Goal: Task Accomplishment & Management: Manage account settings

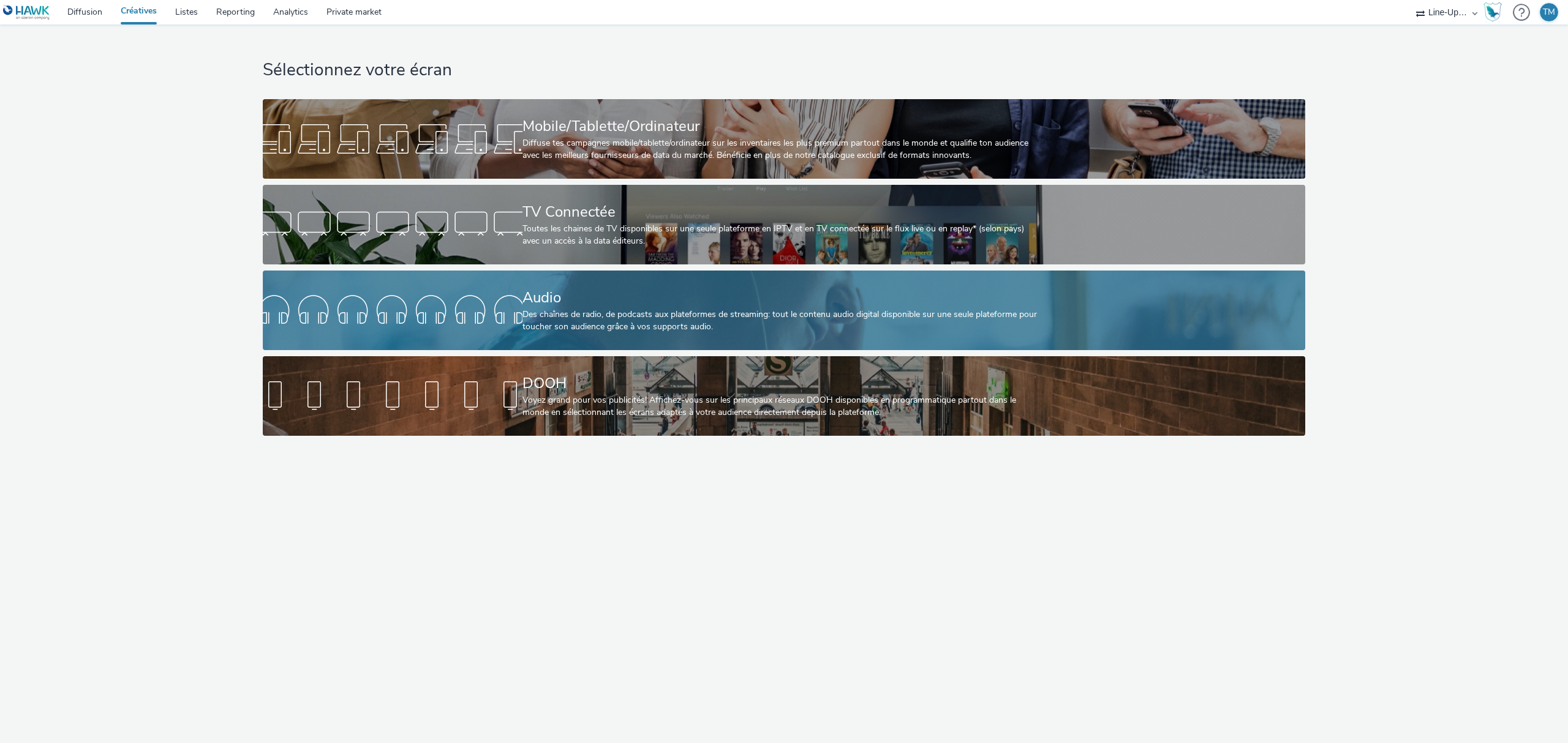
click at [841, 297] on div "Audio" at bounding box center [782, 298] width 519 height 21
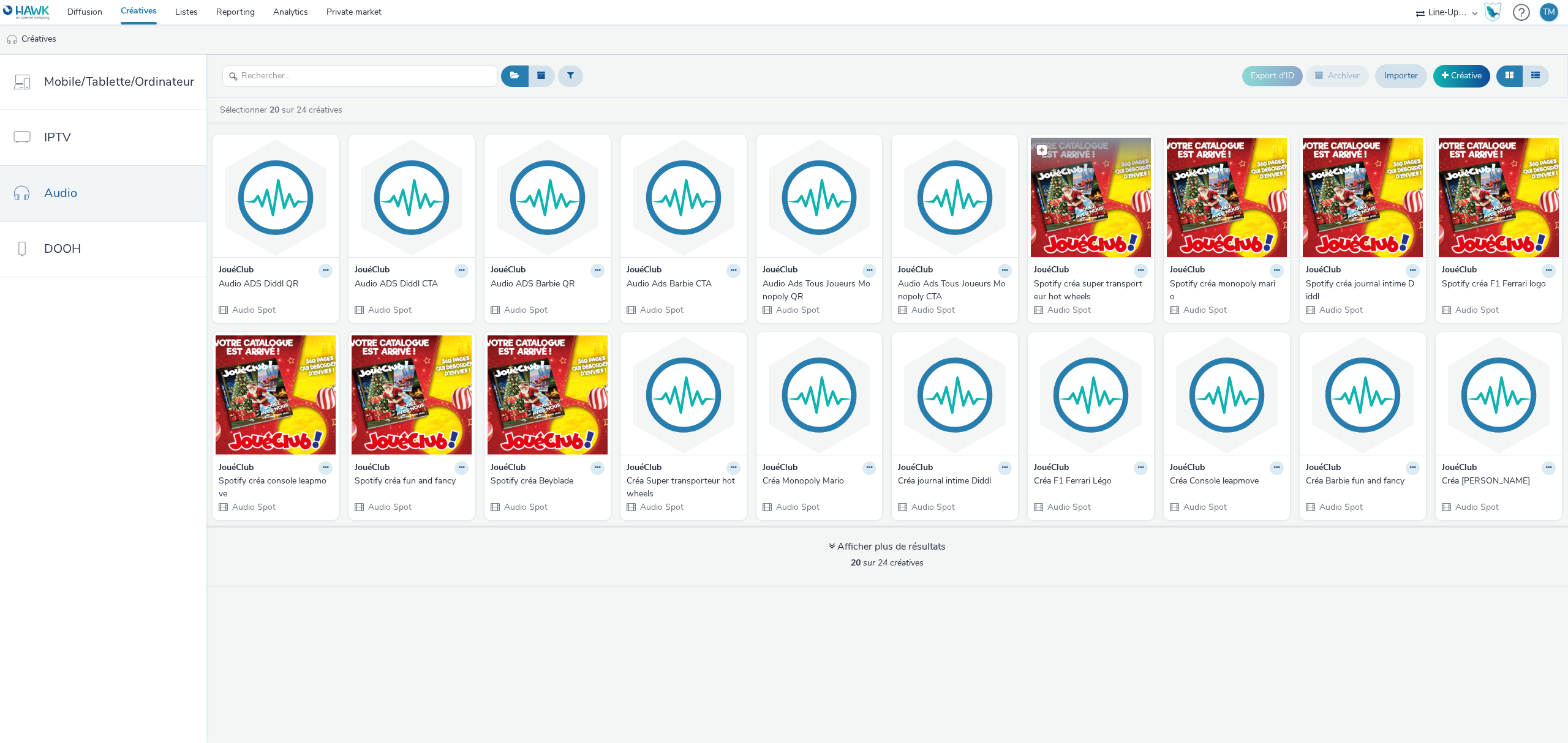
click at [1080, 228] on img at bounding box center [1091, 197] width 120 height 119
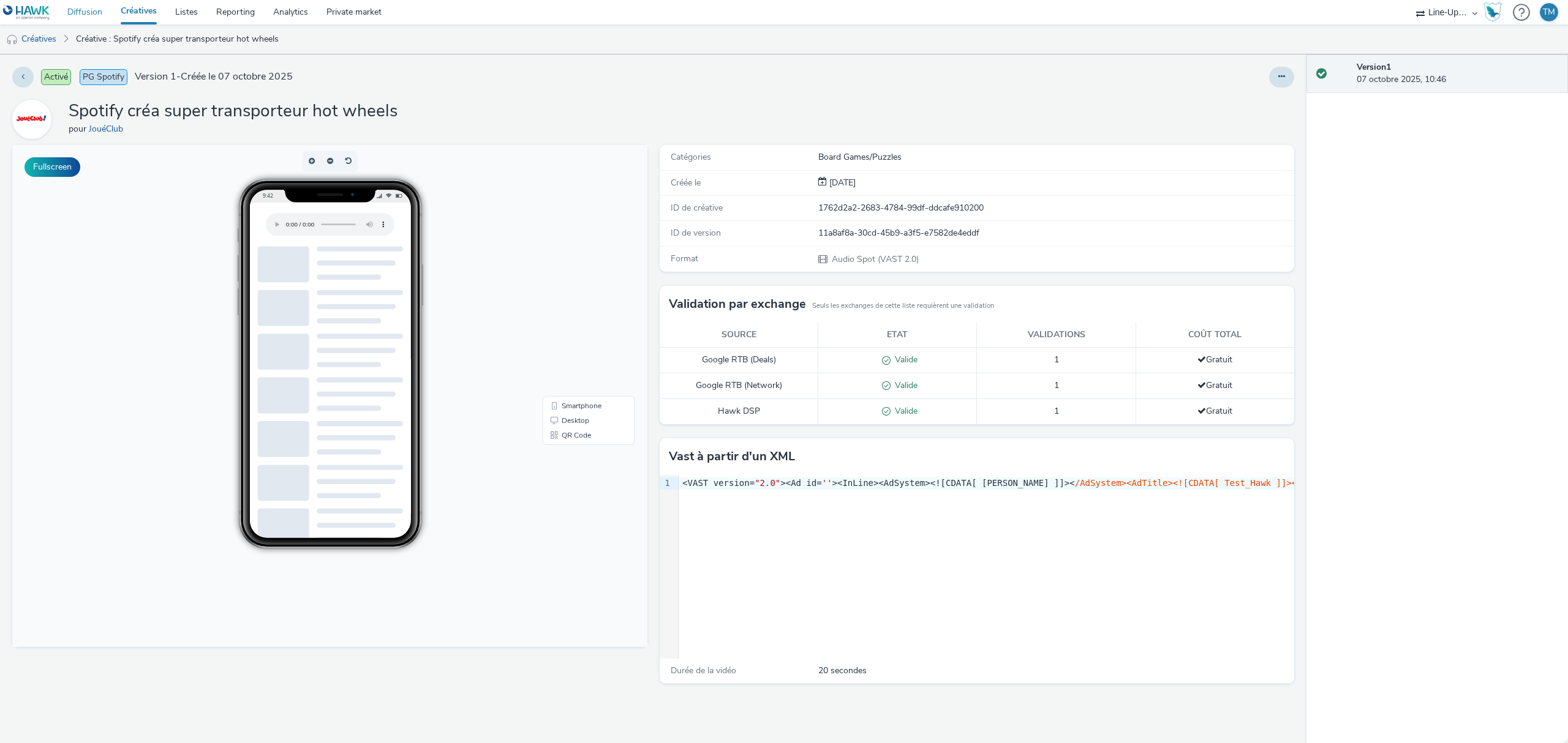
click at [94, 11] on link "Diffusion" at bounding box center [84, 12] width 53 height 24
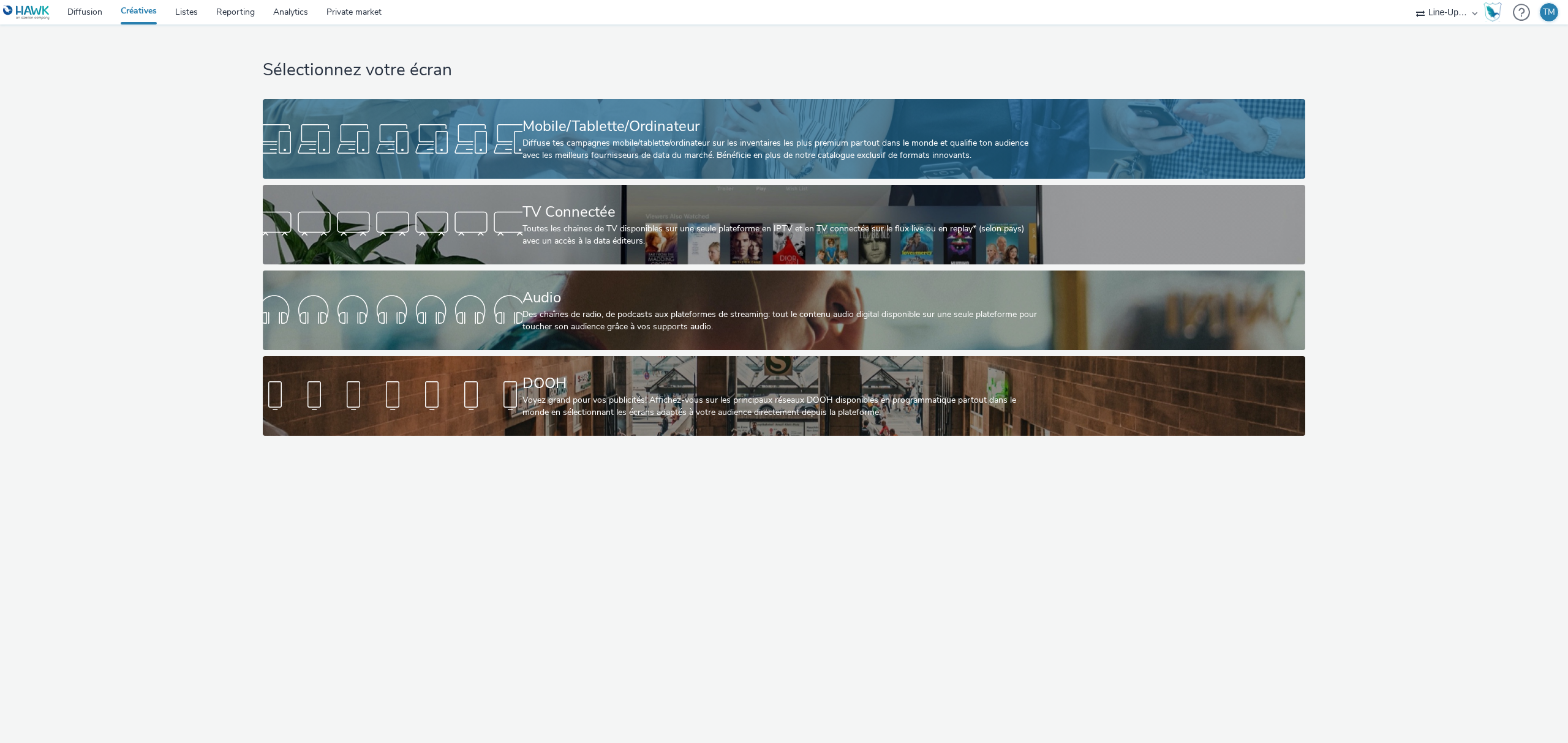
click at [569, 150] on div "Diffuse tes campagnes mobile/tablette/ordinateur sur les inventaires les plus p…" at bounding box center [782, 150] width 519 height 25
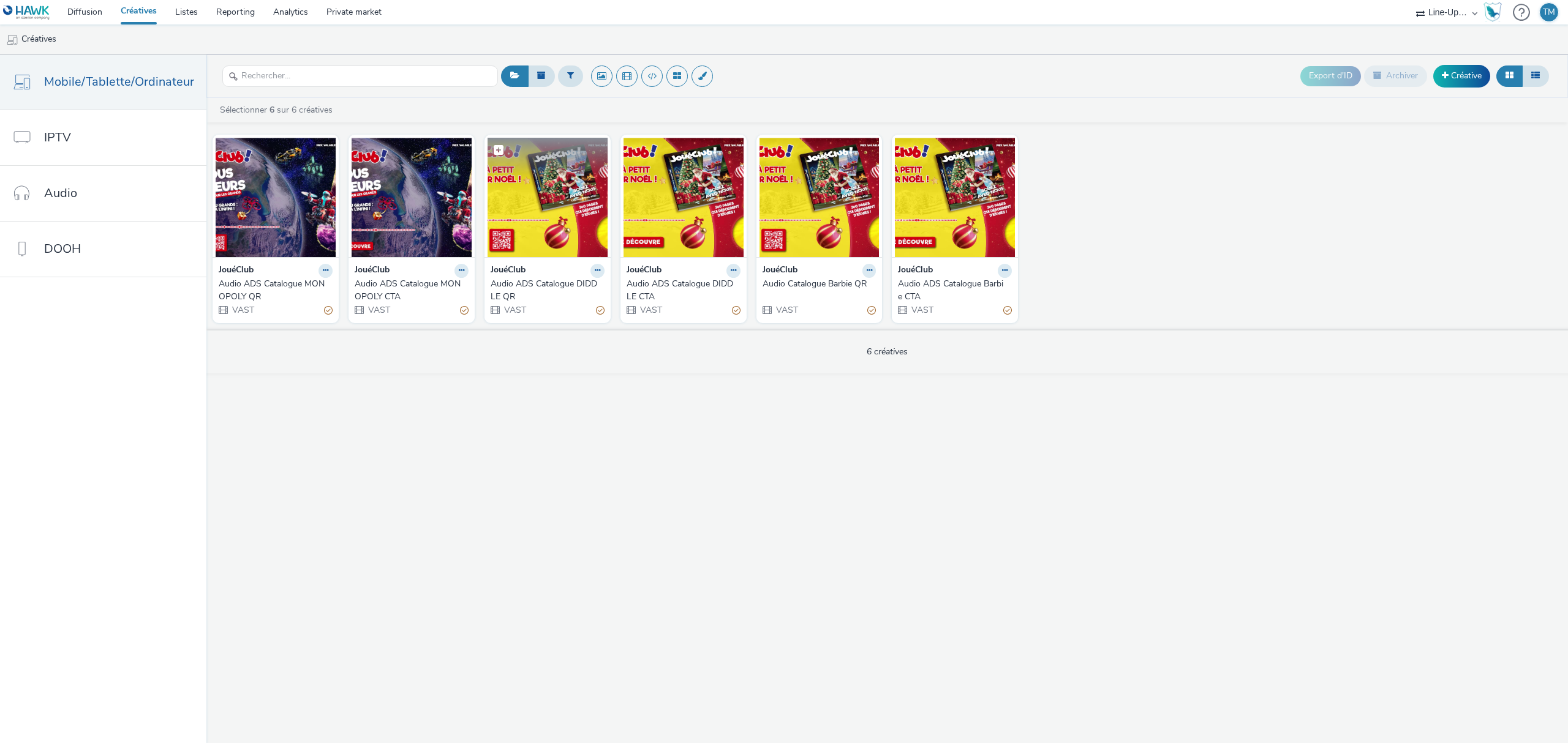
click at [525, 201] on img at bounding box center [547, 197] width 120 height 119
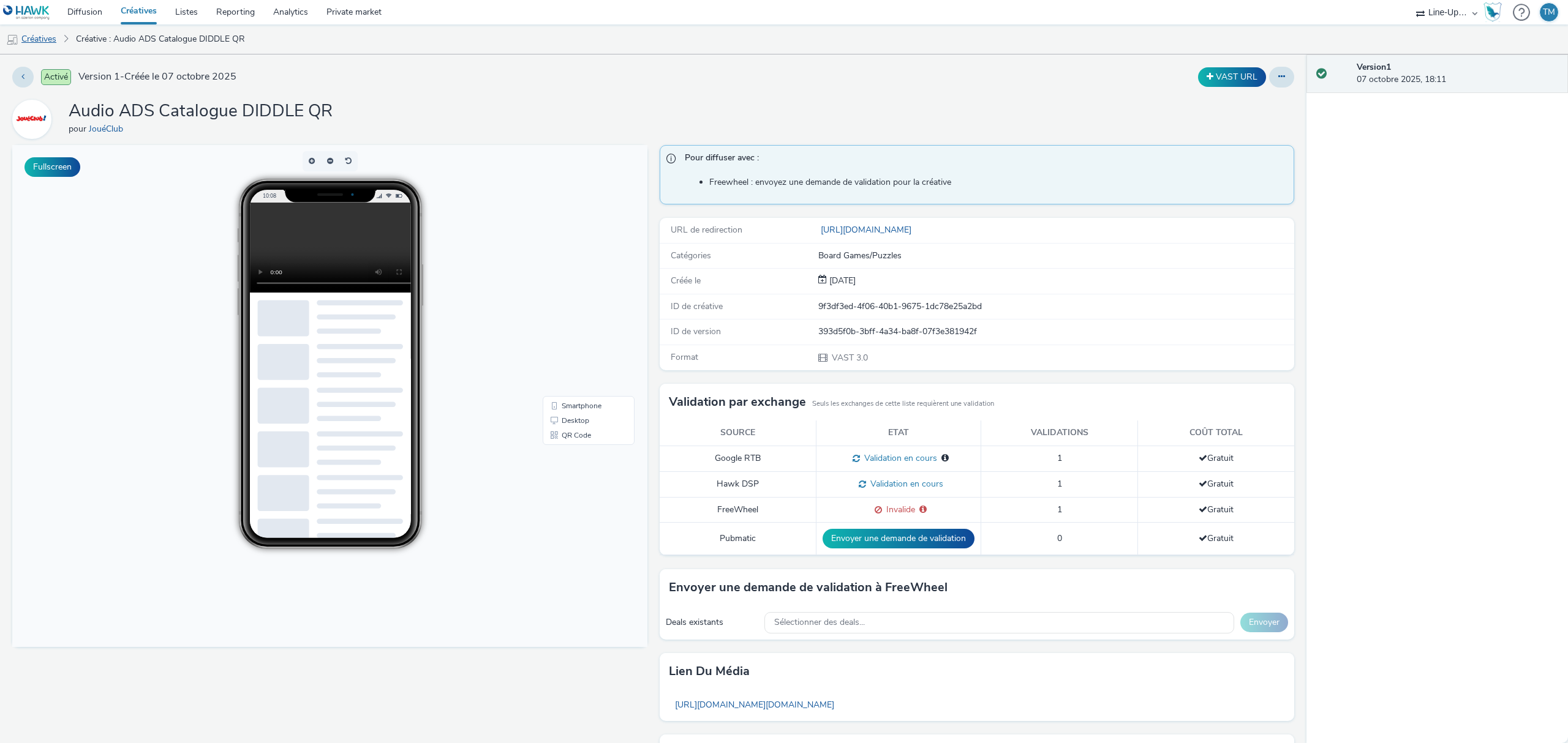
click at [51, 33] on link "Créatives" at bounding box center [31, 39] width 62 height 29
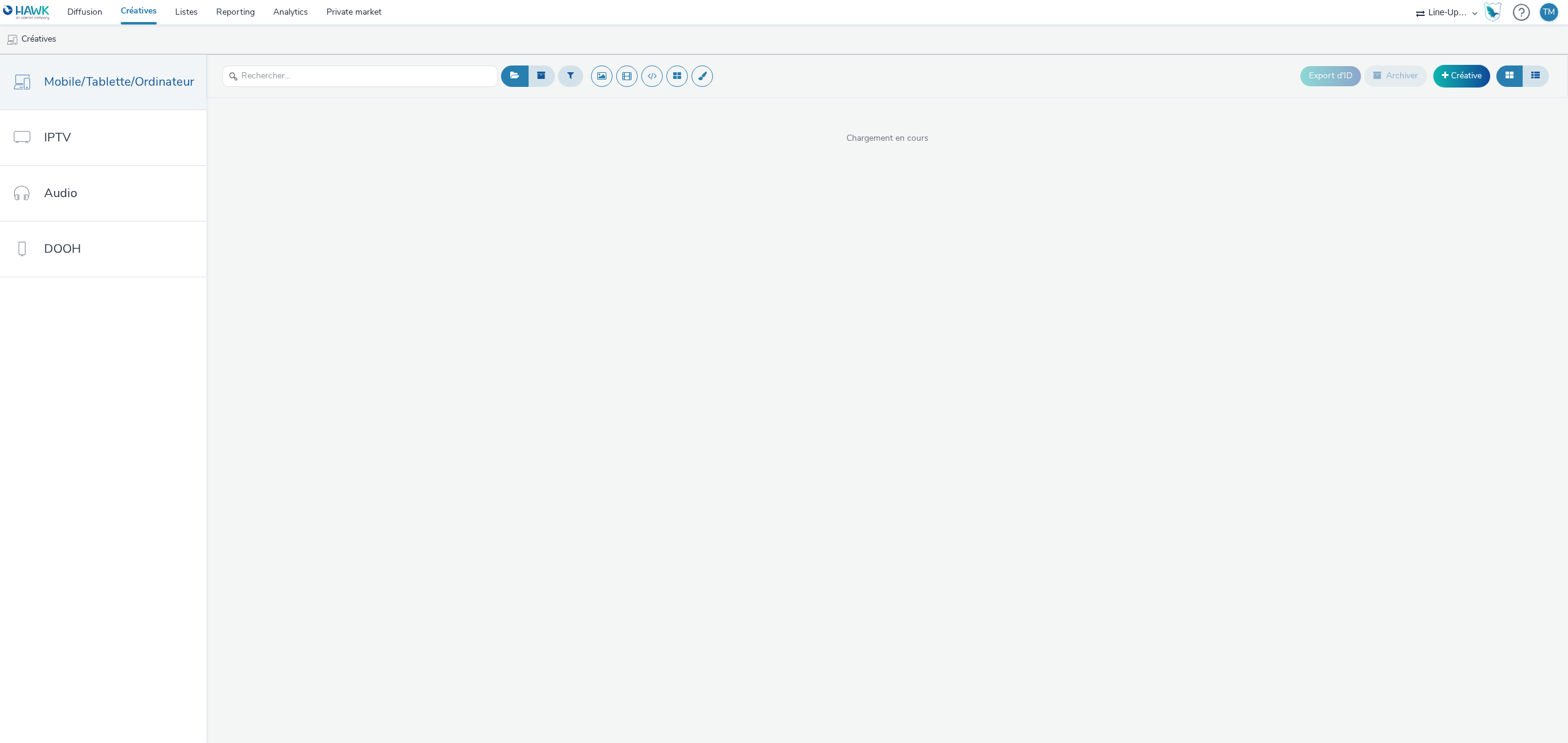
click at [920, 16] on nav "Diffusion Créatives Listes Reporting Analytics Private market Line-Up Média Nov…" at bounding box center [784, 12] width 1568 height 24
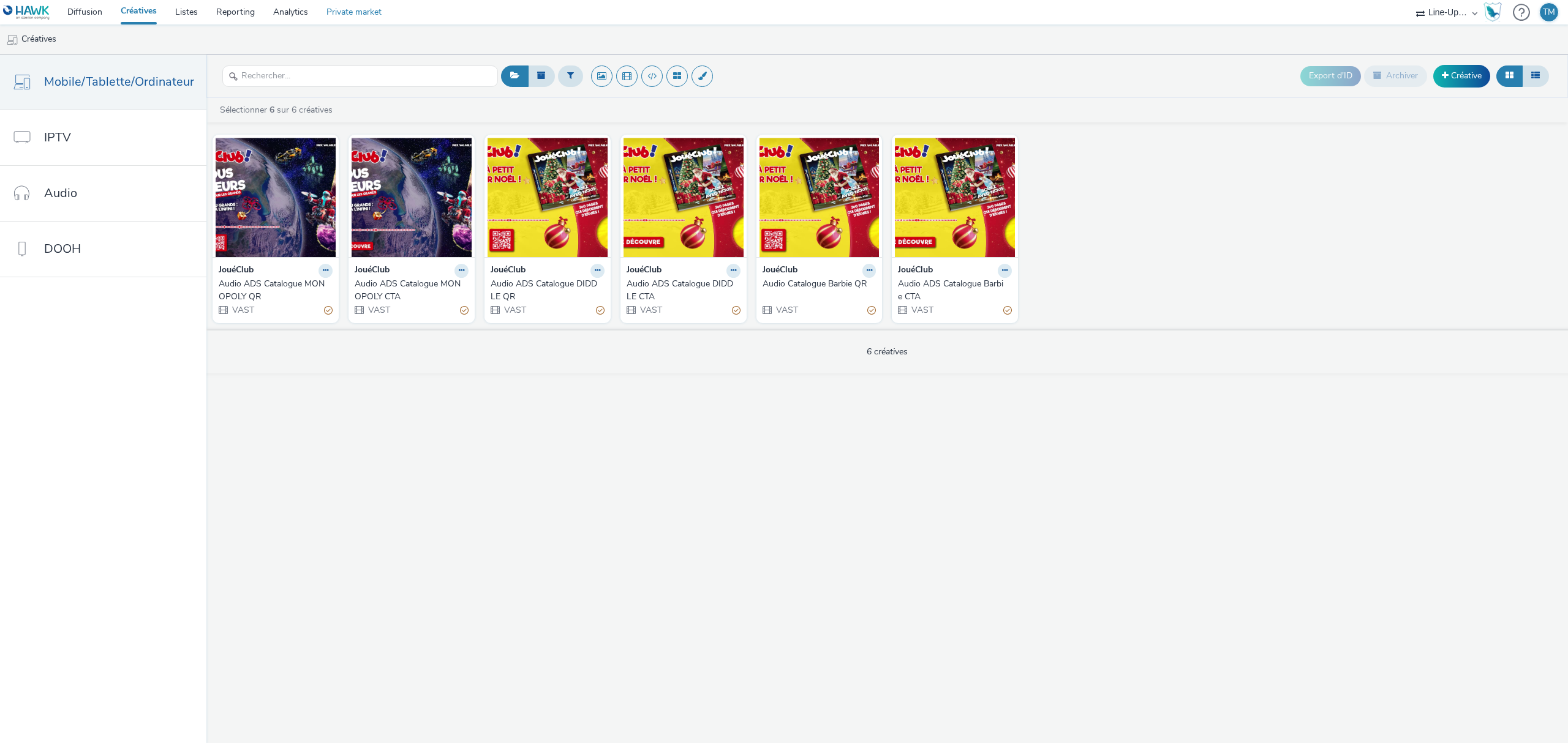
click at [359, 22] on link "Private market" at bounding box center [354, 12] width 74 height 24
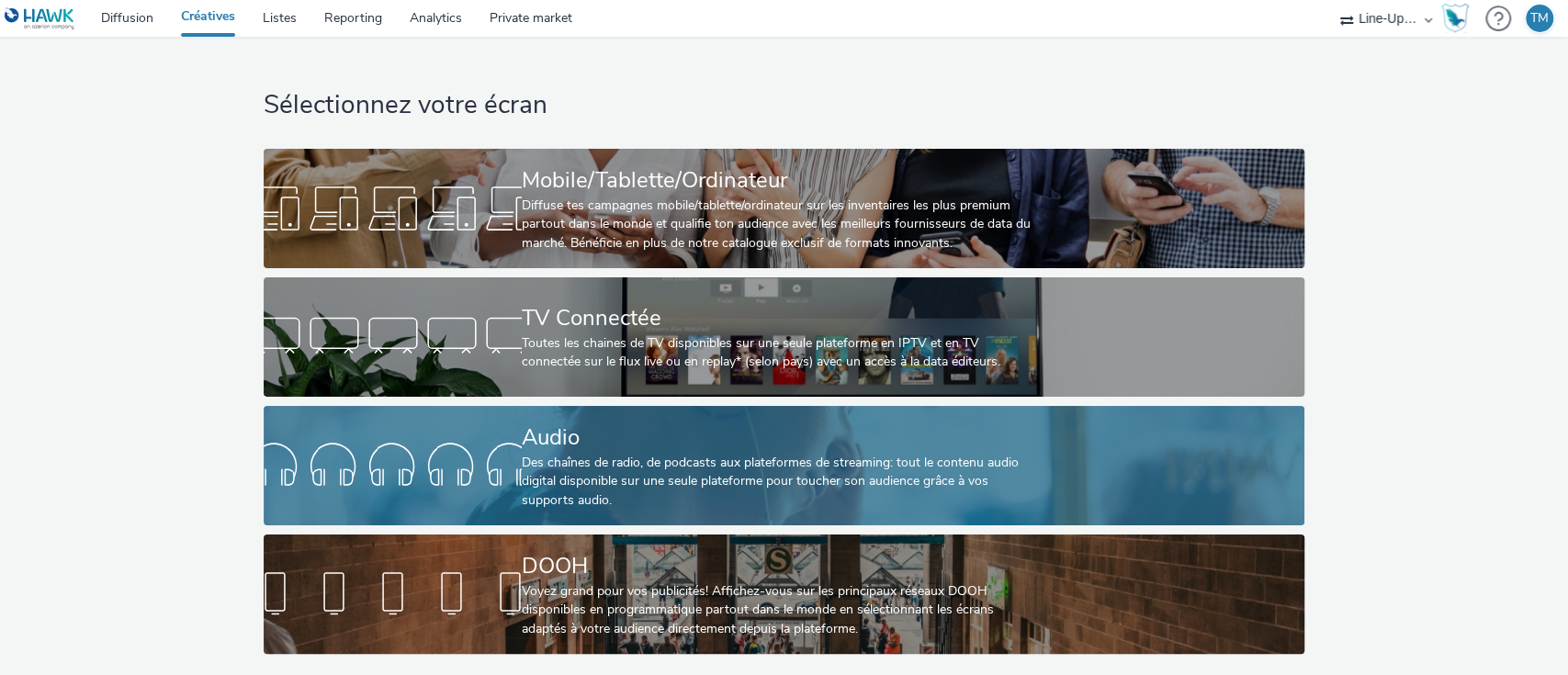
click at [494, 472] on div at bounding box center [393, 465] width 258 height 59
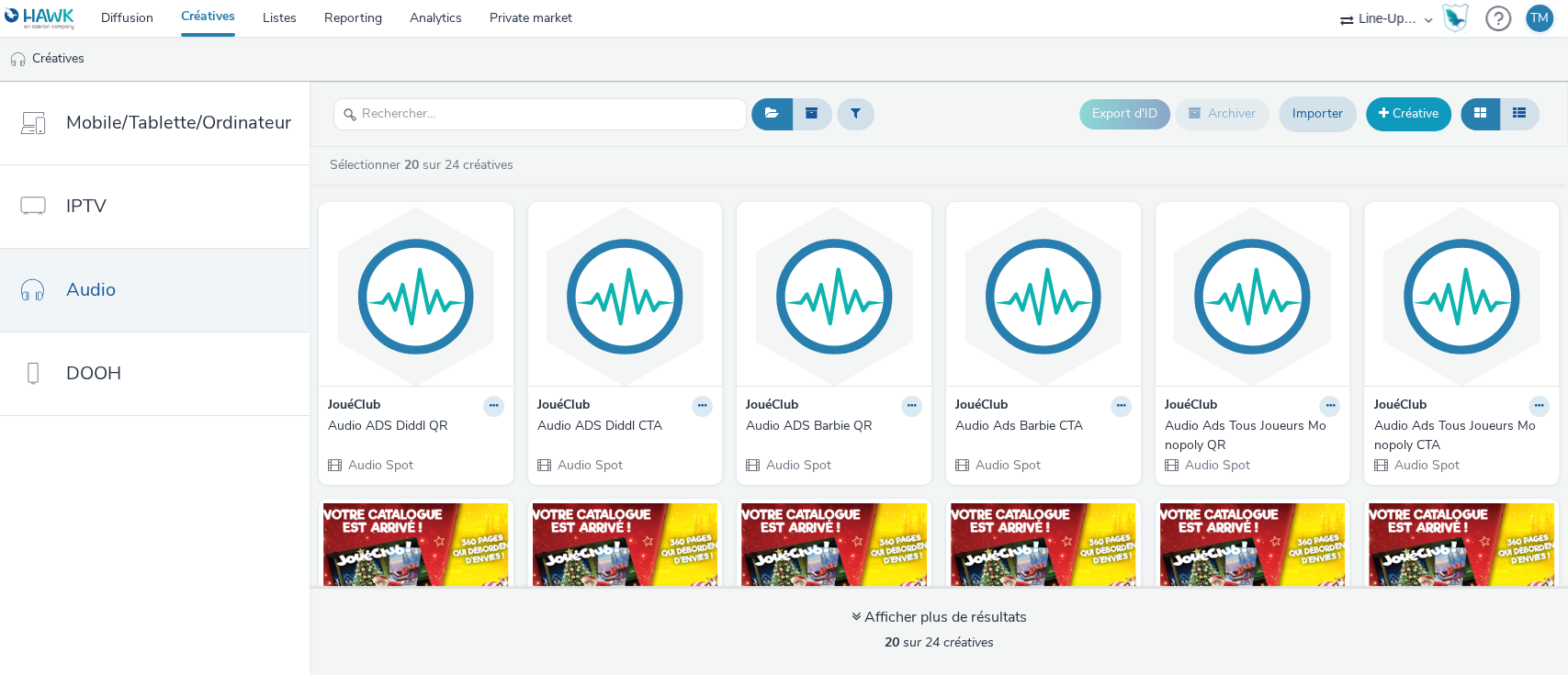
click at [1398, 107] on link "Créative" at bounding box center [1408, 113] width 85 height 33
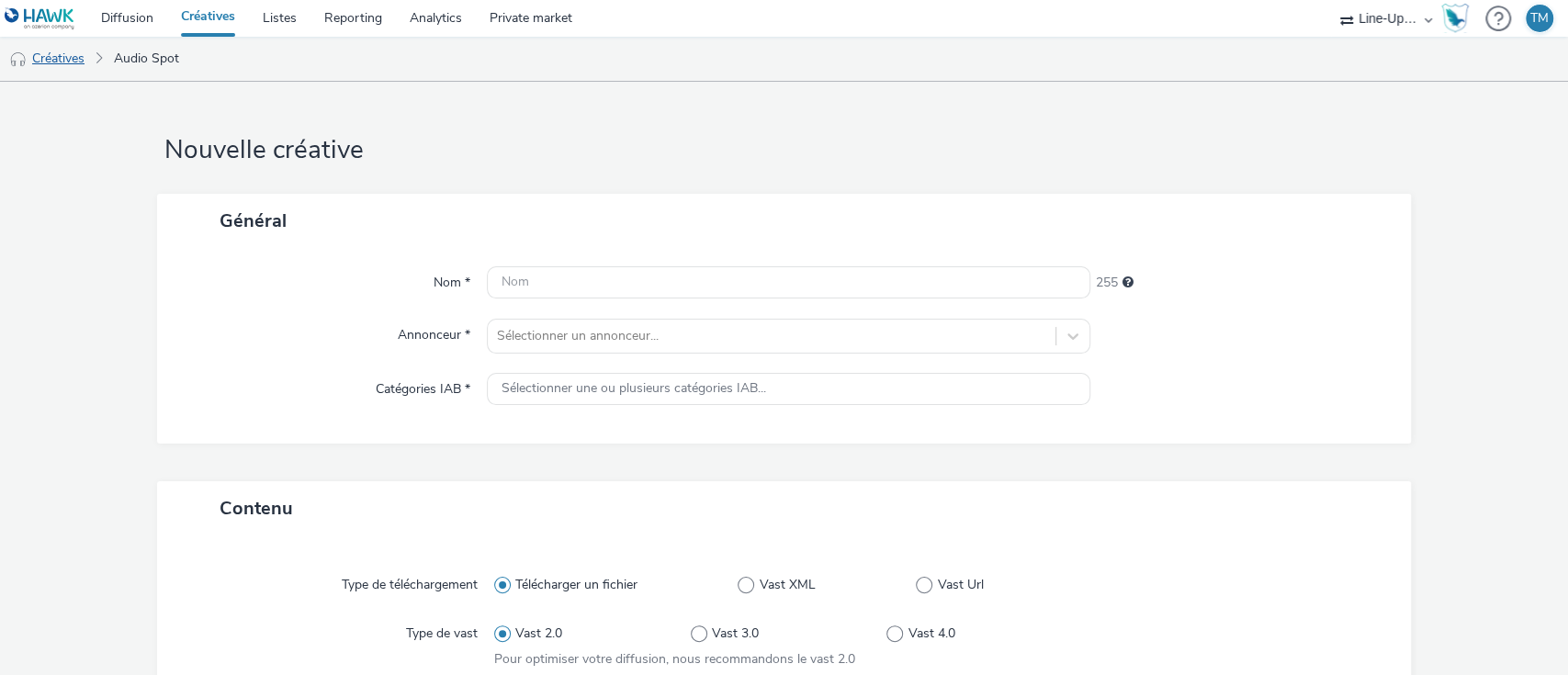
click at [49, 56] on link "Créatives" at bounding box center [47, 58] width 94 height 44
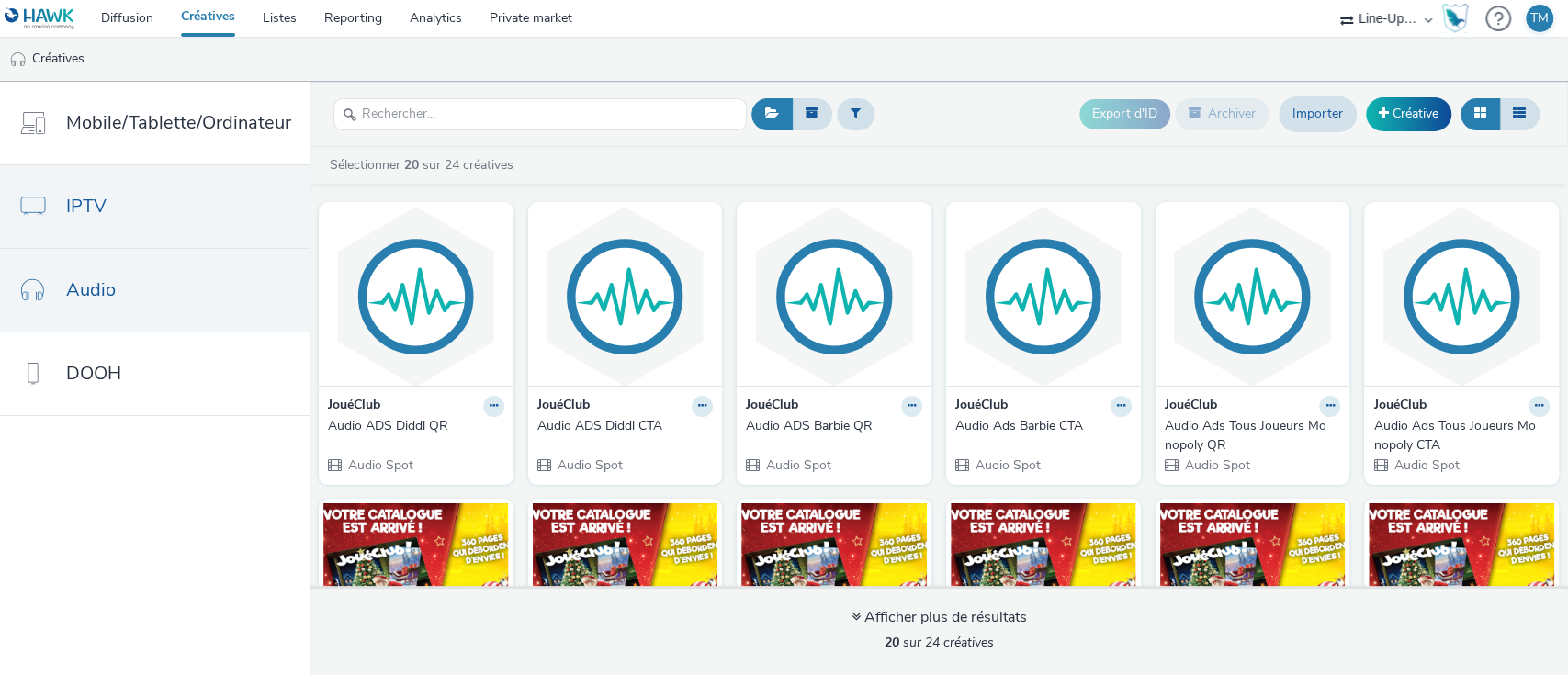
click at [125, 184] on link "IPTV" at bounding box center [154, 207] width 310 height 82
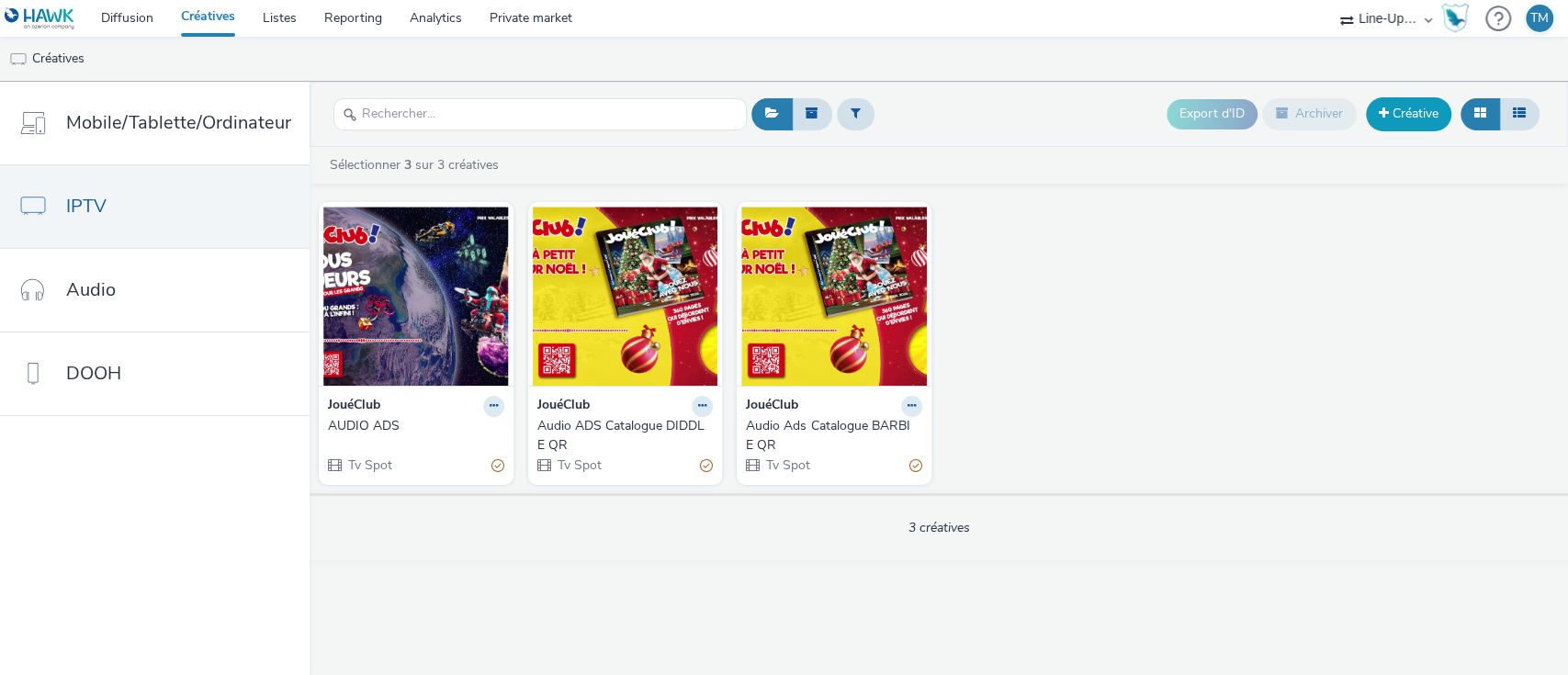
click at [1414, 114] on link "Créative" at bounding box center [1408, 113] width 85 height 33
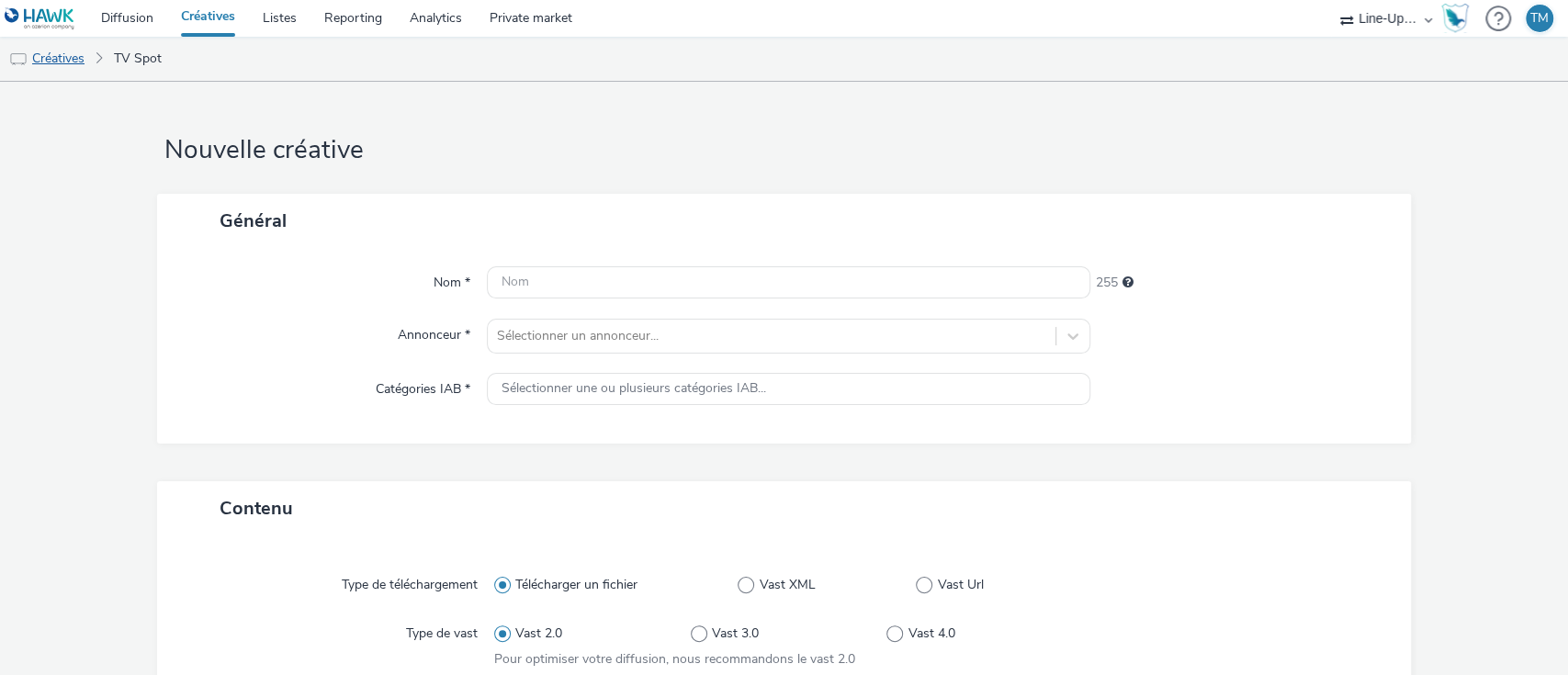
click at [61, 54] on link "Créatives" at bounding box center [47, 58] width 94 height 44
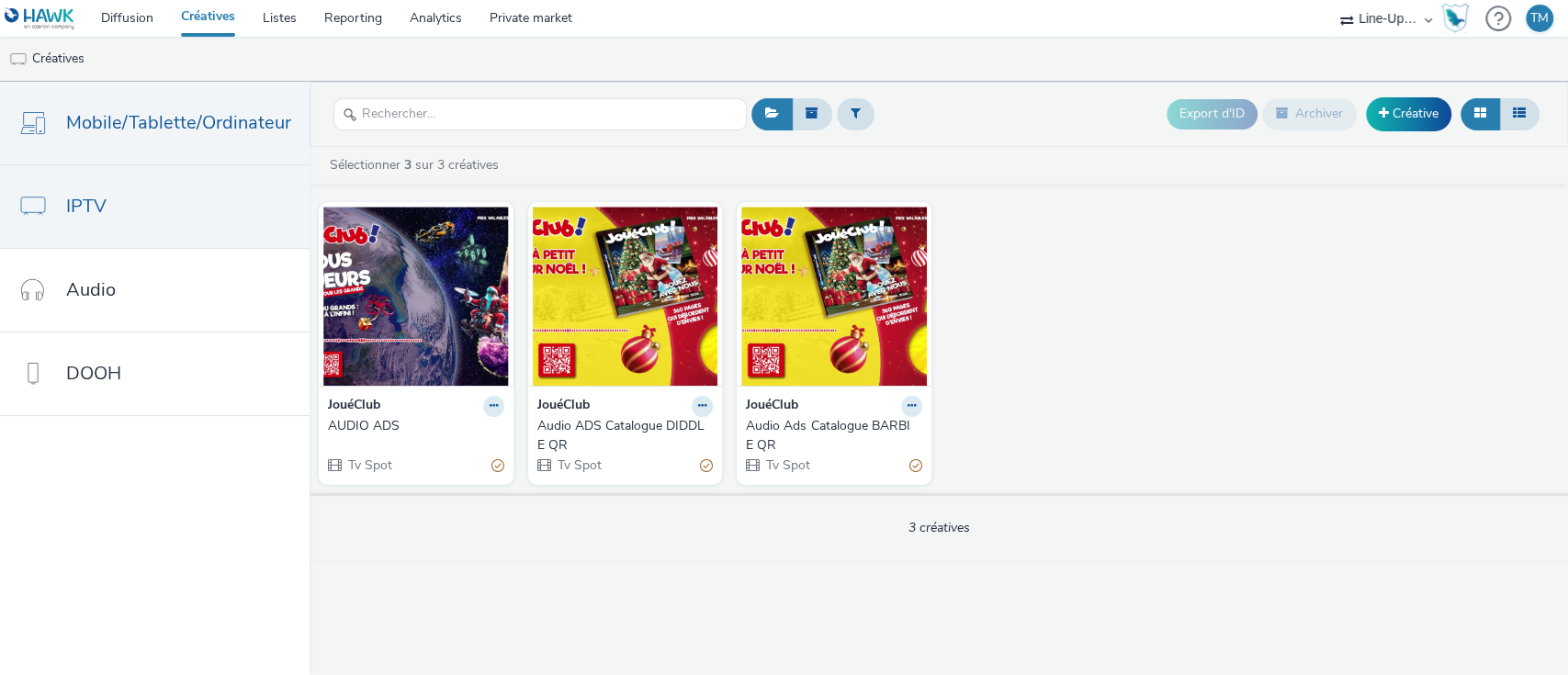
click at [138, 122] on span "Mobile/Tablette/Ordinateur" at bounding box center [179, 123] width 225 height 26
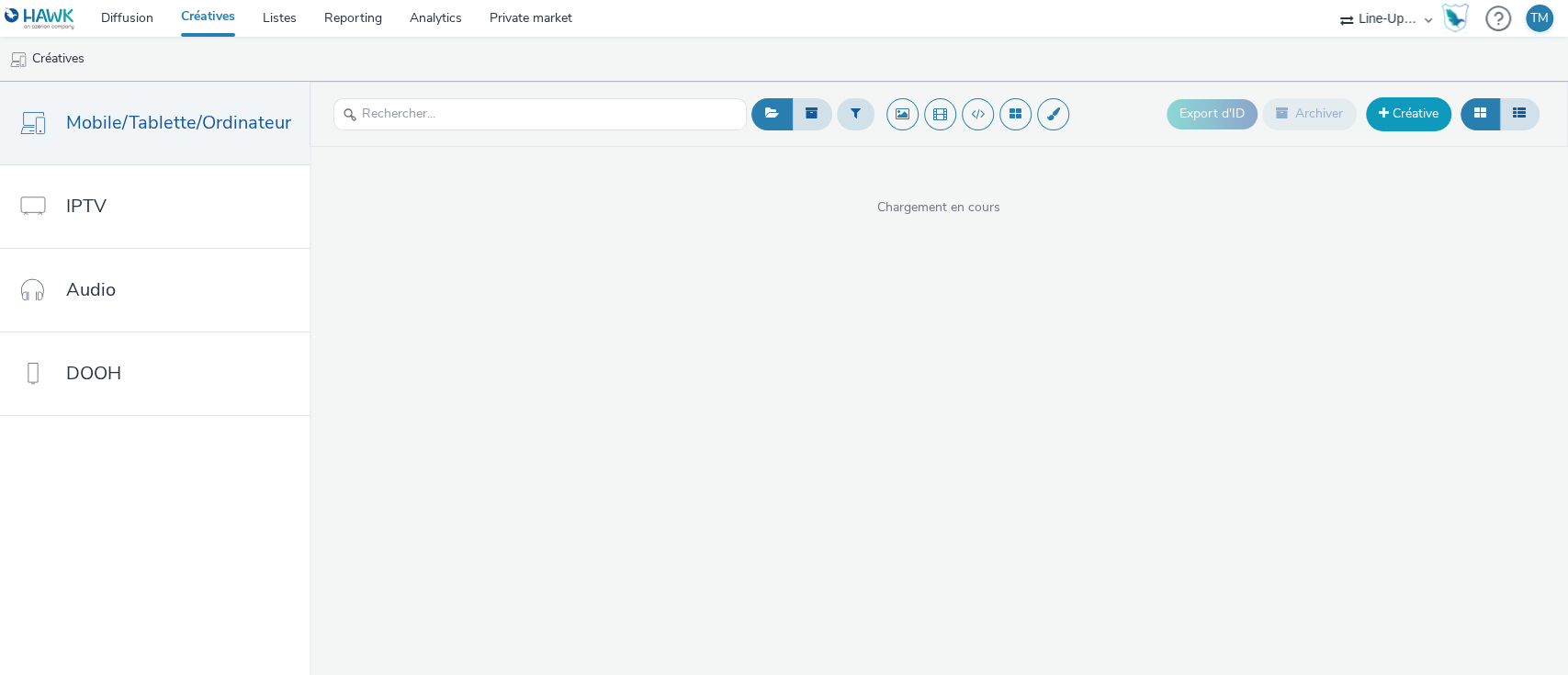
click at [1417, 106] on link "Créative" at bounding box center [1408, 113] width 85 height 33
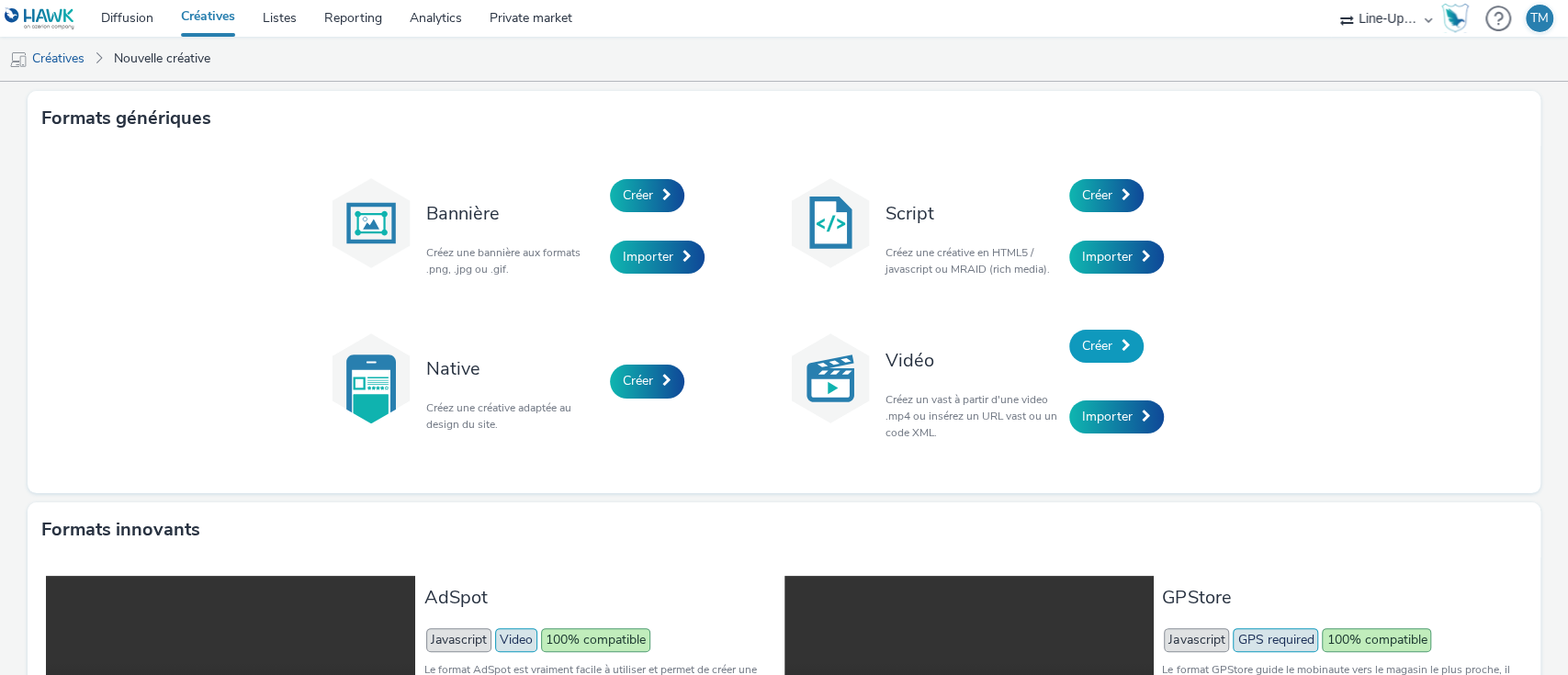
click at [1084, 334] on link "Créer" at bounding box center [1106, 345] width 74 height 33
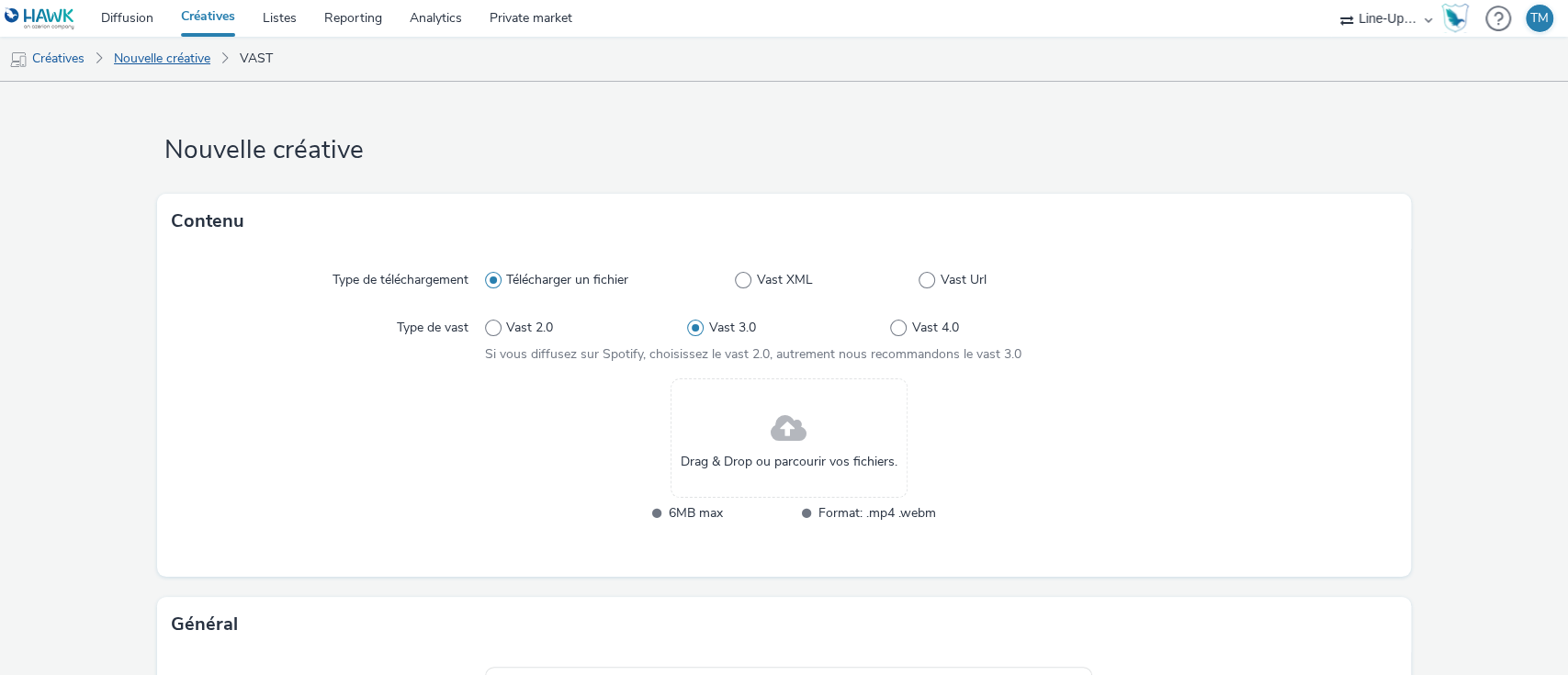
click at [154, 59] on link "Nouvelle créative" at bounding box center [162, 58] width 115 height 44
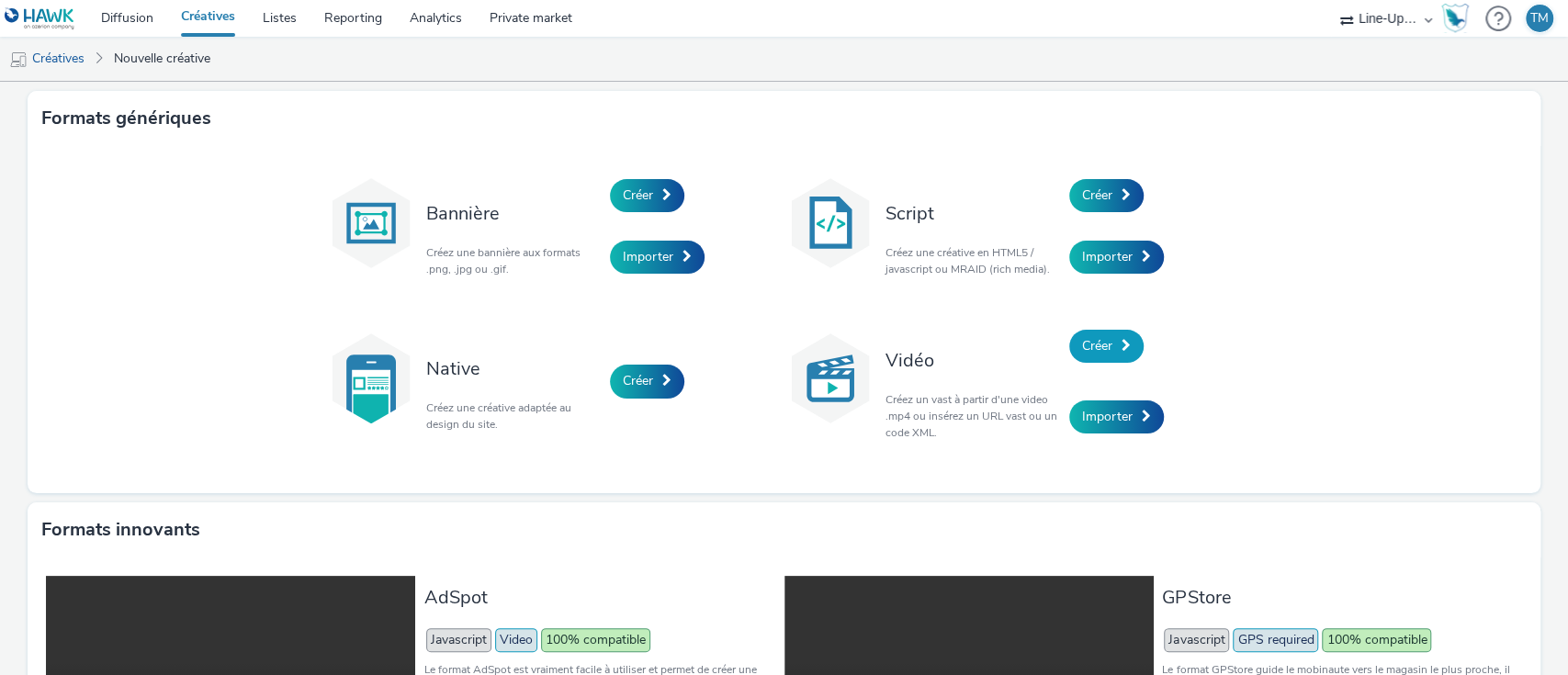
click at [1093, 346] on span "Créer" at bounding box center [1097, 345] width 30 height 18
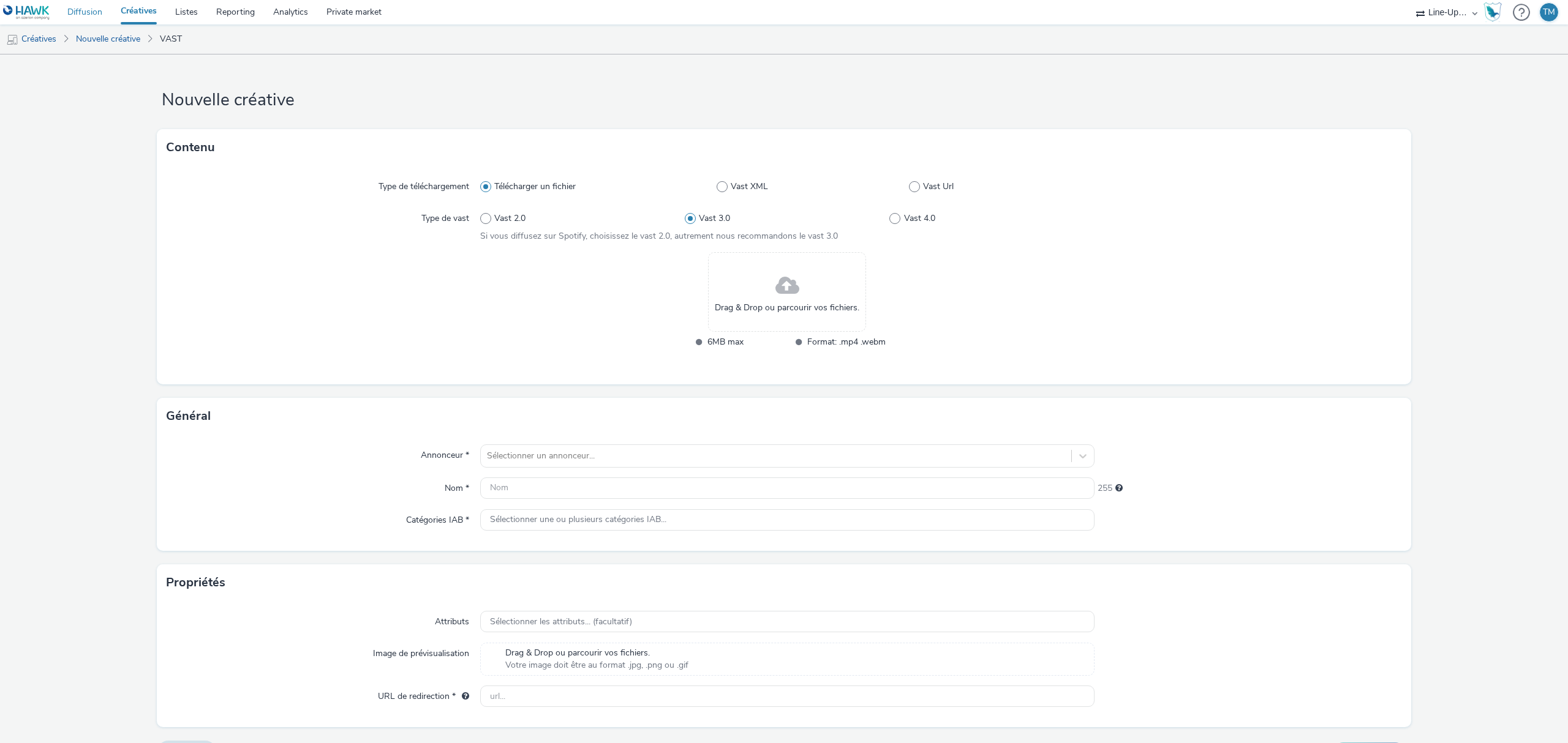
click at [102, 15] on link "Diffusion" at bounding box center [84, 12] width 53 height 24
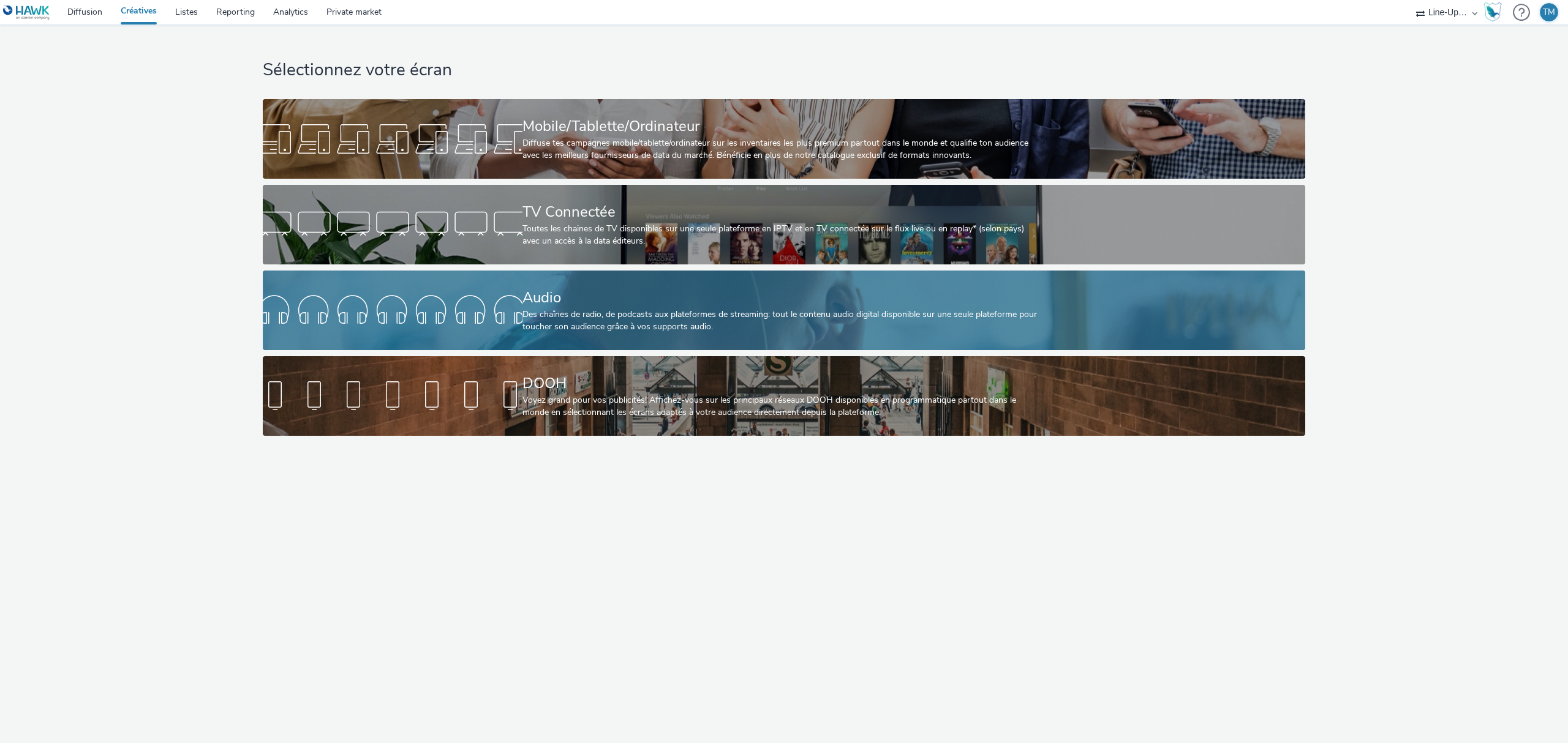
click at [721, 271] on div "Audio Des chaînes de radio, de podcasts aux plateformes de streaming: tout le c…" at bounding box center [782, 311] width 519 height 80
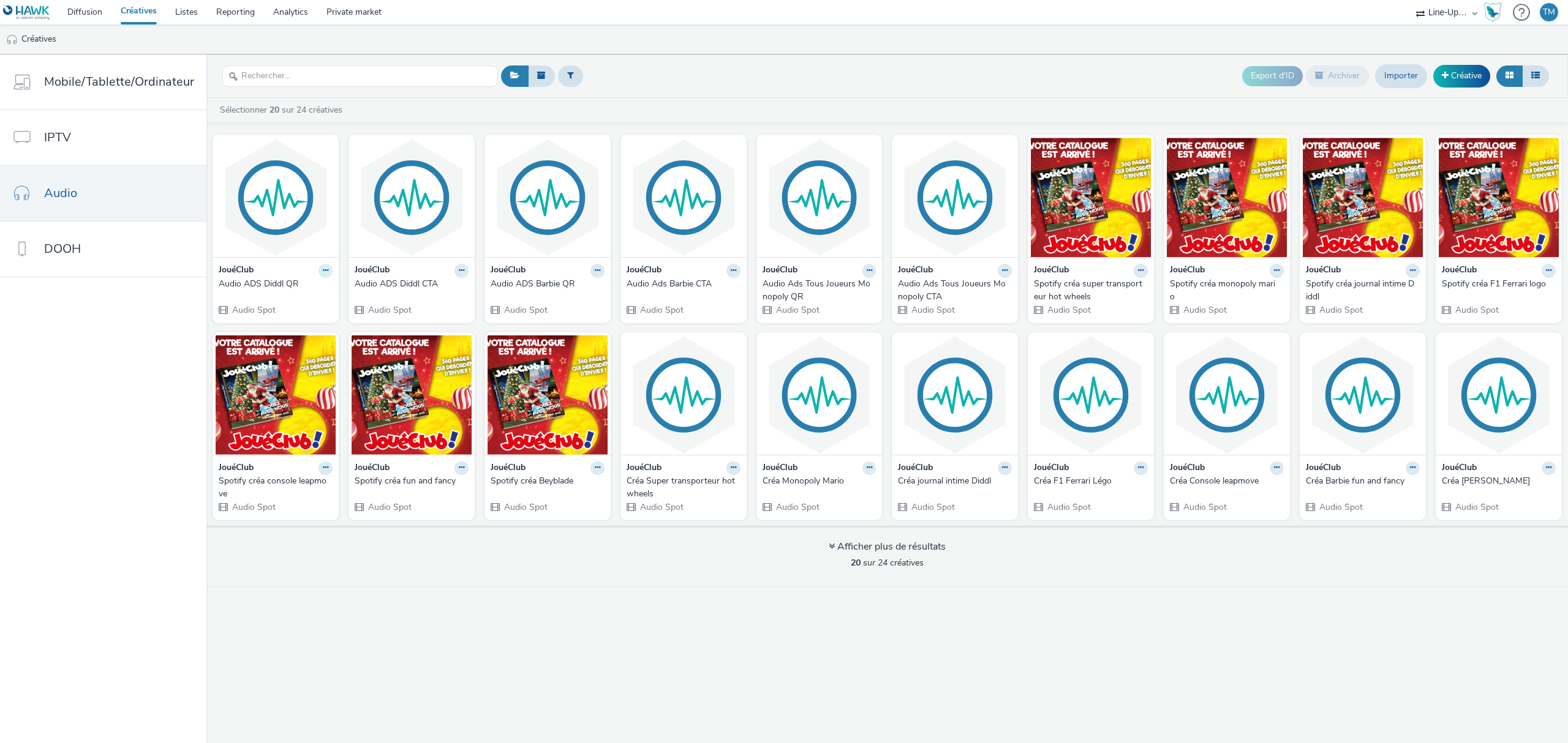
click at [323, 272] on icon at bounding box center [325, 271] width 6 height 7
click at [292, 366] on link "Archiver" at bounding box center [287, 365] width 92 height 24
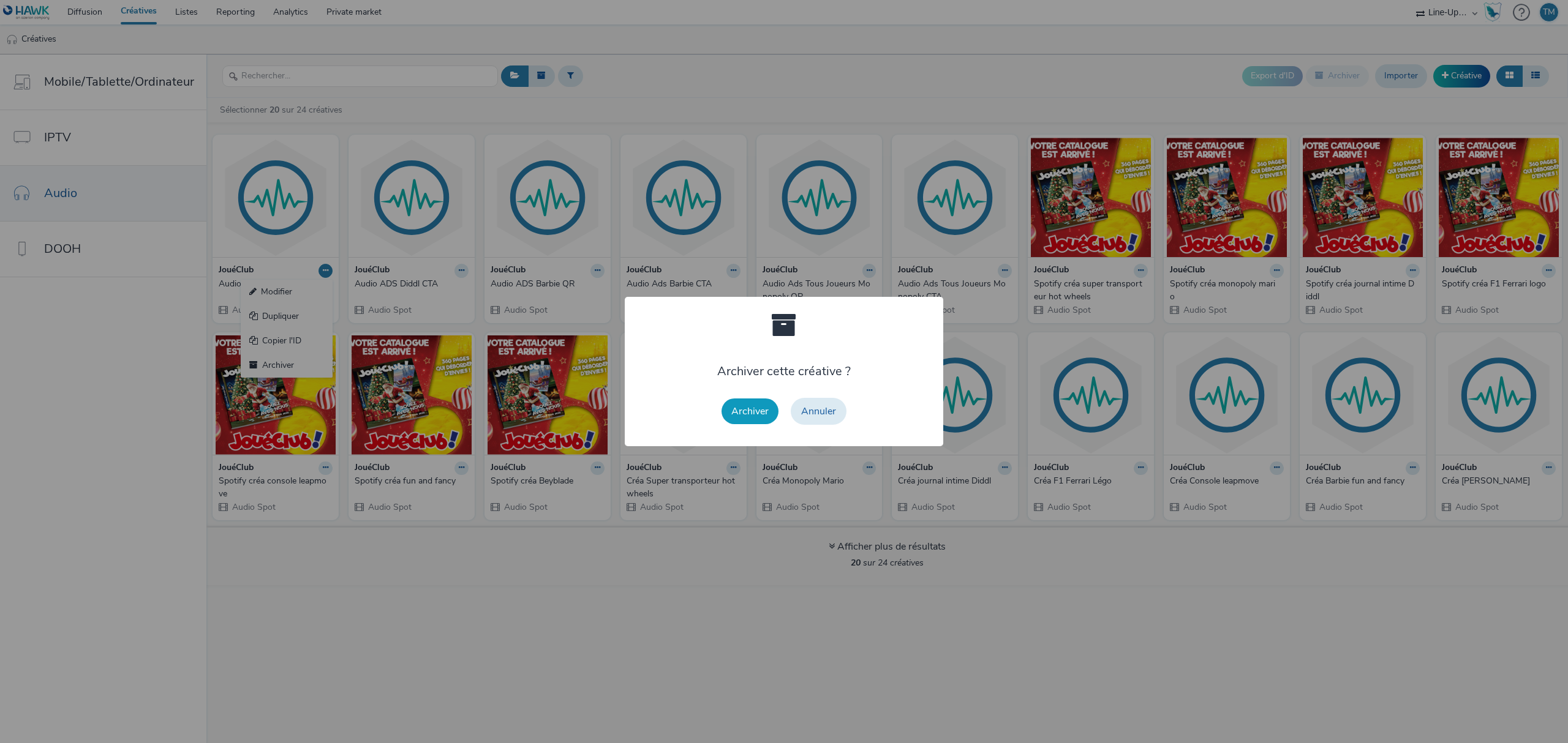
click at [760, 407] on button "Archiver" at bounding box center [750, 411] width 57 height 26
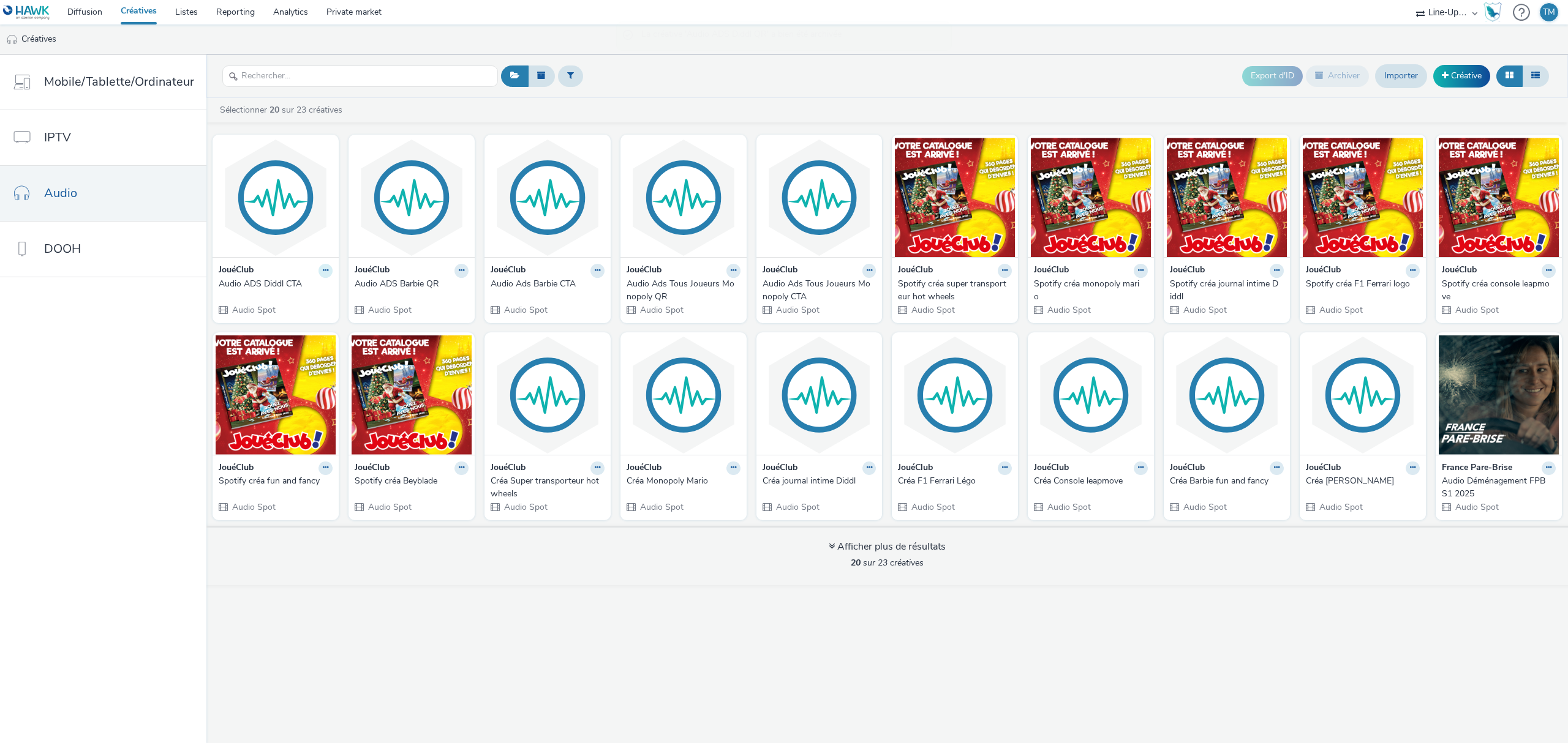
click at [323, 274] on icon at bounding box center [325, 271] width 6 height 7
click at [293, 362] on link "Archiver" at bounding box center [287, 365] width 92 height 24
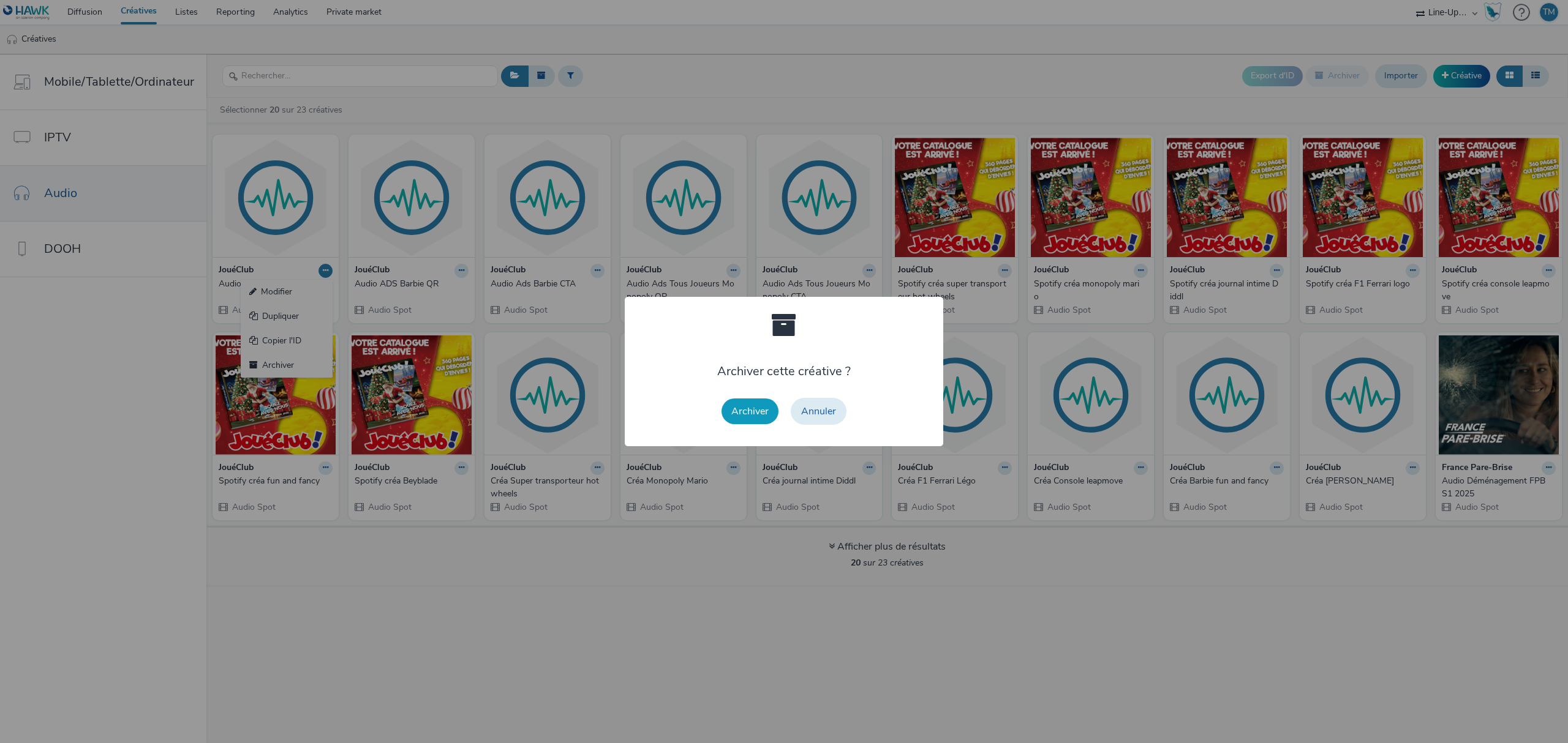
click at [727, 417] on button "Archiver" at bounding box center [750, 411] width 57 height 26
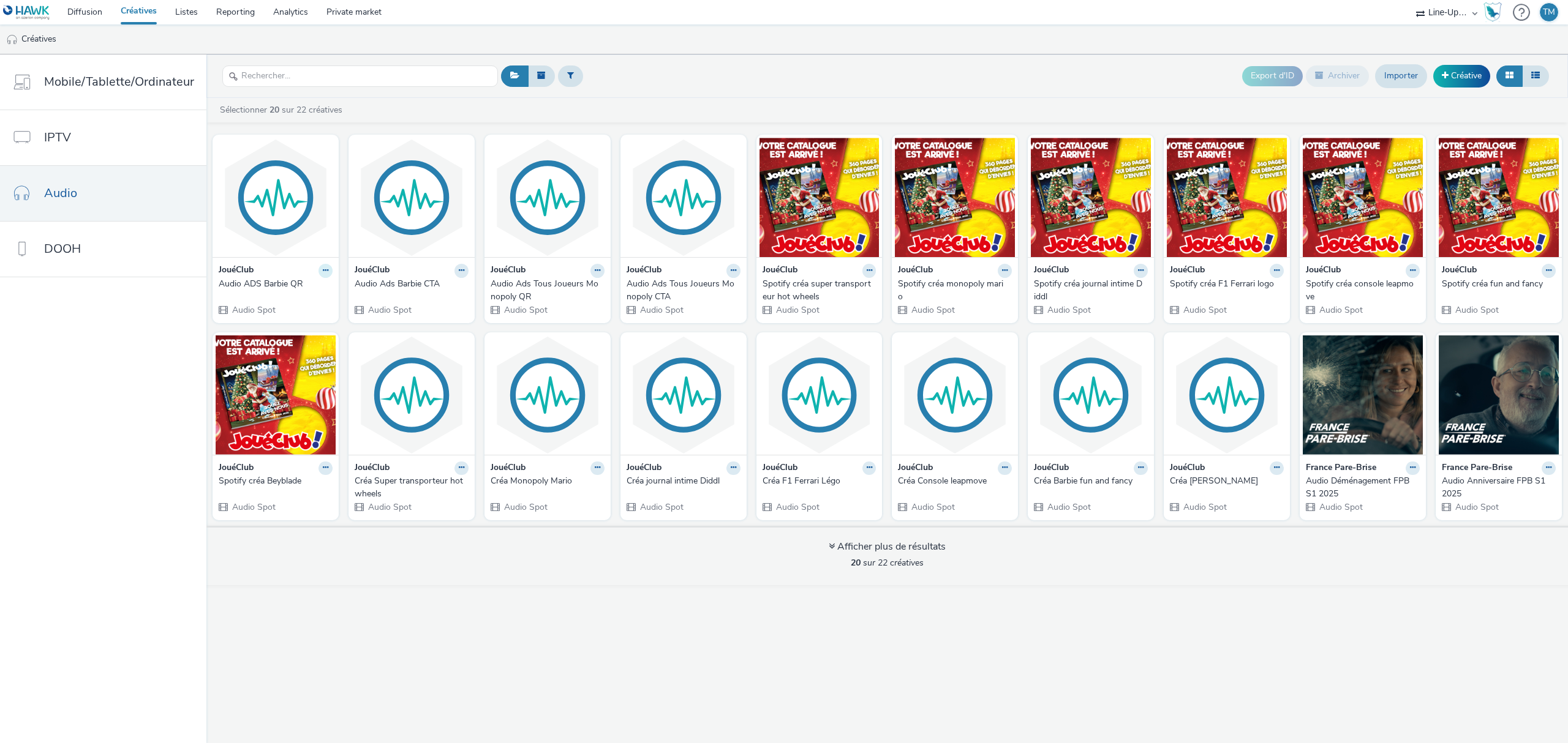
click at [318, 273] on button at bounding box center [325, 271] width 14 height 14
click at [292, 368] on link "Archiver" at bounding box center [287, 365] width 92 height 24
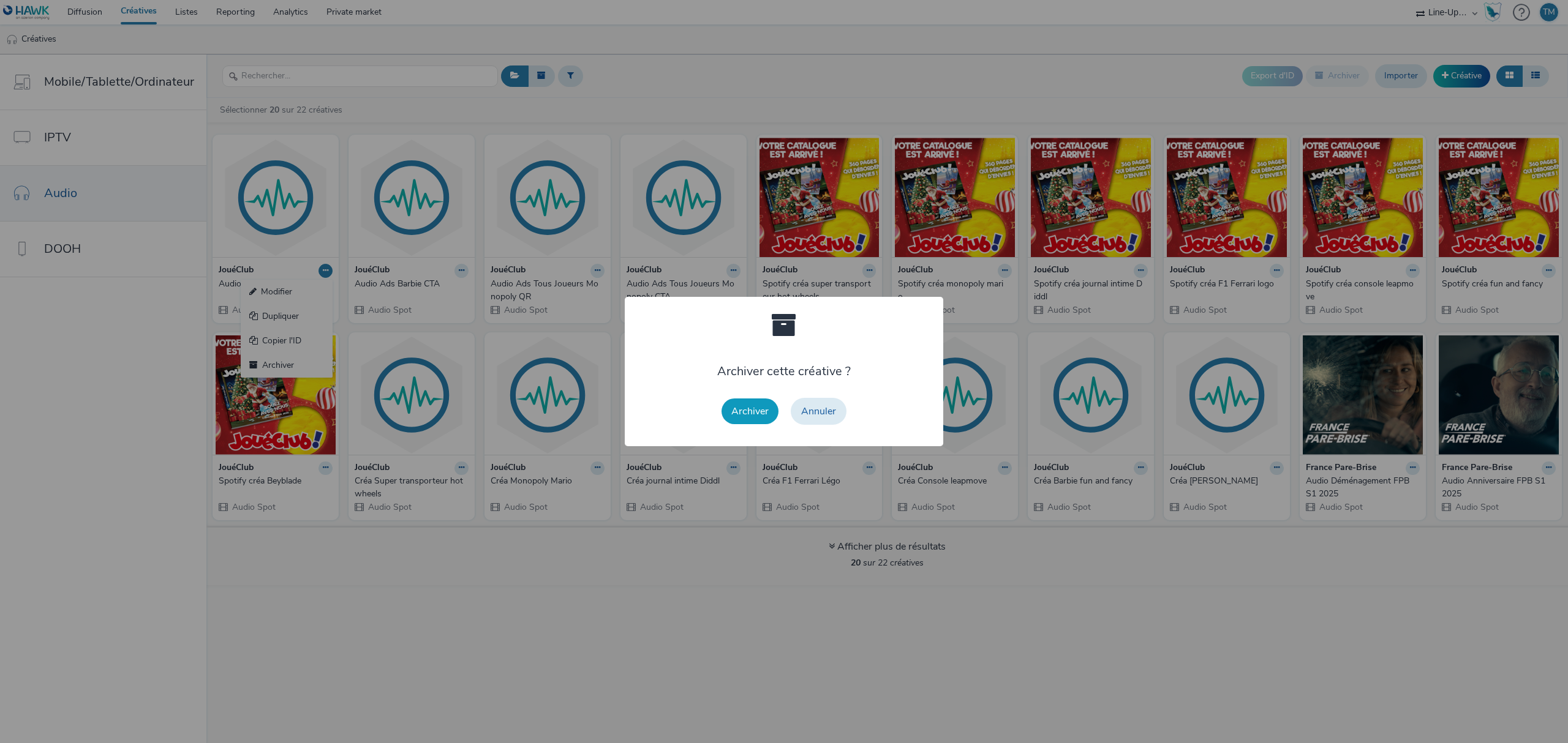
click at [743, 420] on button "Archiver" at bounding box center [750, 411] width 57 height 26
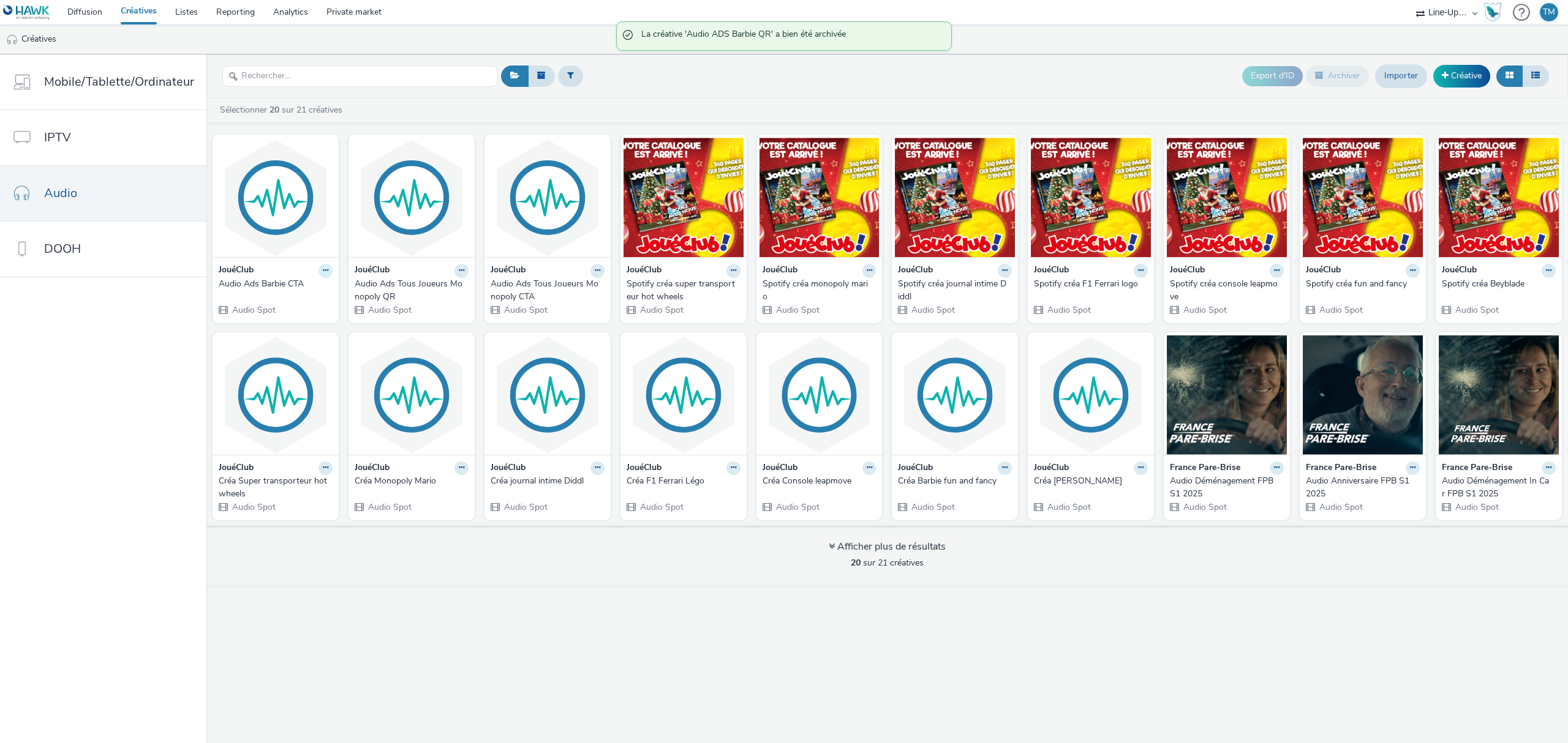
click at [323, 273] on icon at bounding box center [325, 271] width 6 height 7
click at [289, 368] on link "Archiver" at bounding box center [287, 365] width 92 height 24
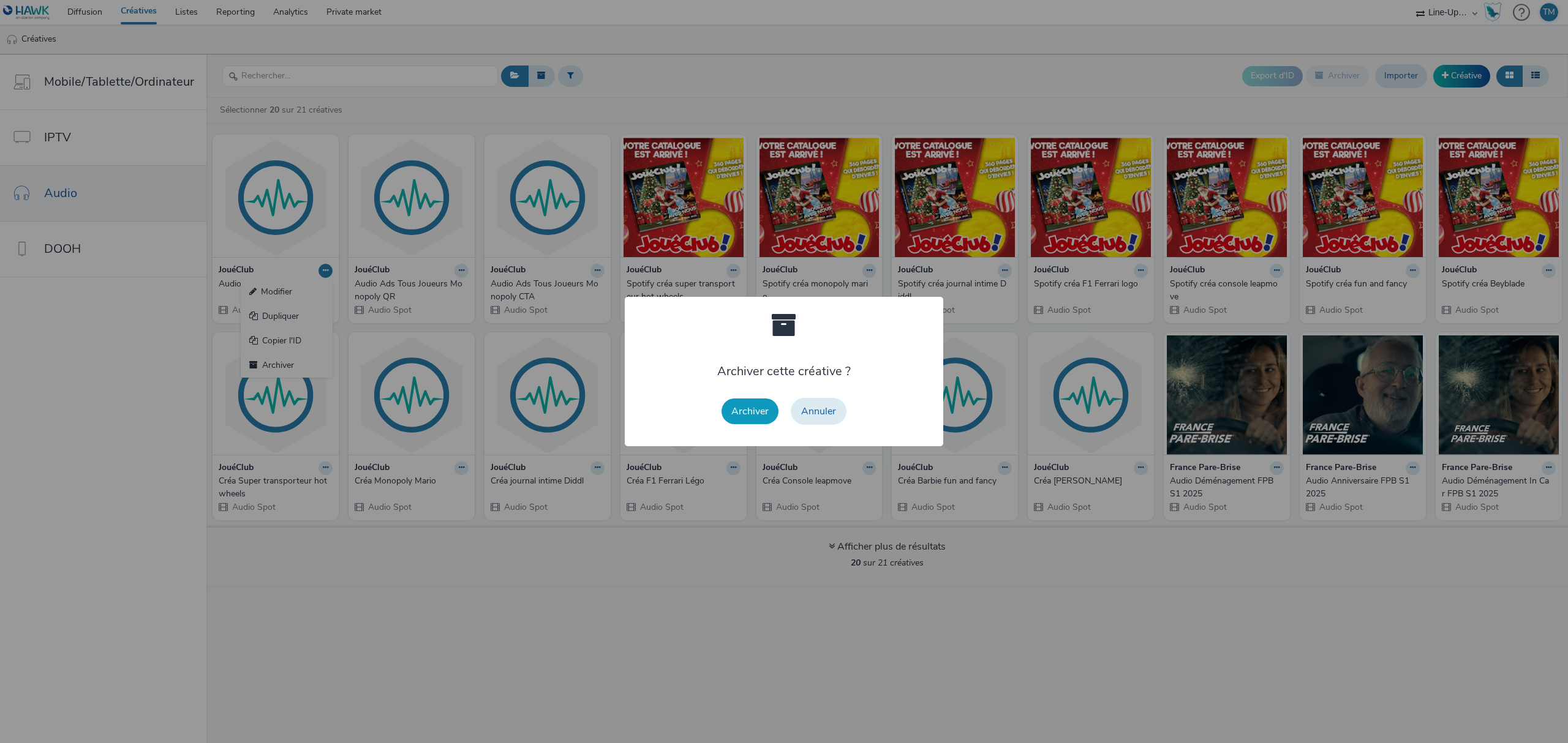
click at [747, 404] on button "Archiver" at bounding box center [750, 411] width 57 height 26
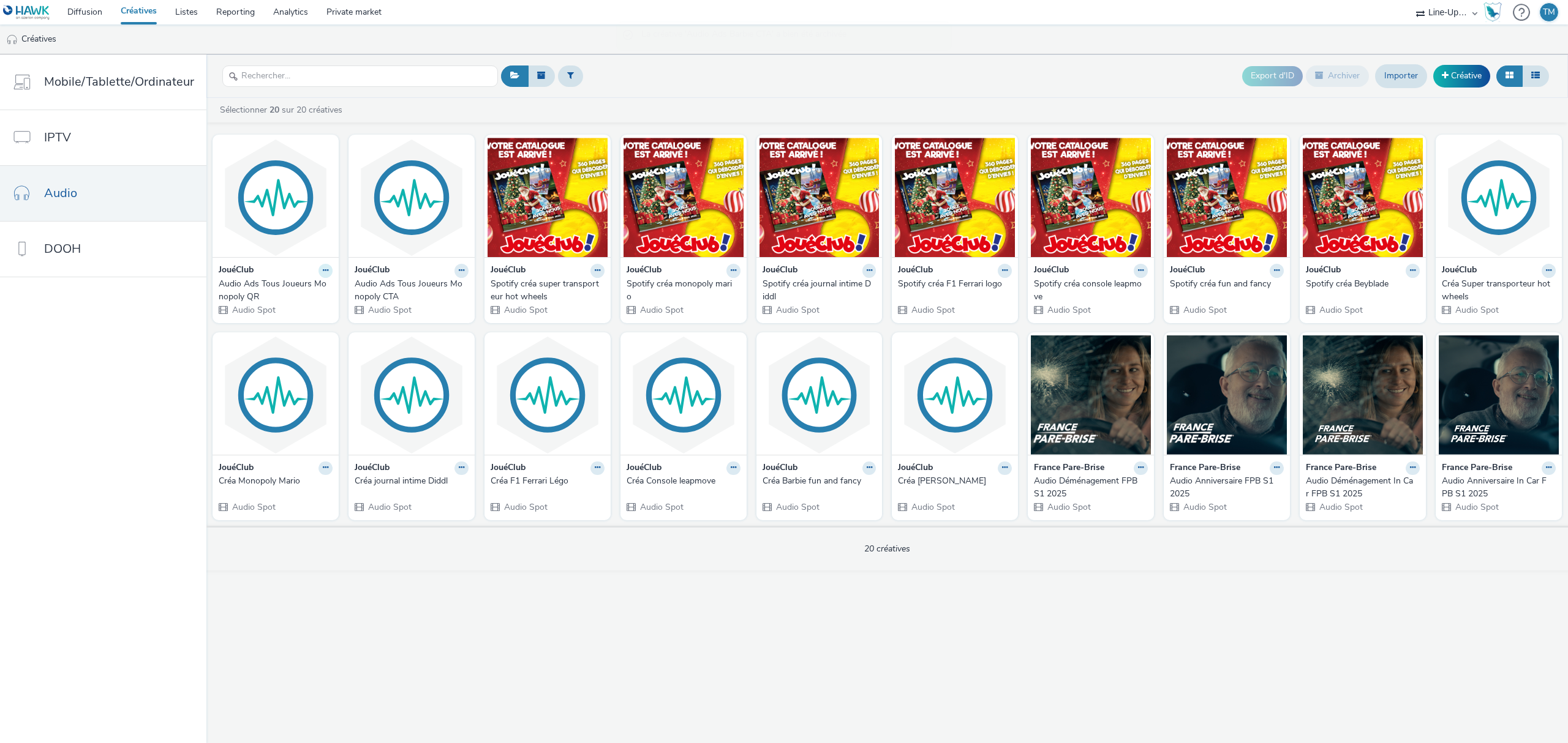
click at [323, 274] on icon at bounding box center [325, 271] width 6 height 7
click at [312, 357] on link "Archiver" at bounding box center [287, 365] width 92 height 24
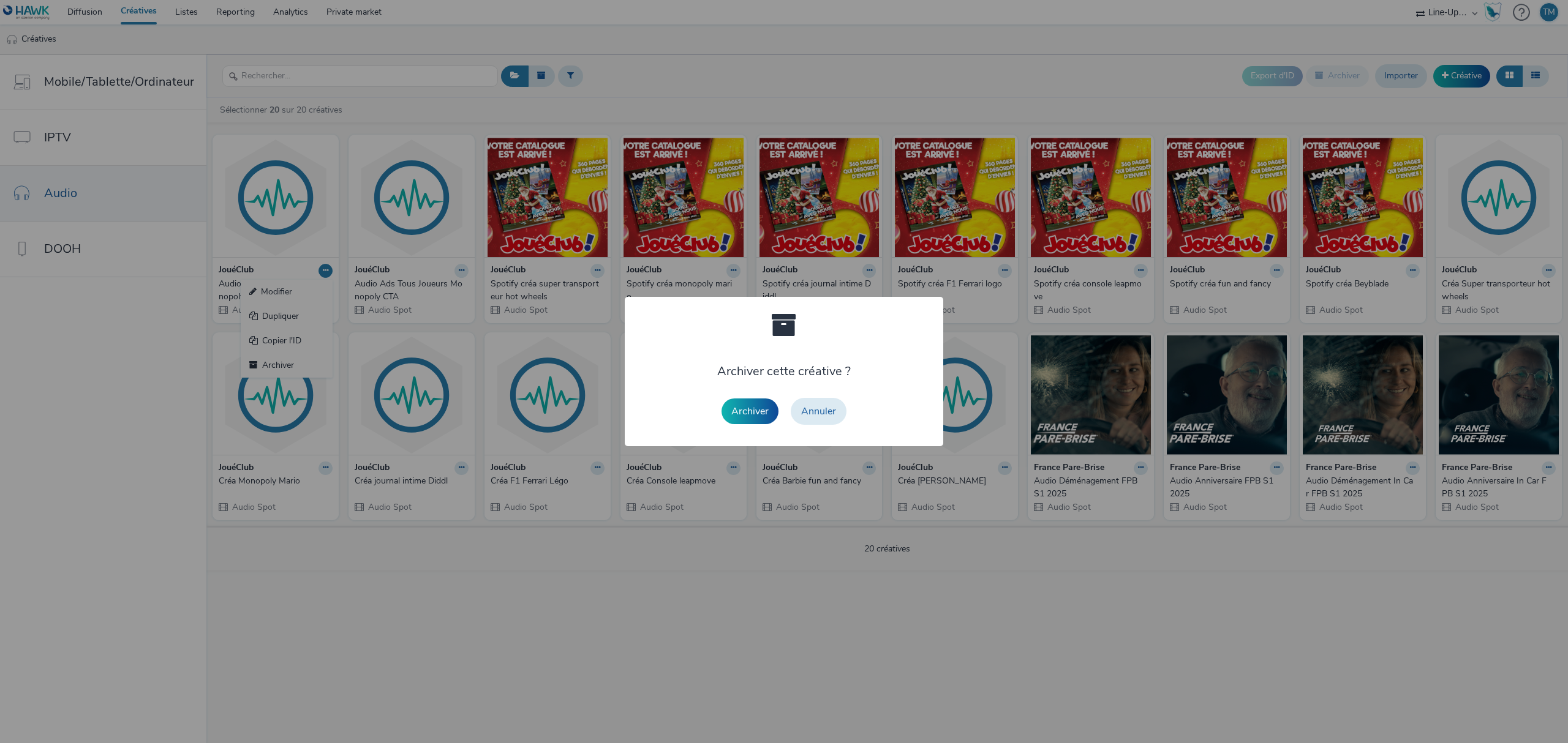
click at [736, 425] on div "Archiver Annuler" at bounding box center [784, 411] width 137 height 39
click at [743, 409] on button "Archiver" at bounding box center [750, 411] width 57 height 26
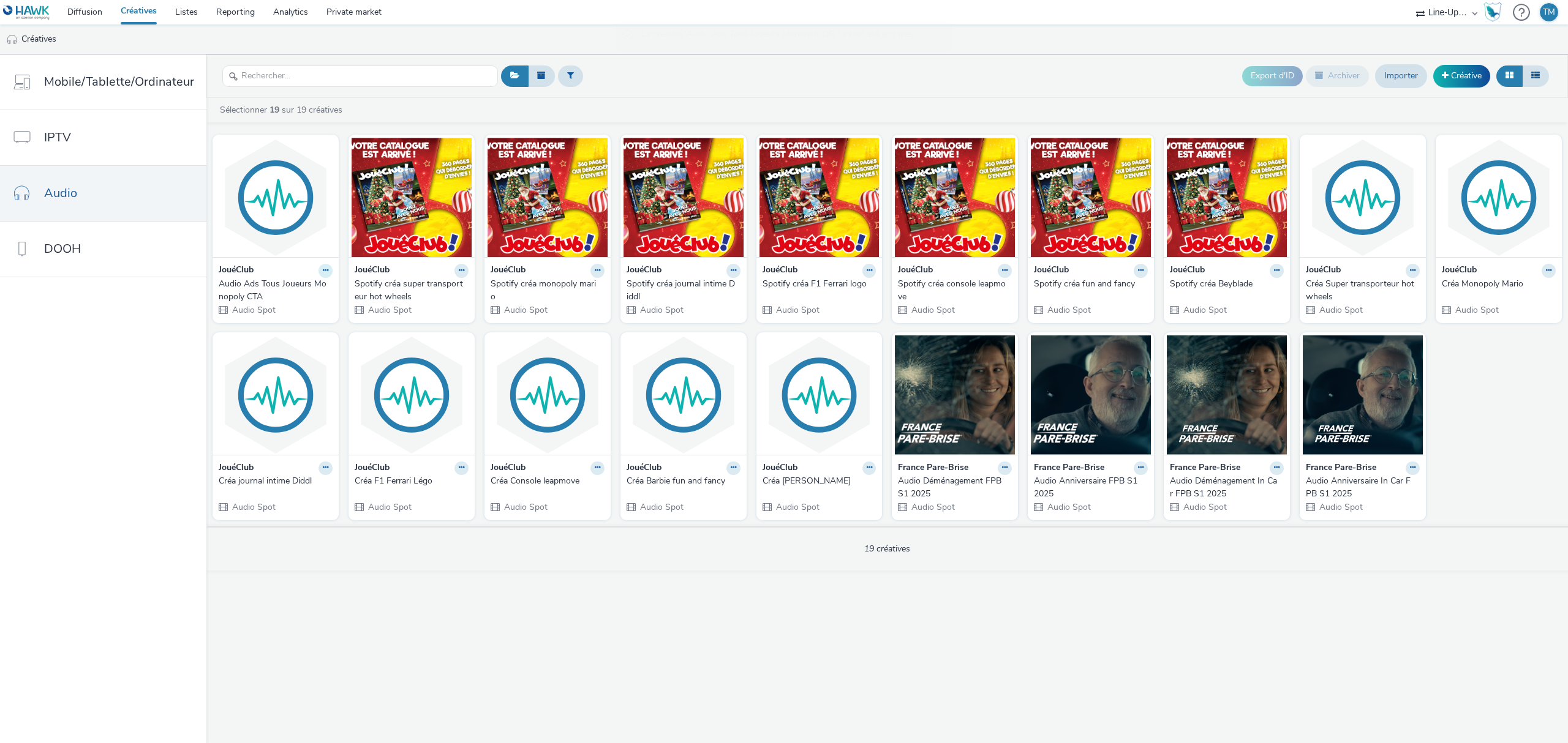
click at [318, 271] on button at bounding box center [325, 271] width 14 height 14
click at [294, 361] on link "Archiver" at bounding box center [287, 365] width 92 height 24
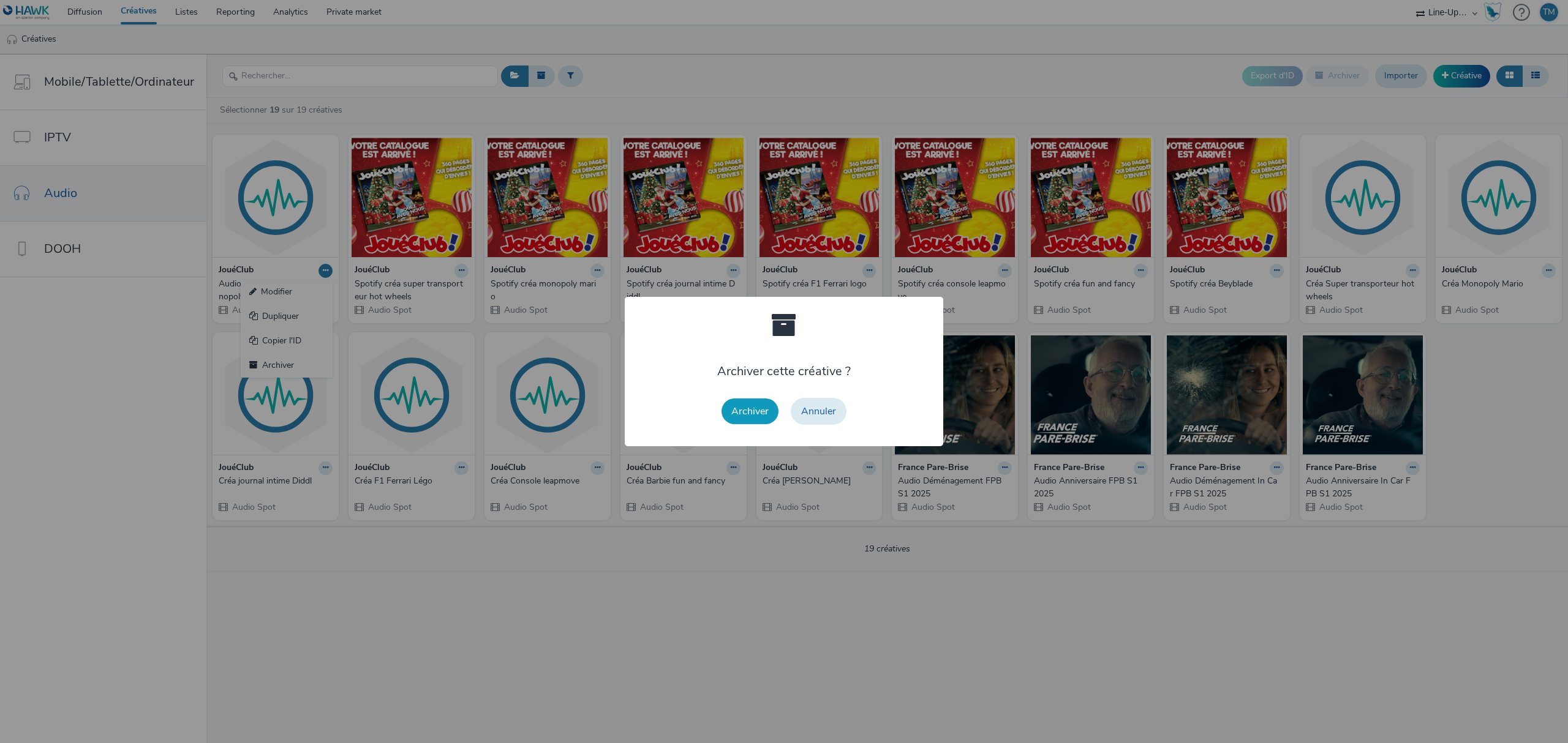
click at [750, 405] on button "Archiver" at bounding box center [750, 411] width 57 height 26
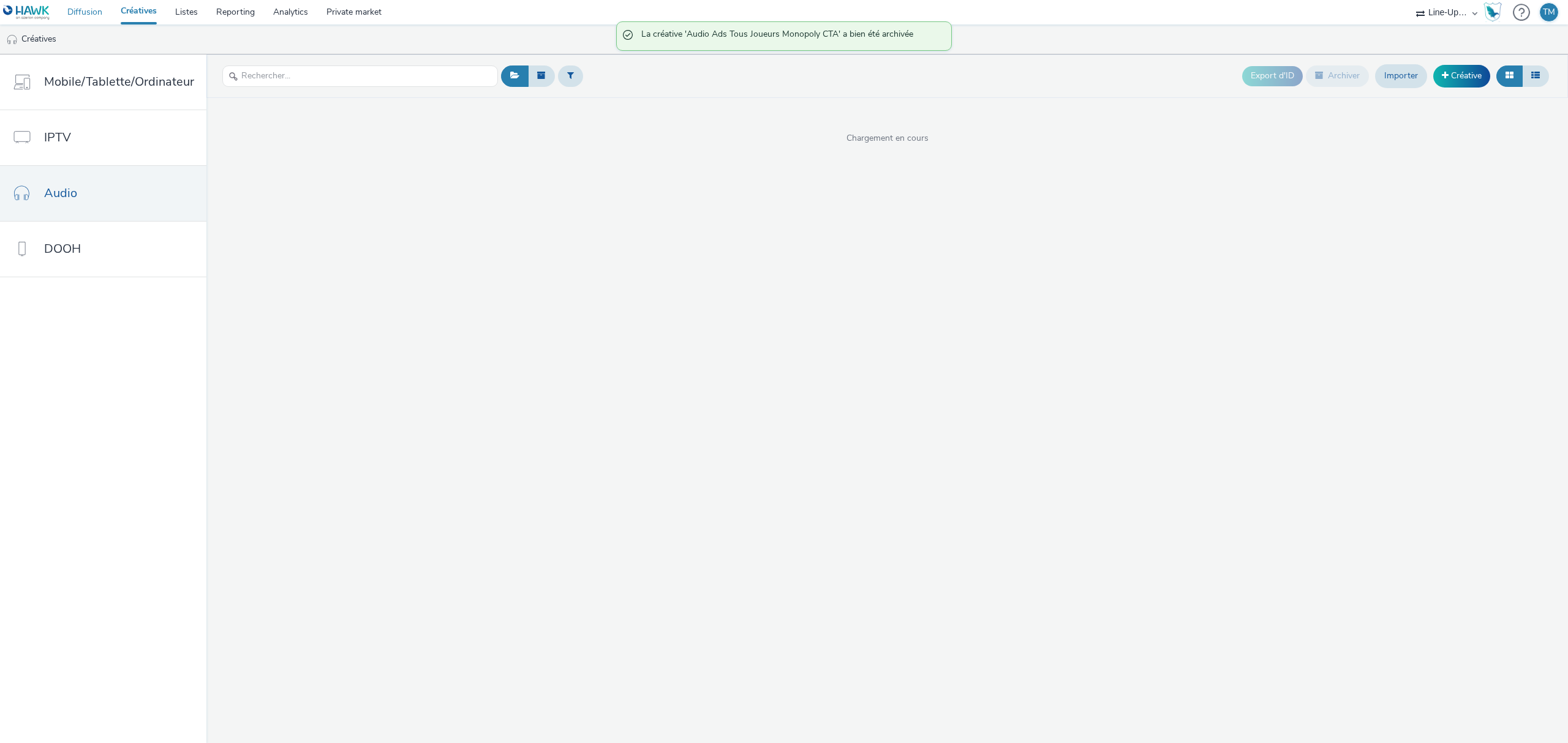
click at [88, 3] on link "Diffusion" at bounding box center [84, 12] width 53 height 24
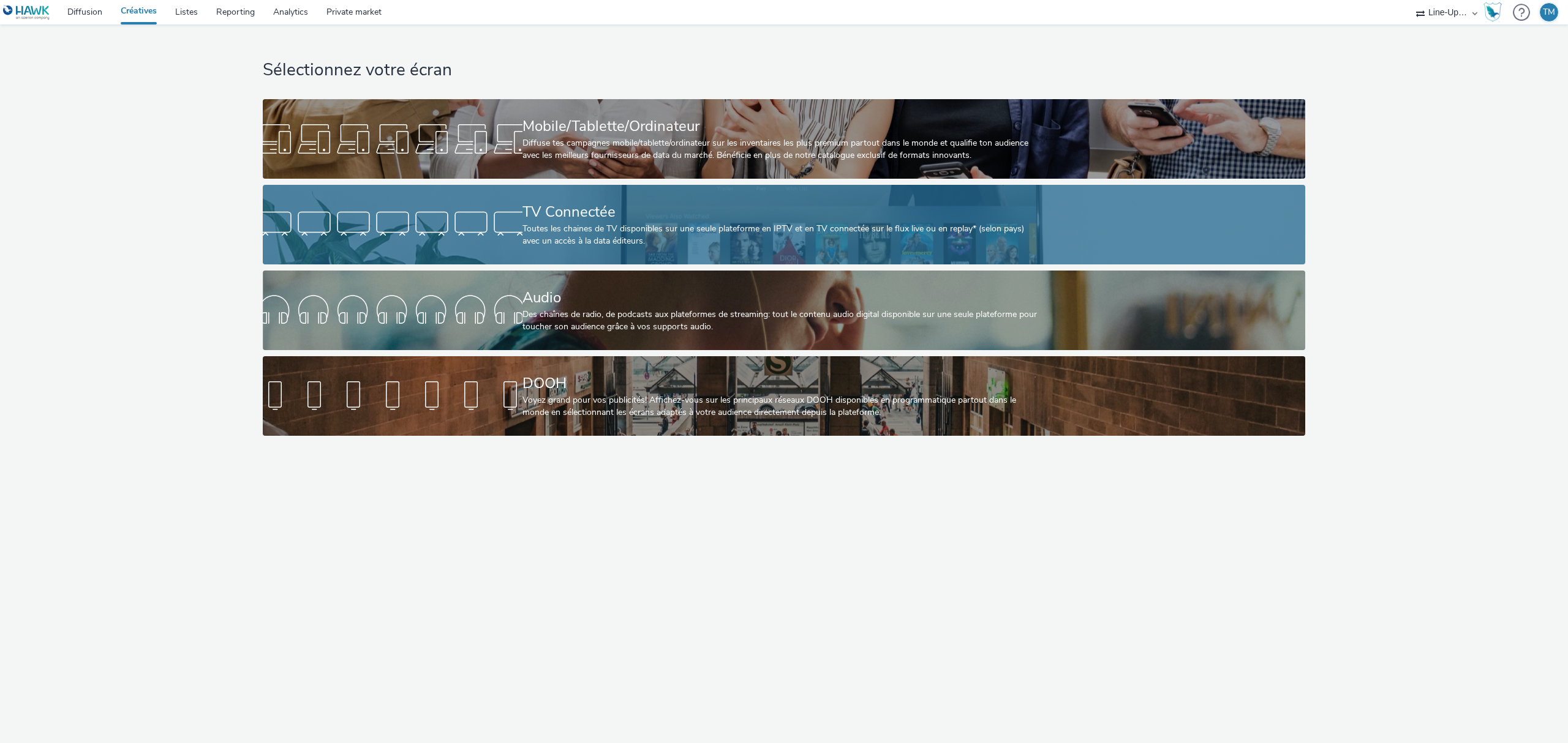
click at [584, 239] on div "Toutes les chaines de TV disponibles sur une seule plateforme en IPTV et en TV …" at bounding box center [782, 235] width 519 height 25
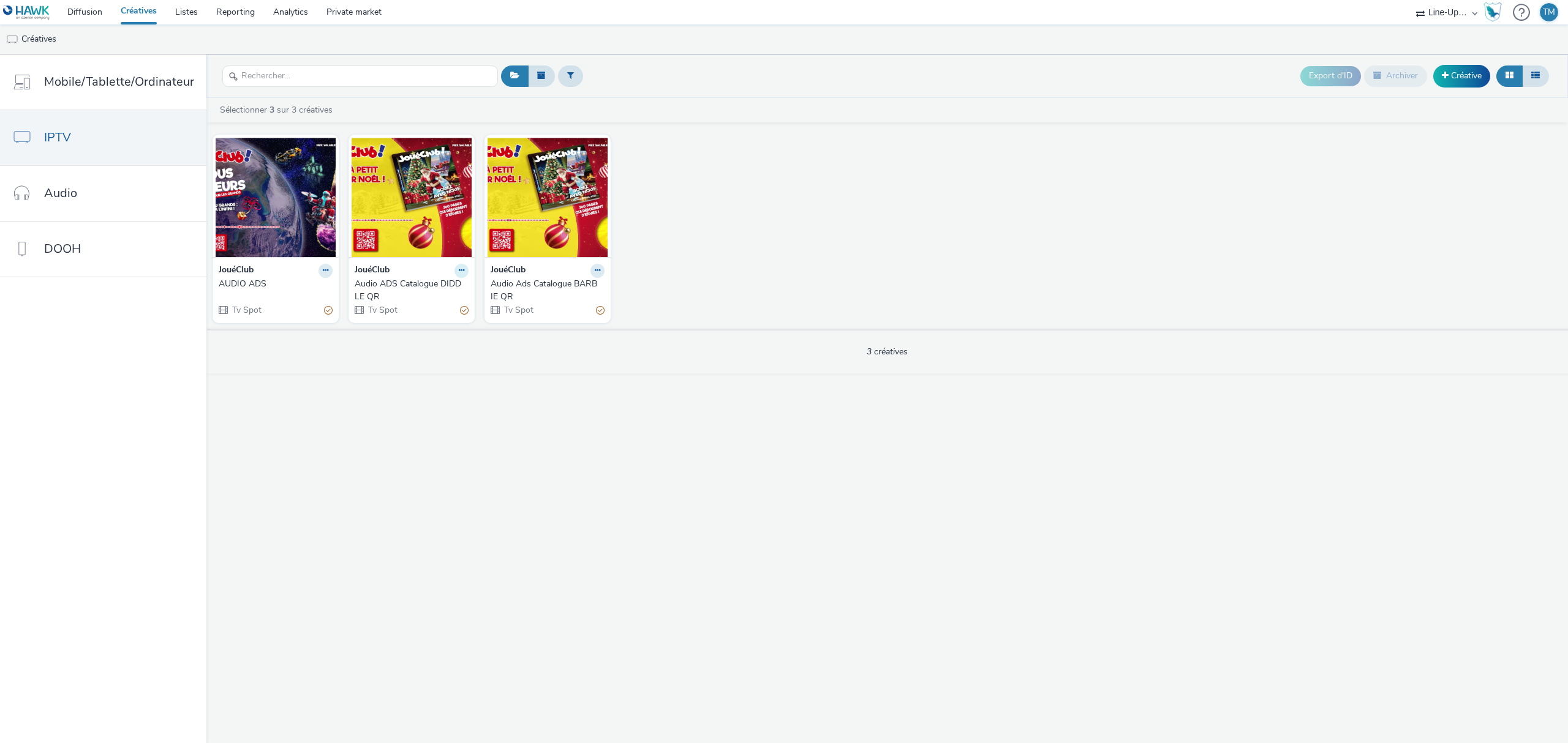
click at [459, 273] on icon at bounding box center [461, 271] width 6 height 7
drag, startPoint x: 435, startPoint y: 405, endPoint x: 434, endPoint y: 395, distance: 10.0
click at [434, 405] on div "Export d'ID Archiver Créative Sélectionner 3 sur 3 créatives JouéClub AUDIO ADS…" at bounding box center [888, 399] width 1362 height 689
click at [346, 84] on input "text" at bounding box center [360, 76] width 276 height 21
click at [599, 272] on button at bounding box center [597, 271] width 14 height 14
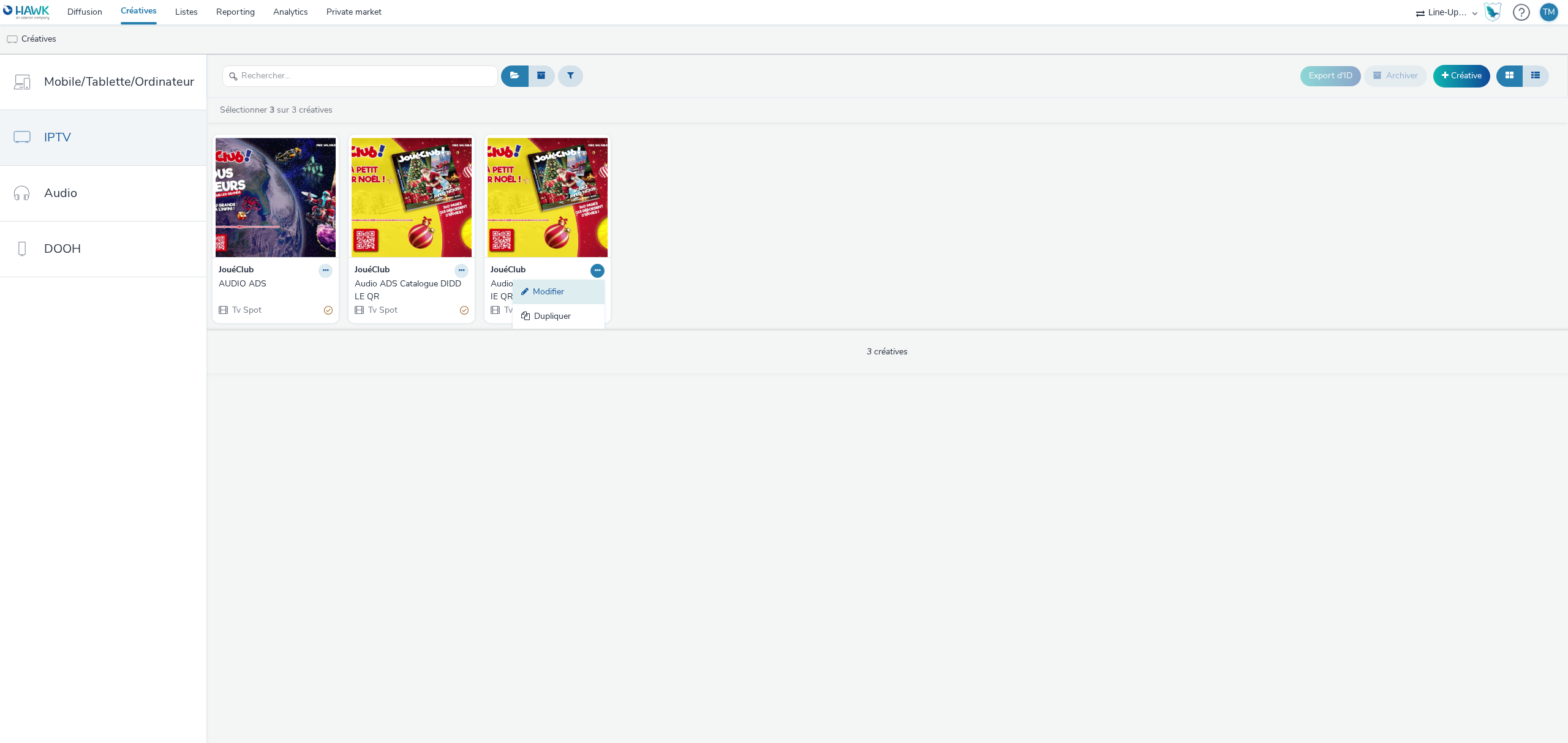
click at [549, 299] on link "Modifier" at bounding box center [558, 292] width 92 height 24
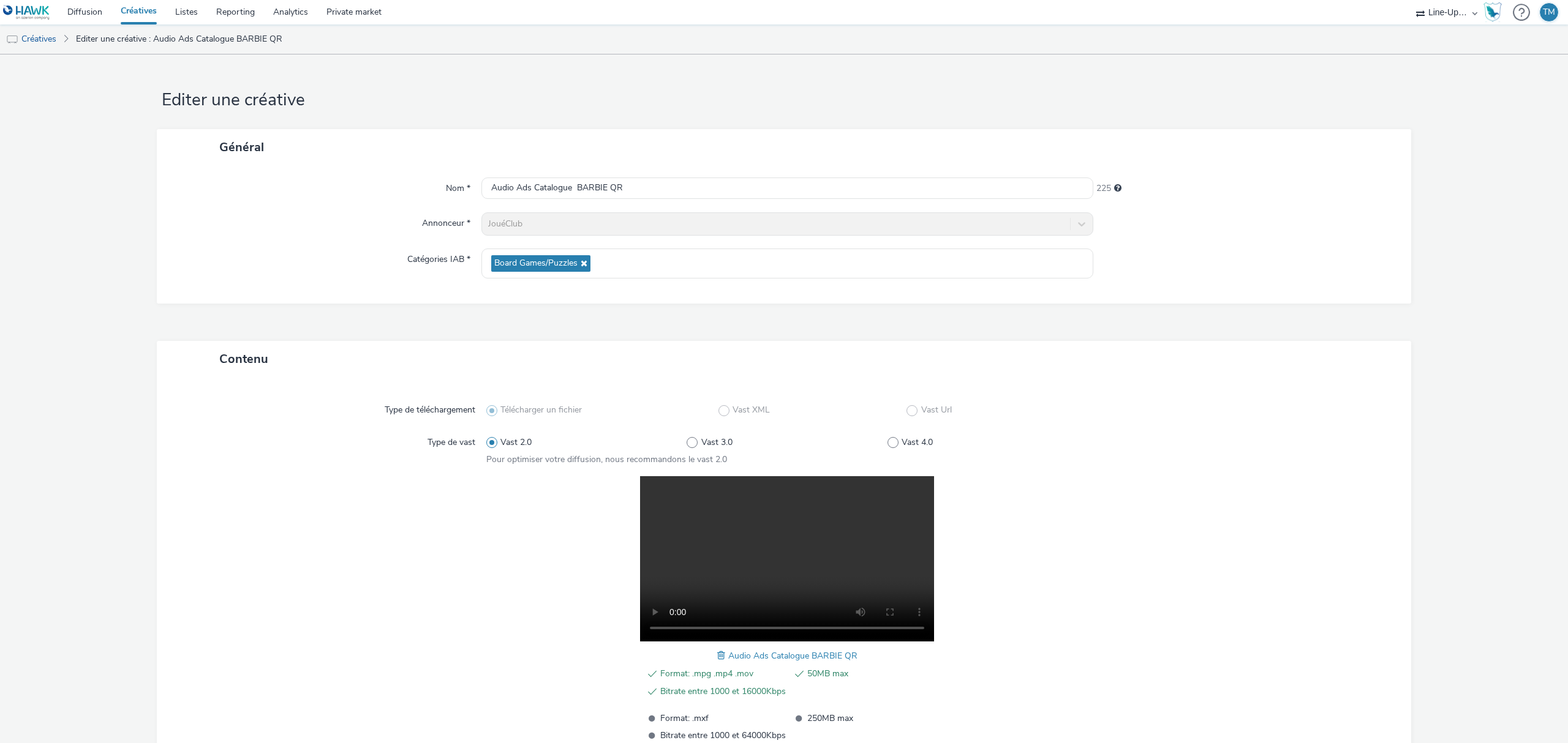
scroll to position [100, 0]
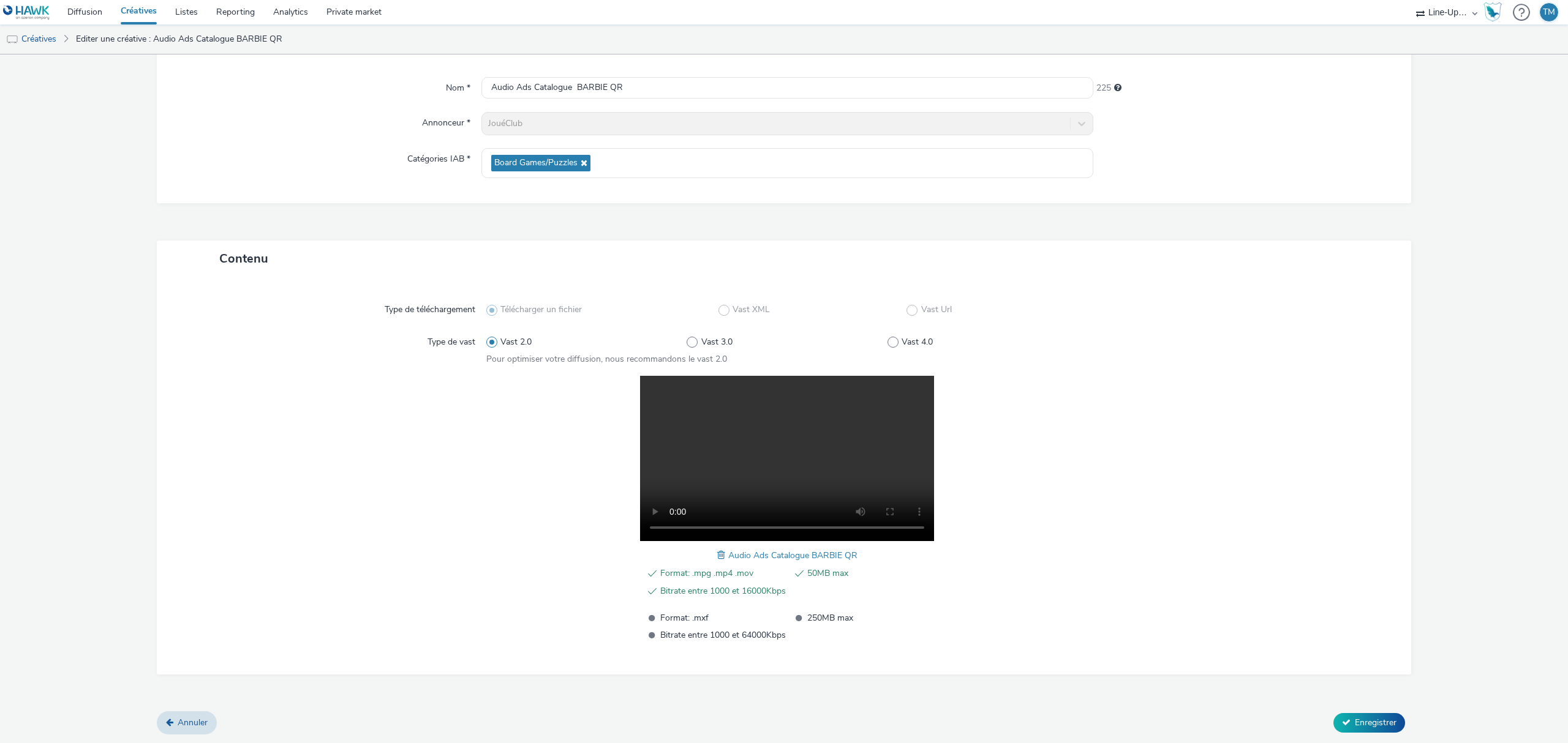
click at [717, 555] on span at bounding box center [723, 555] width 11 height 14
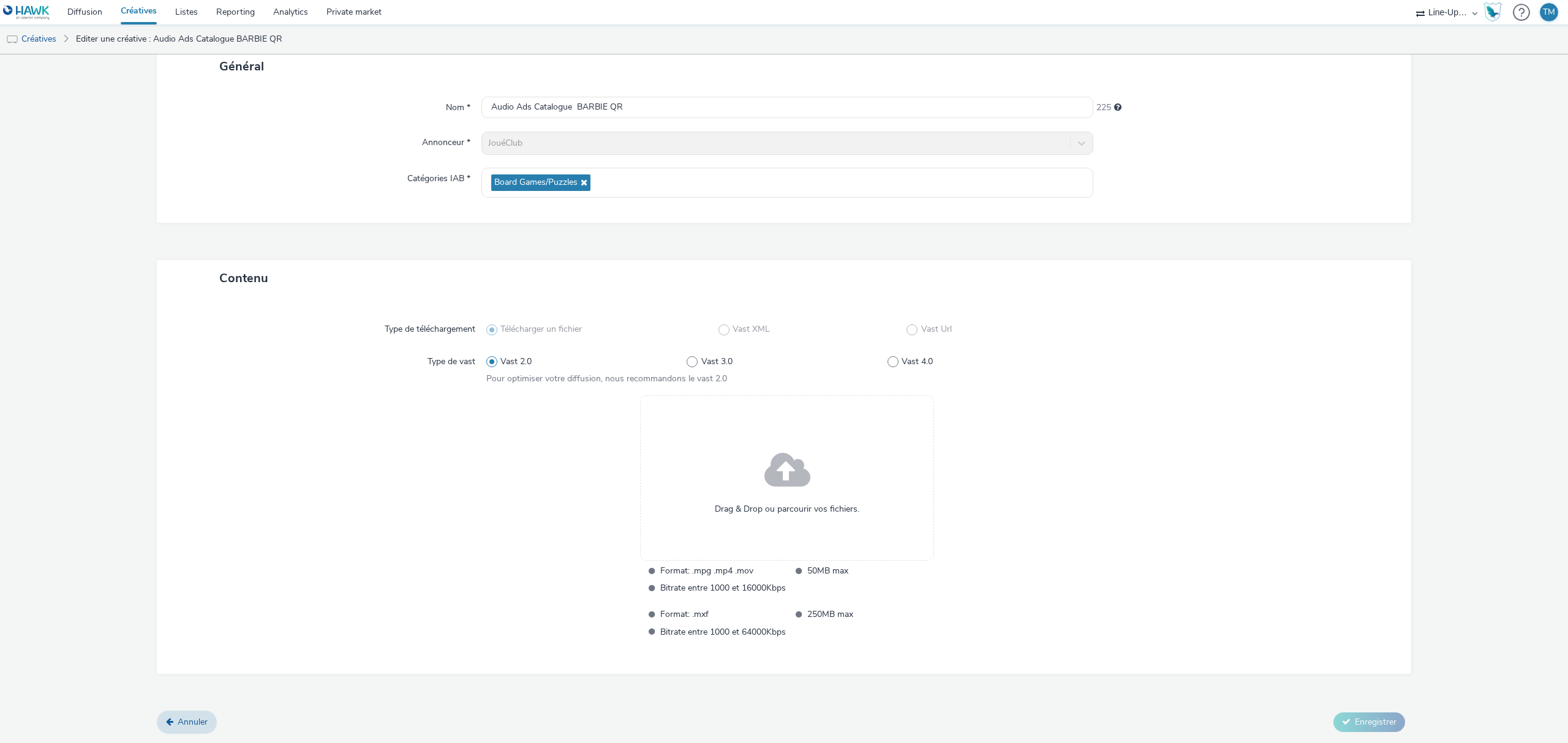
scroll to position [81, 0]
click at [782, 488] on span at bounding box center [788, 472] width 46 height 62
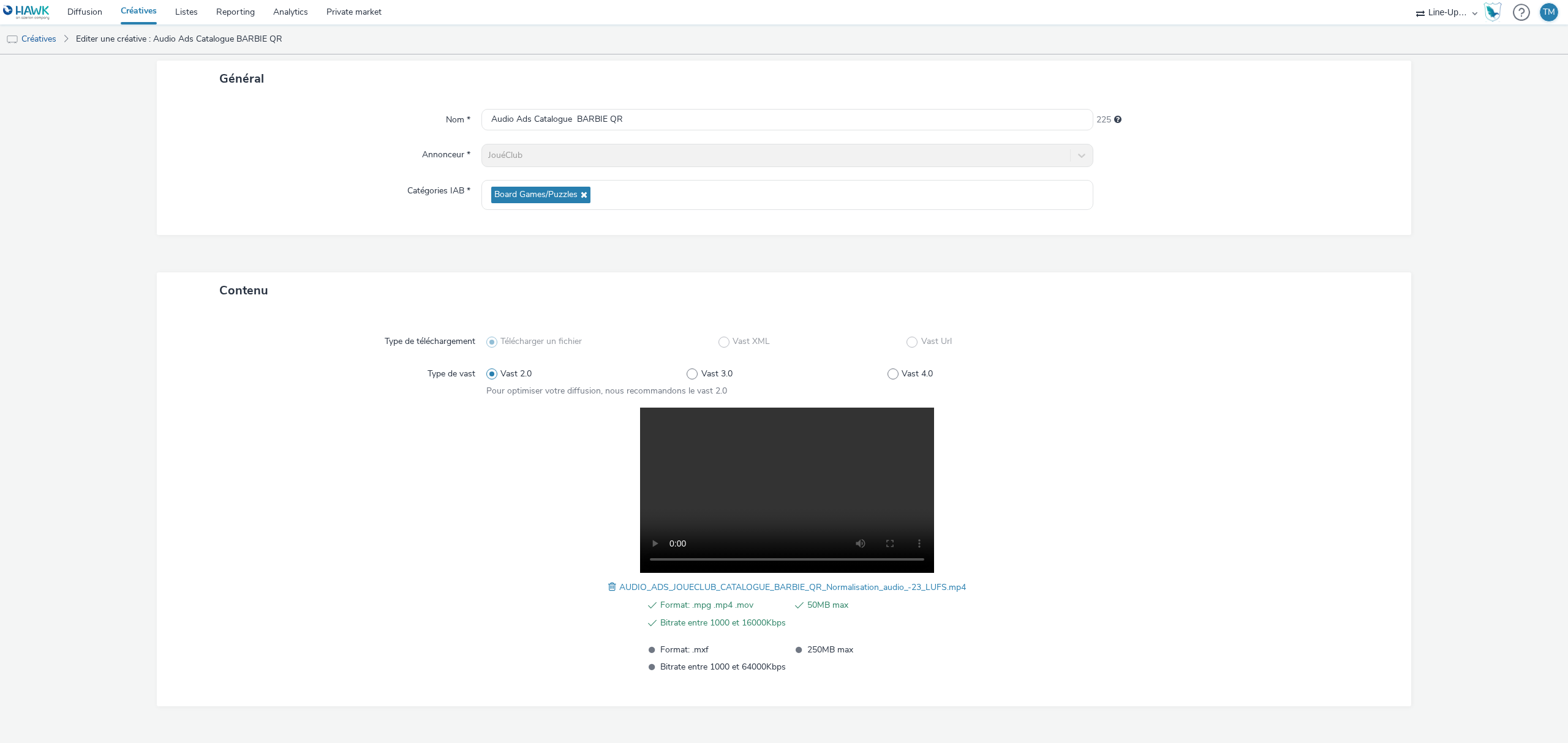
scroll to position [100, 0]
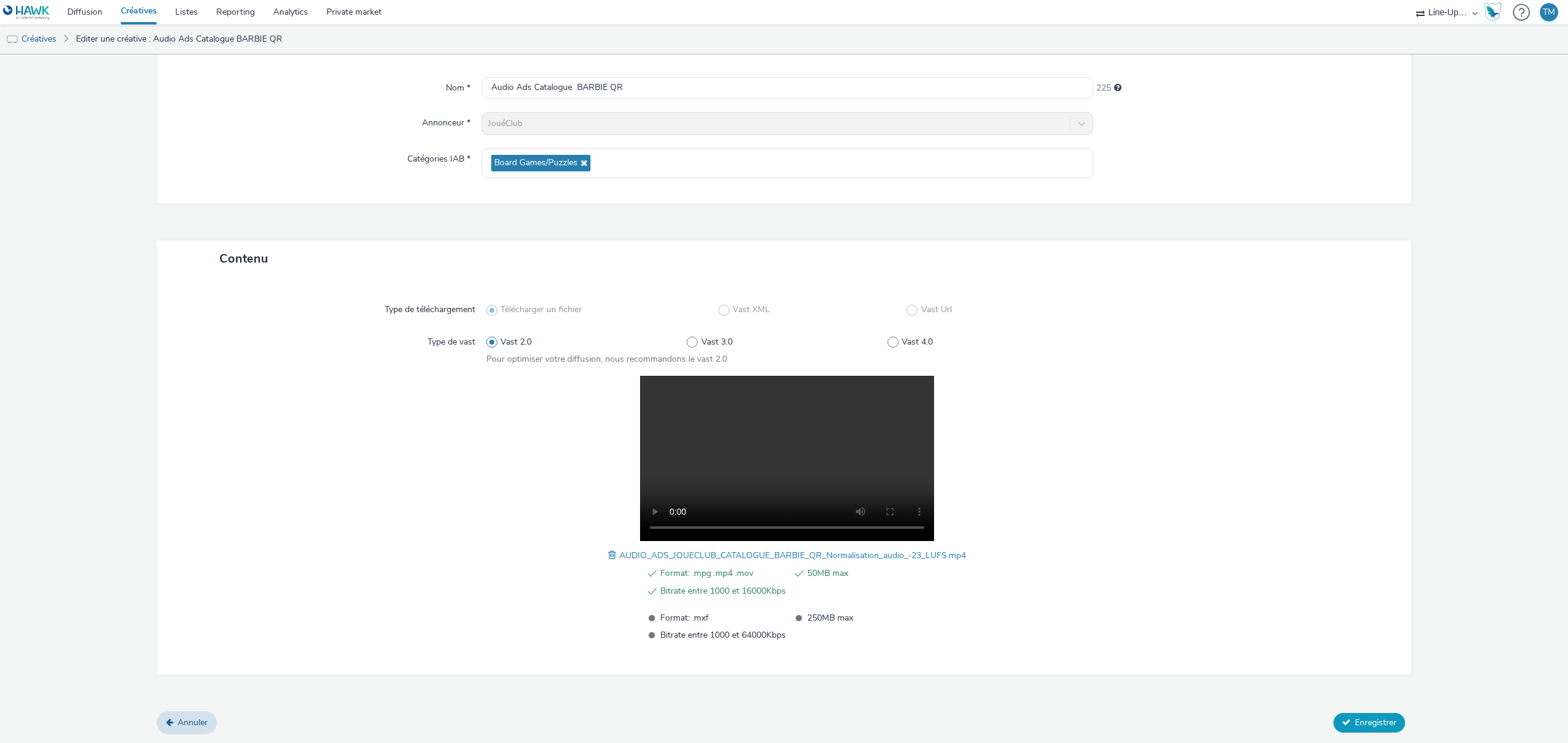
click at [1372, 715] on button "Enregistrer" at bounding box center [1370, 722] width 72 height 19
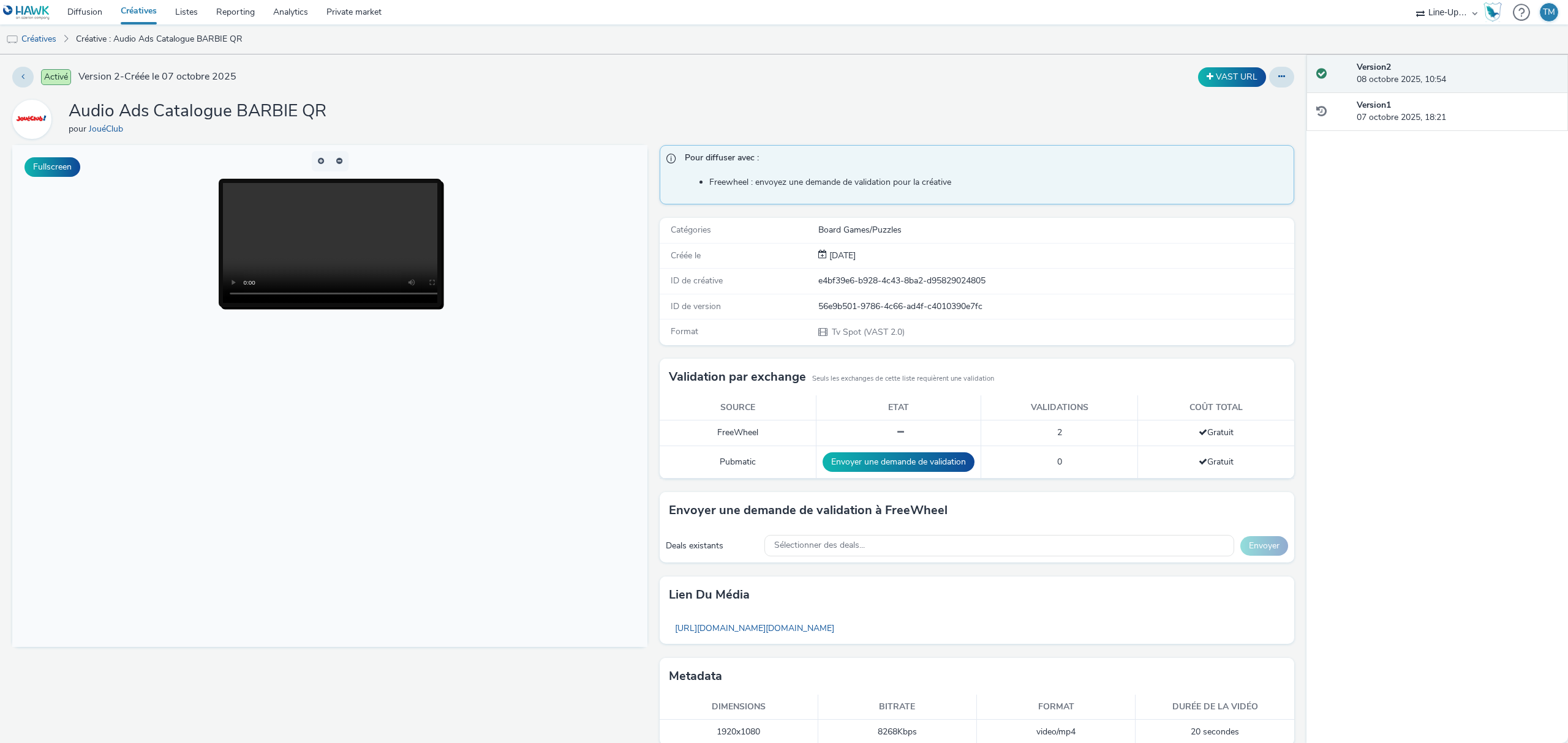
click at [141, 11] on link "Créatives" at bounding box center [139, 12] width 54 height 24
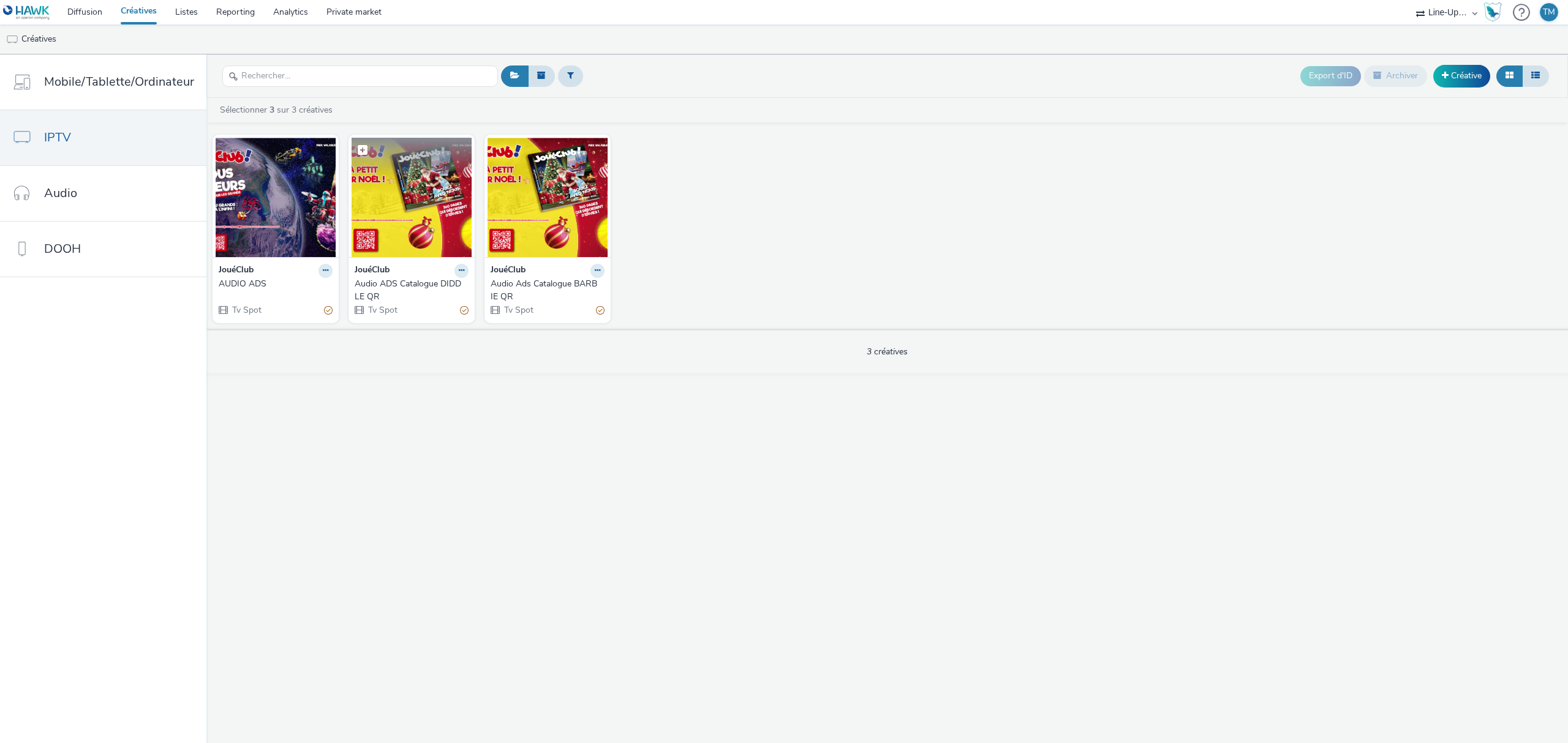
click at [418, 209] on img at bounding box center [411, 197] width 120 height 119
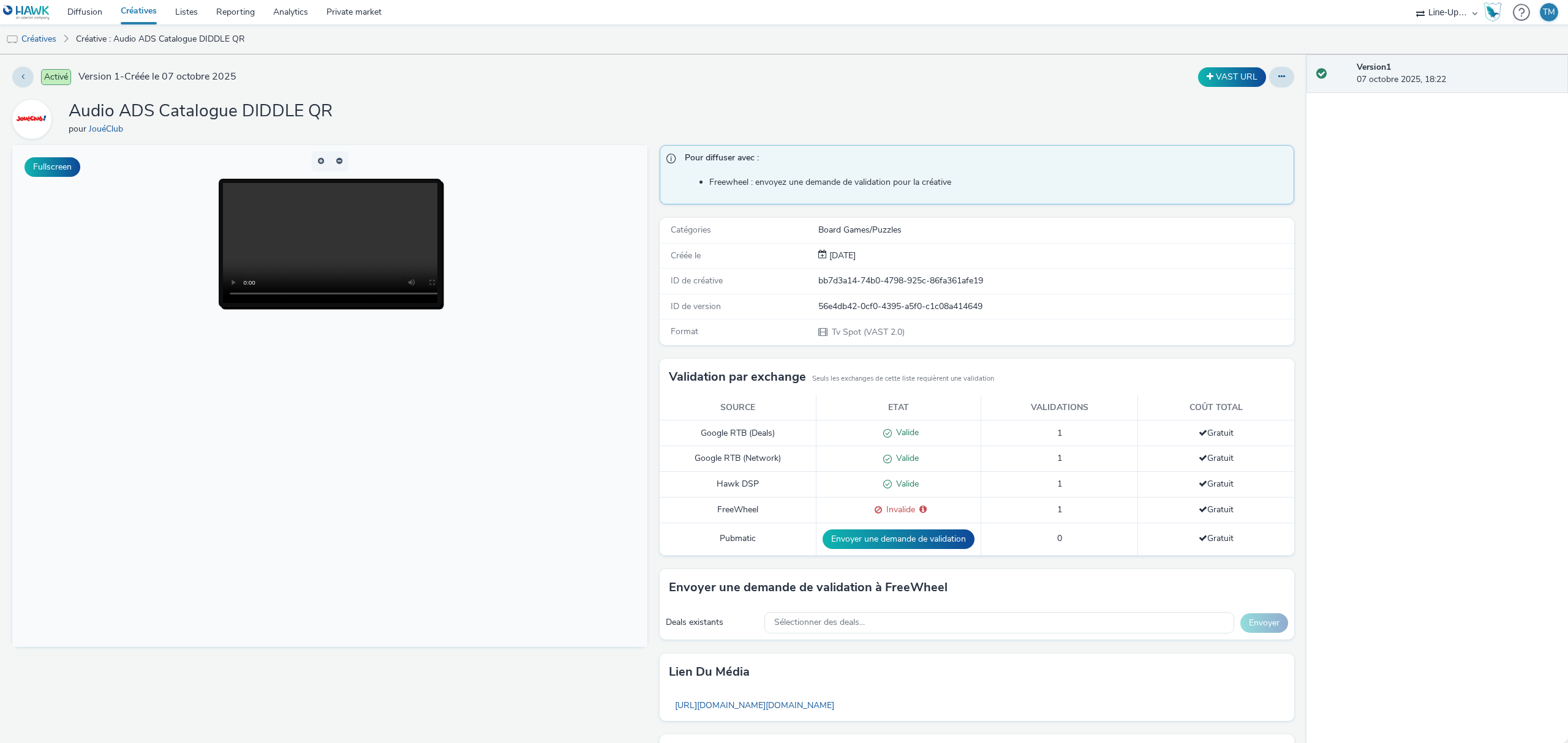
click at [140, 9] on link "Créatives" at bounding box center [139, 12] width 54 height 24
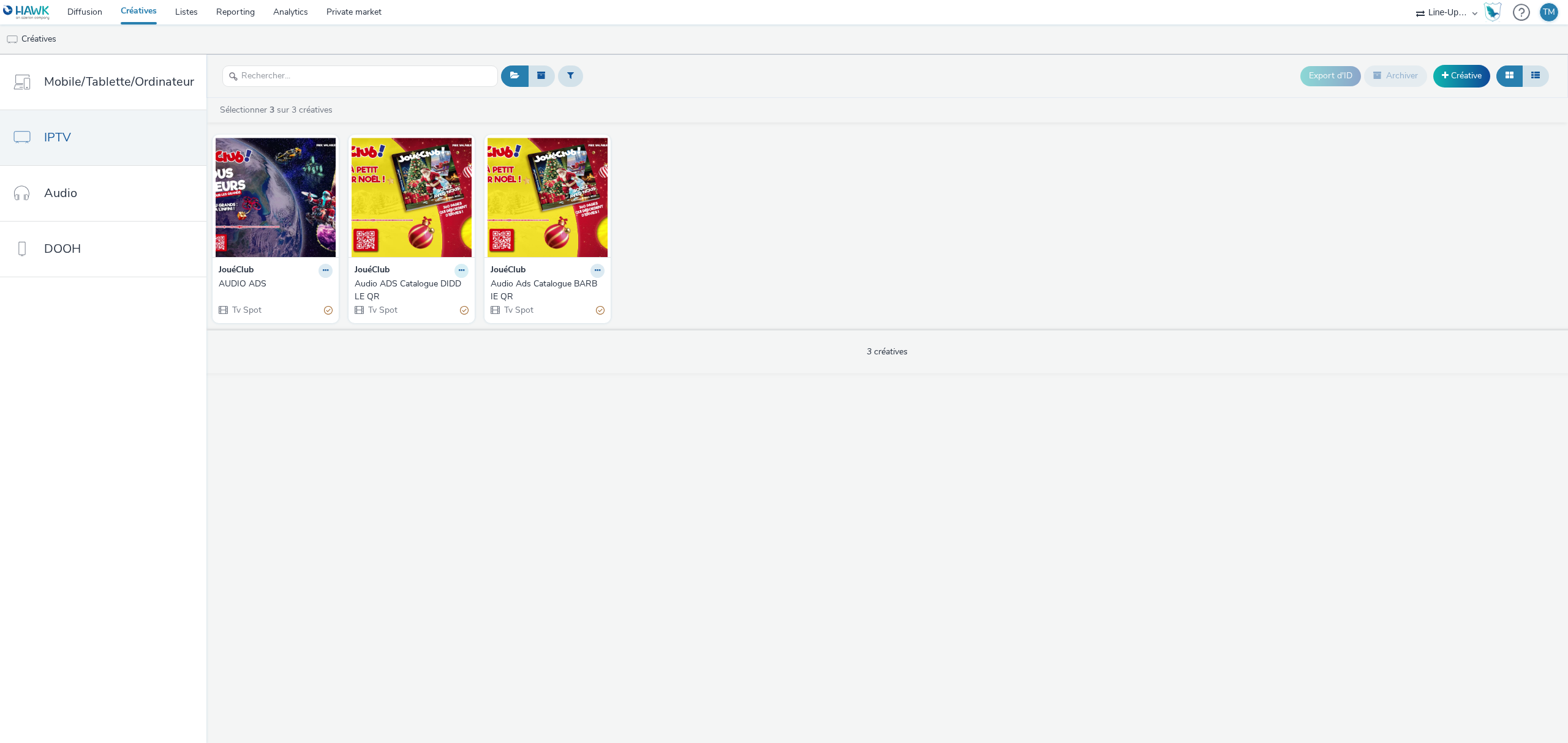
click at [456, 267] on button at bounding box center [461, 271] width 14 height 14
click at [412, 294] on link "Modifier" at bounding box center [423, 292] width 92 height 24
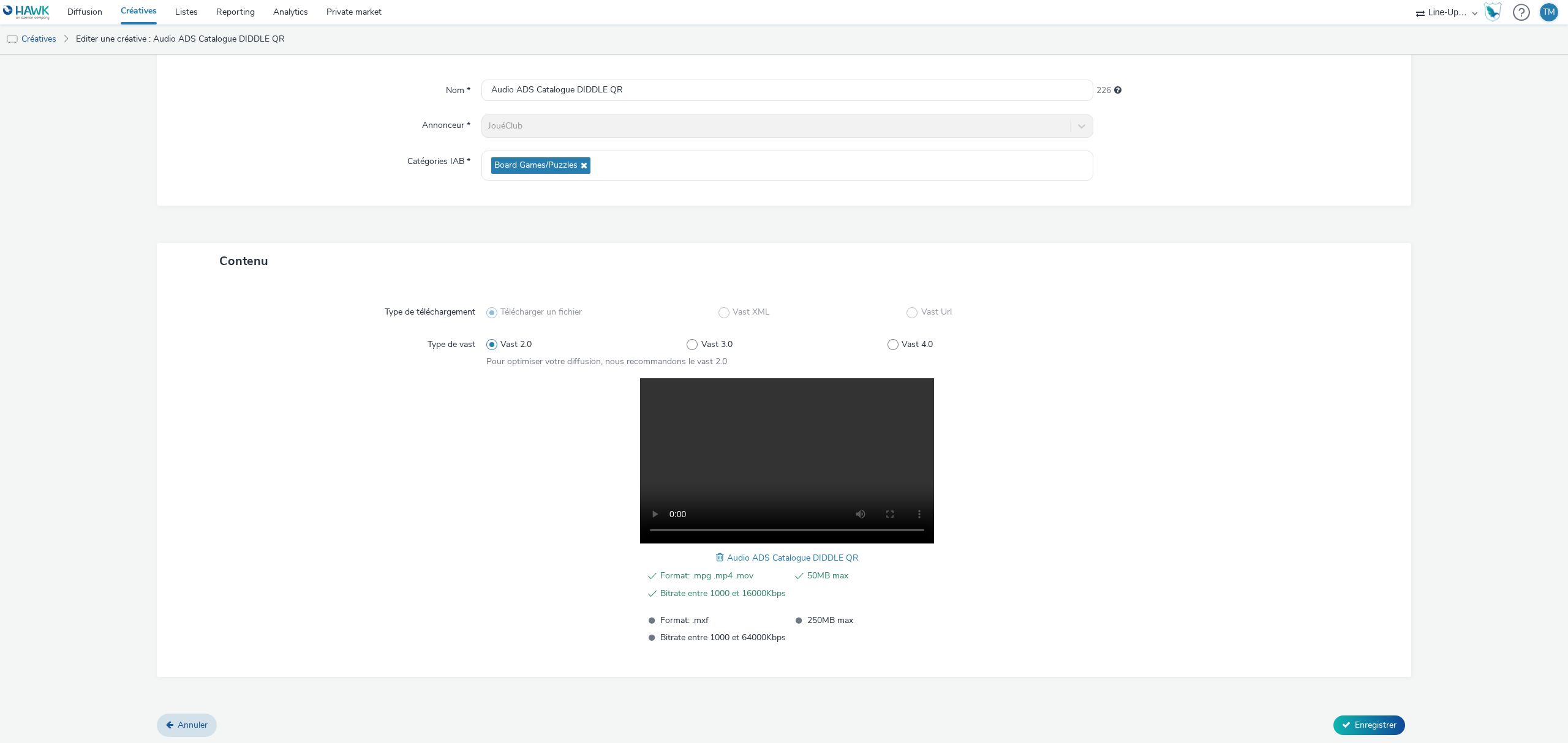
scroll to position [100, 0]
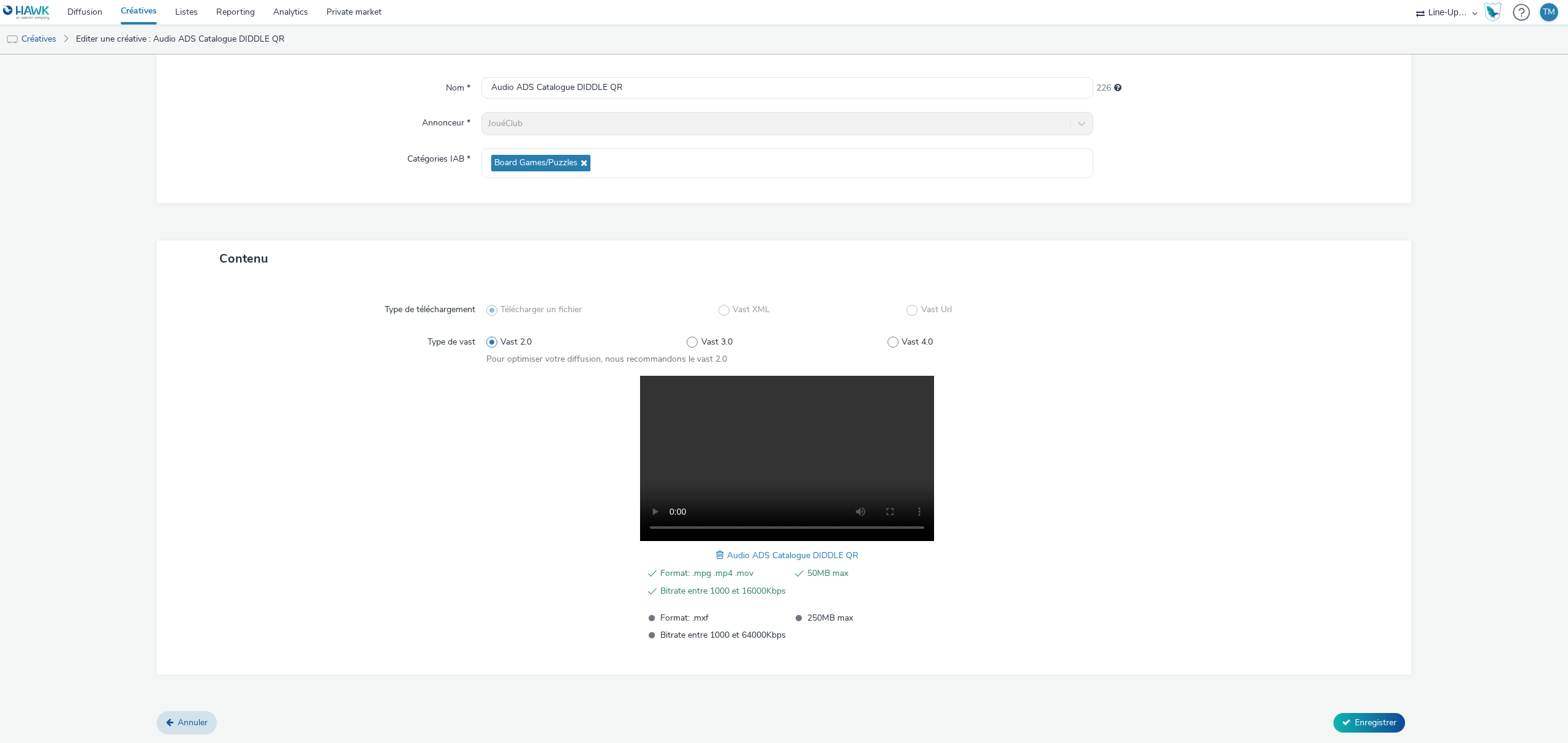
click at [718, 551] on span at bounding box center [722, 555] width 11 height 14
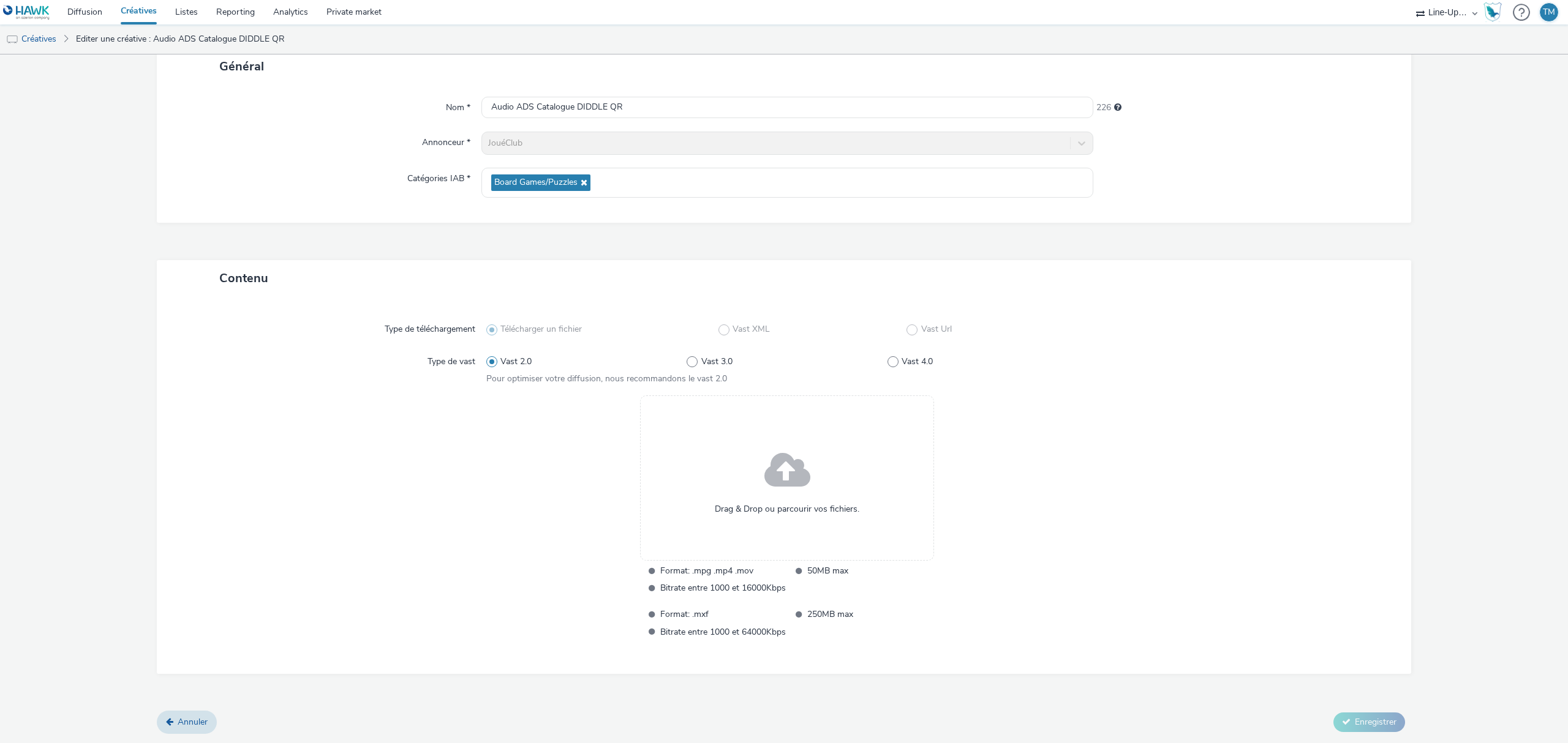
scroll to position [81, 0]
click at [790, 478] on span at bounding box center [788, 472] width 46 height 62
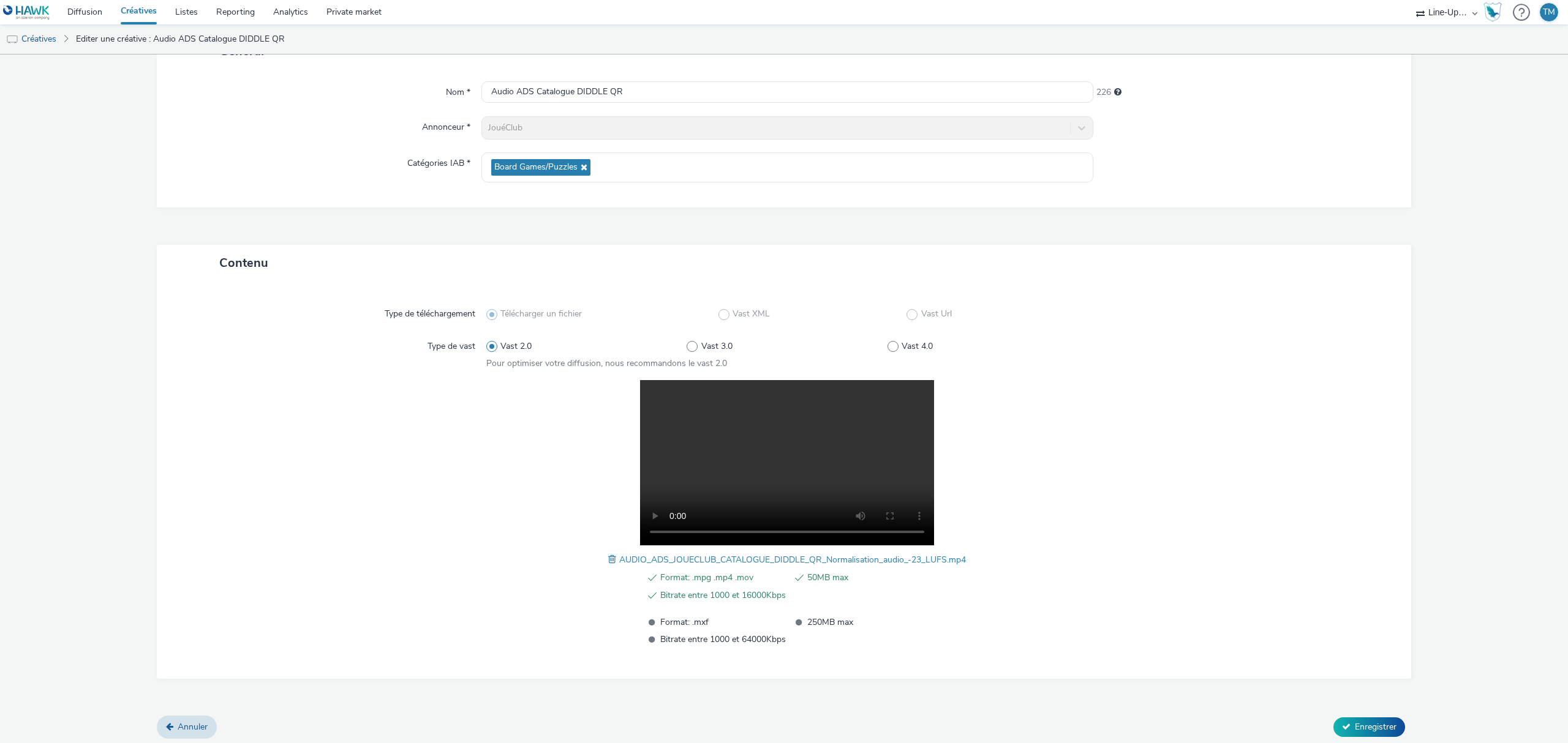
scroll to position [100, 0]
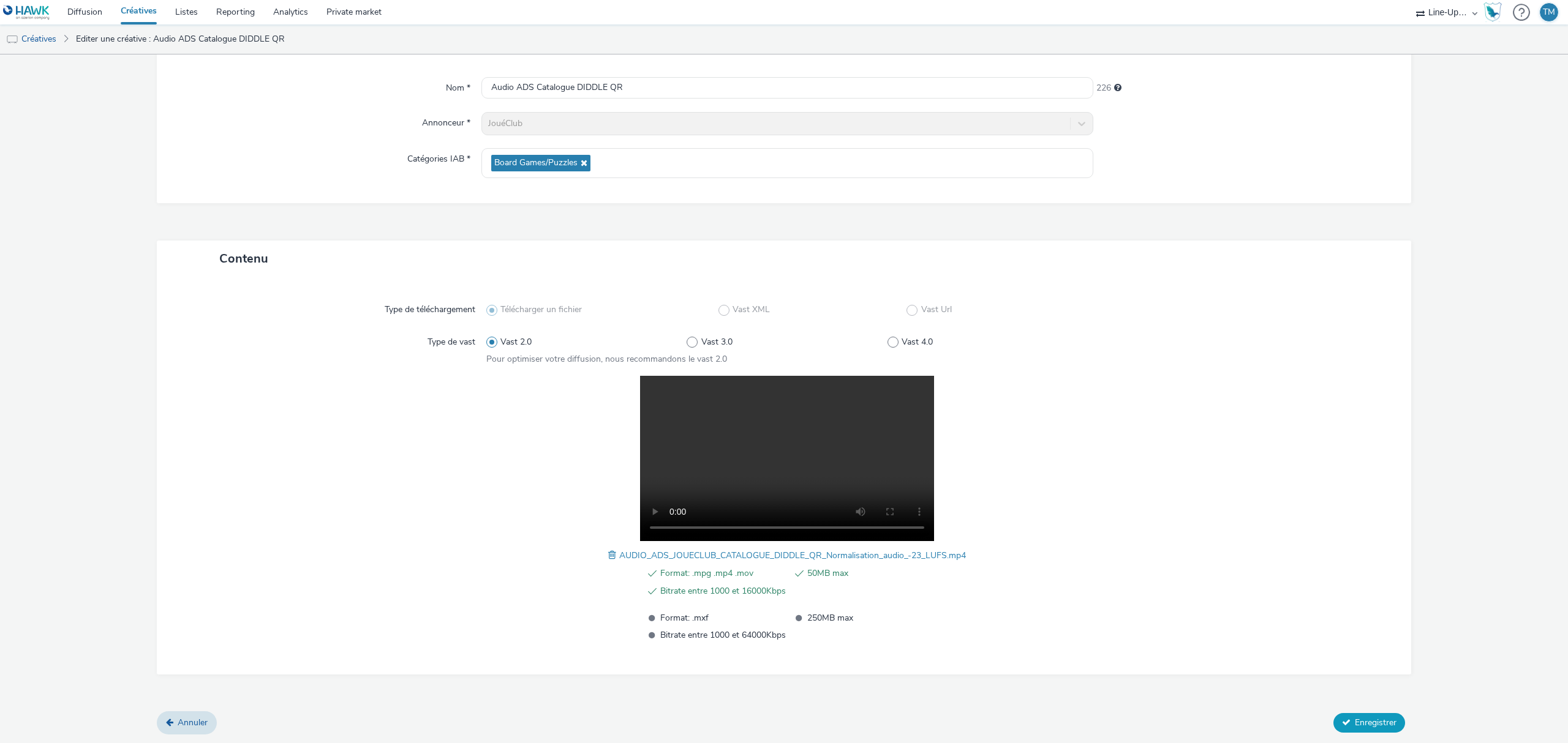
click at [1356, 725] on span "Enregistrer" at bounding box center [1376, 722] width 42 height 12
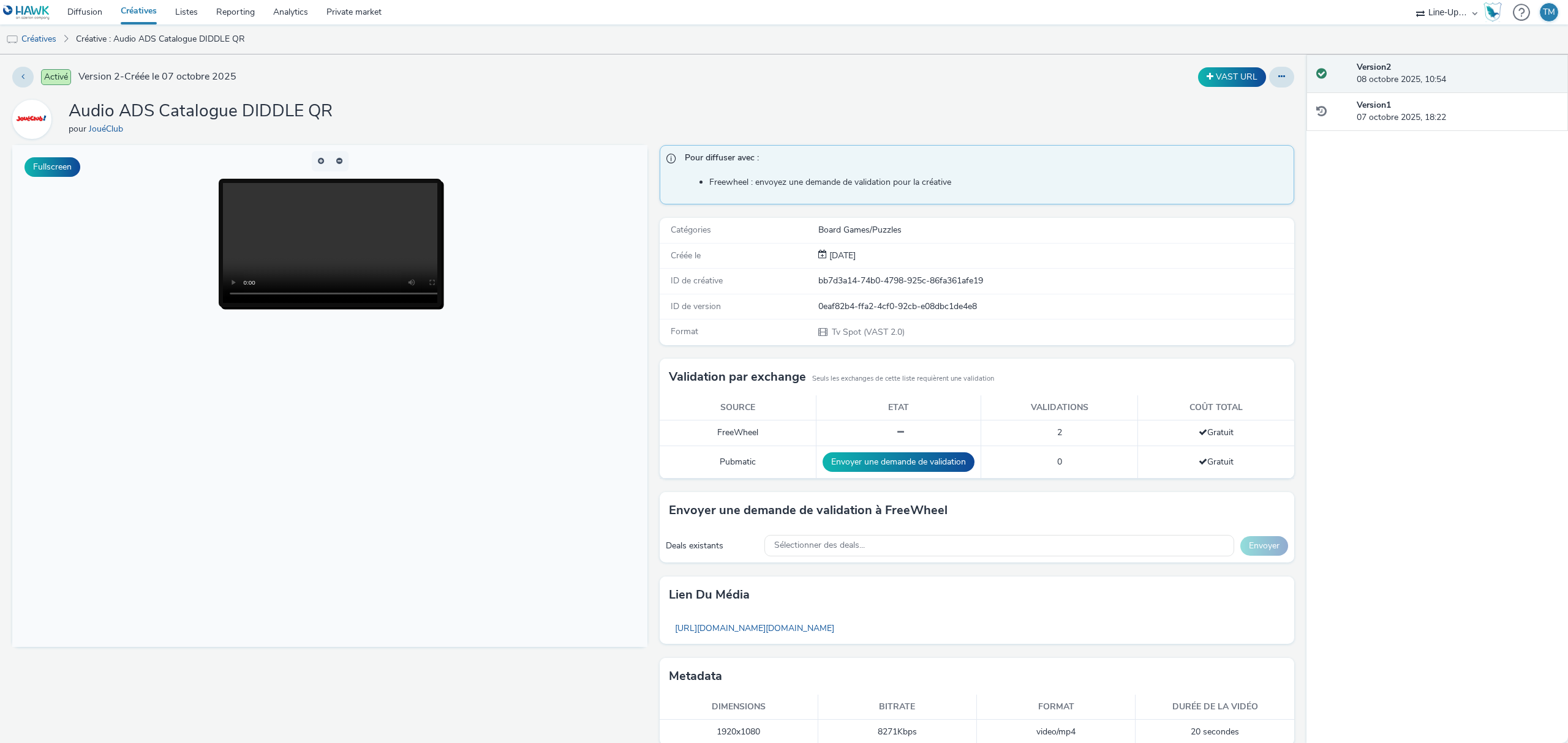
click at [130, 11] on link "Créatives" at bounding box center [139, 12] width 54 height 24
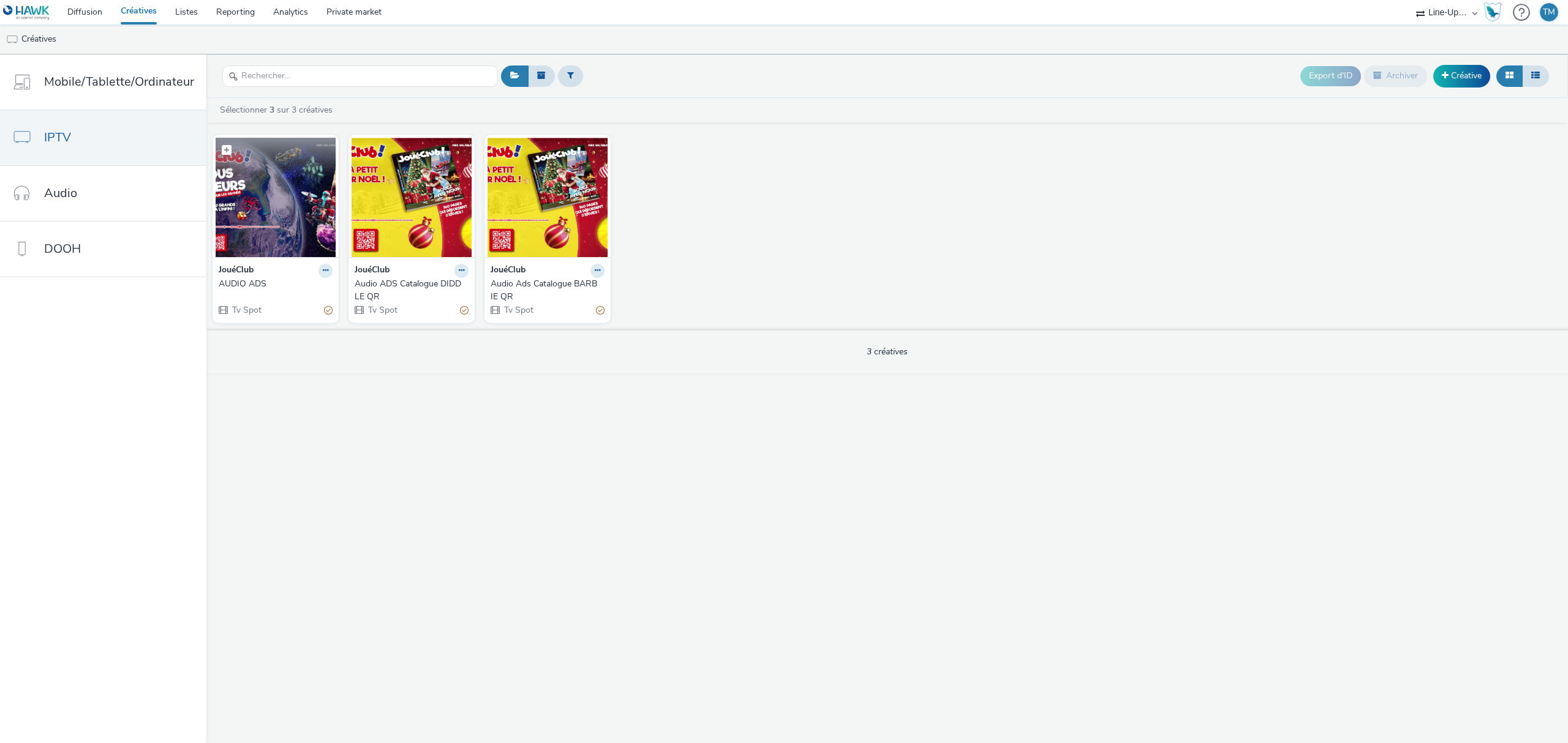
click at [271, 187] on img at bounding box center [275, 197] width 120 height 119
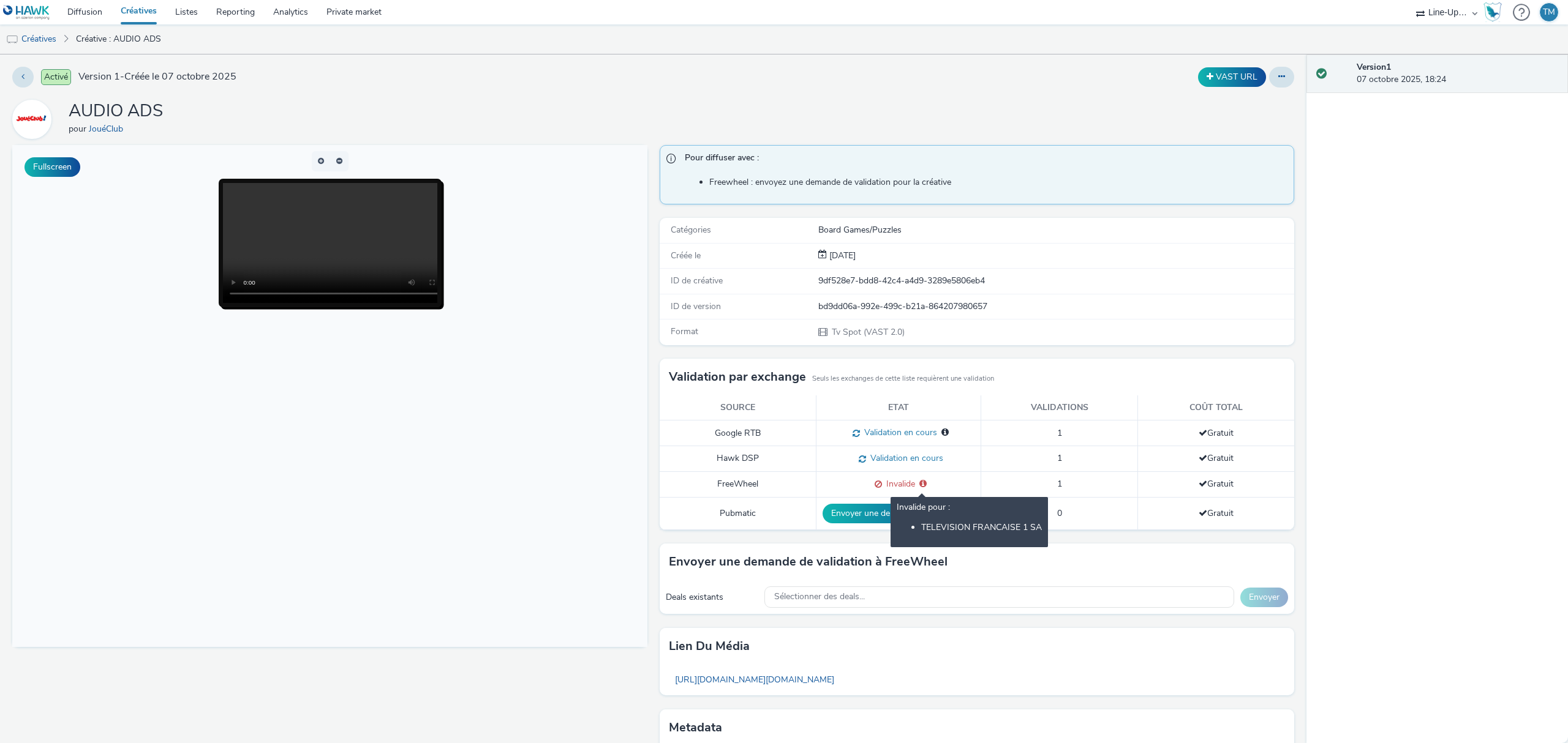
click at [915, 485] on span "Invalide pour : TELEVISION FRANCAISE 1 SA" at bounding box center [921, 483] width 12 height 12
click at [921, 527] on li "TELEVISION FRANCAISE 1 SA" at bounding box center [981, 528] width 120 height 12
copy li "TELEVISION FRANCAISE 1 SA"
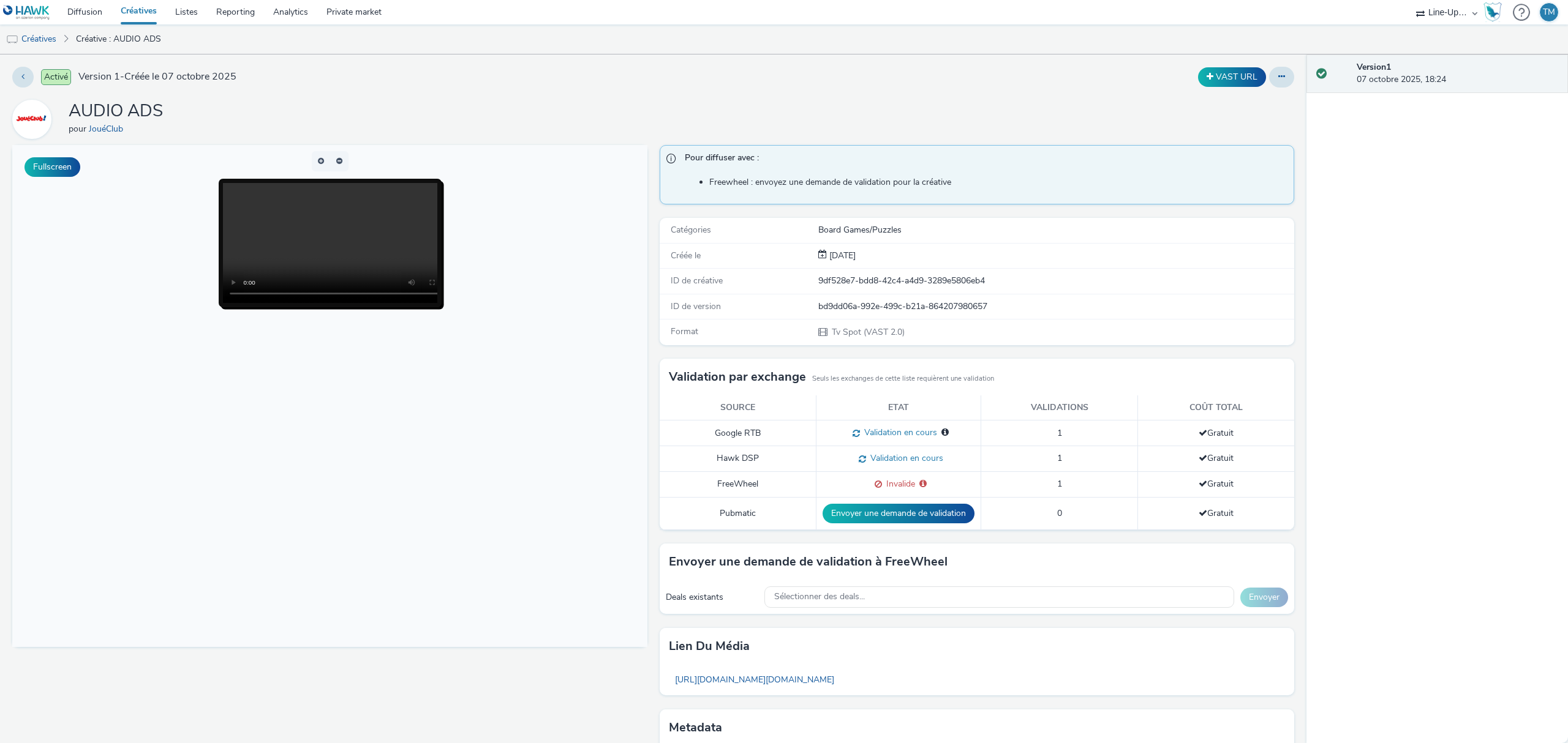
click at [148, 11] on link "Créatives" at bounding box center [139, 12] width 54 height 24
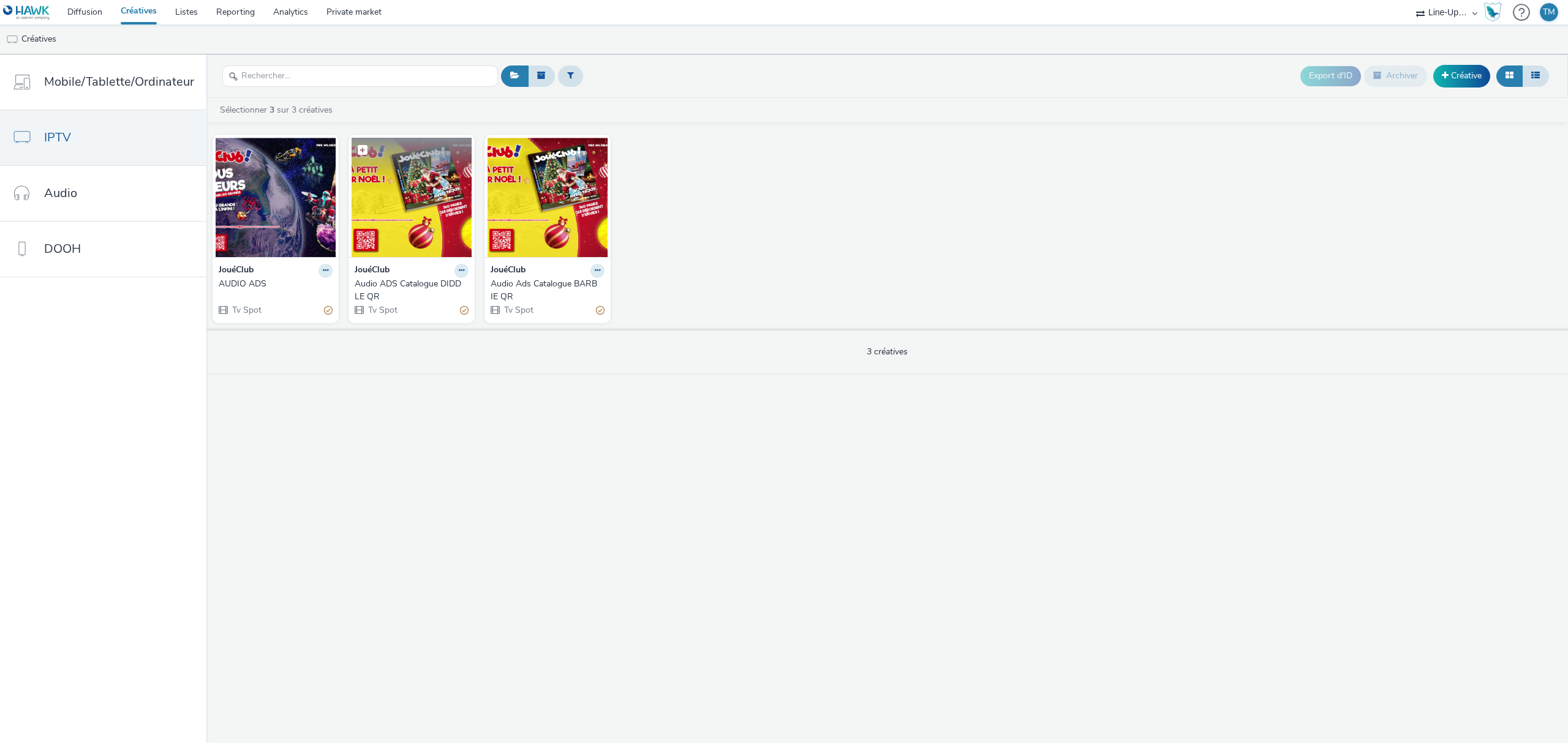
click at [419, 164] on figcaption at bounding box center [411, 157] width 120 height 39
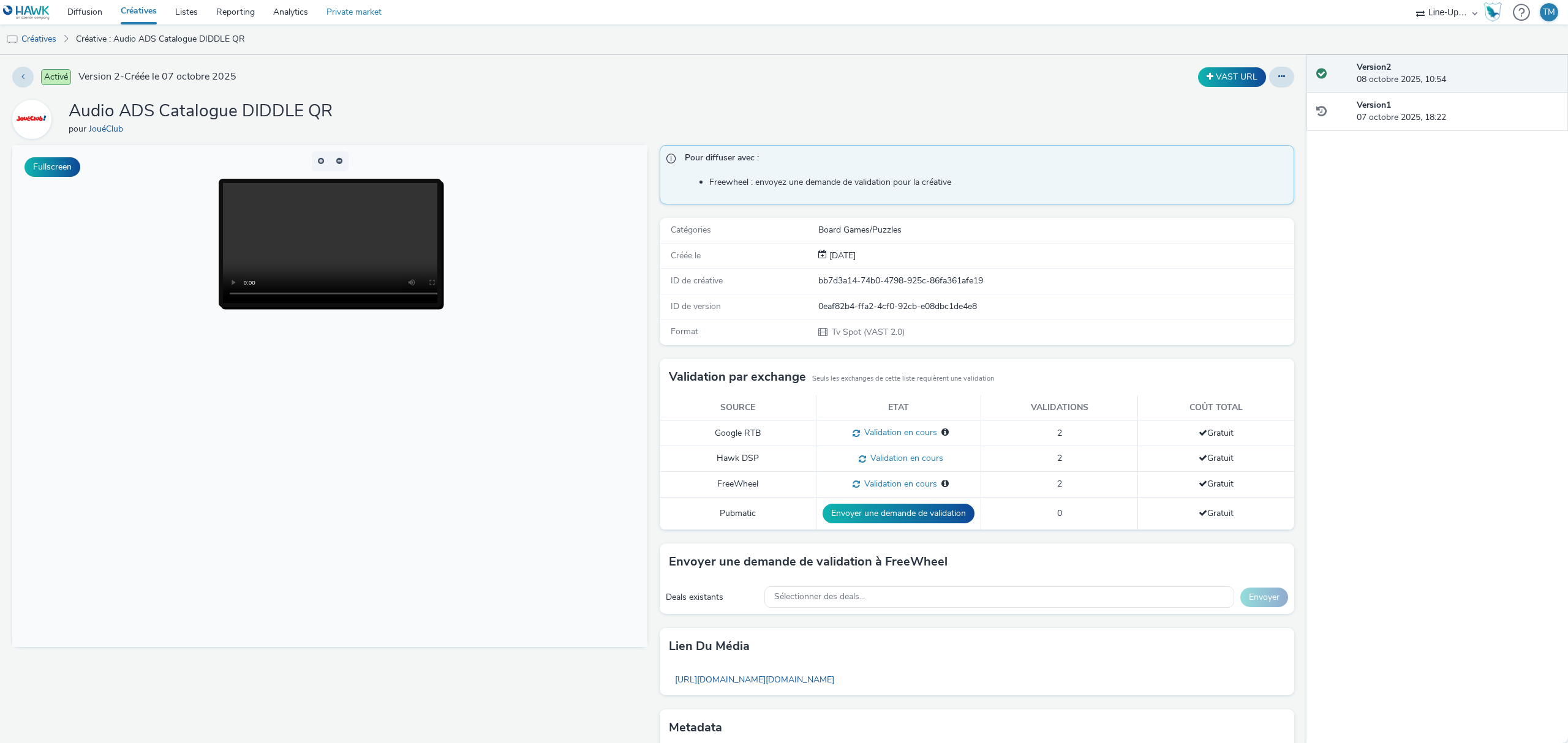
click at [368, 12] on link "Private market" at bounding box center [354, 12] width 74 height 24
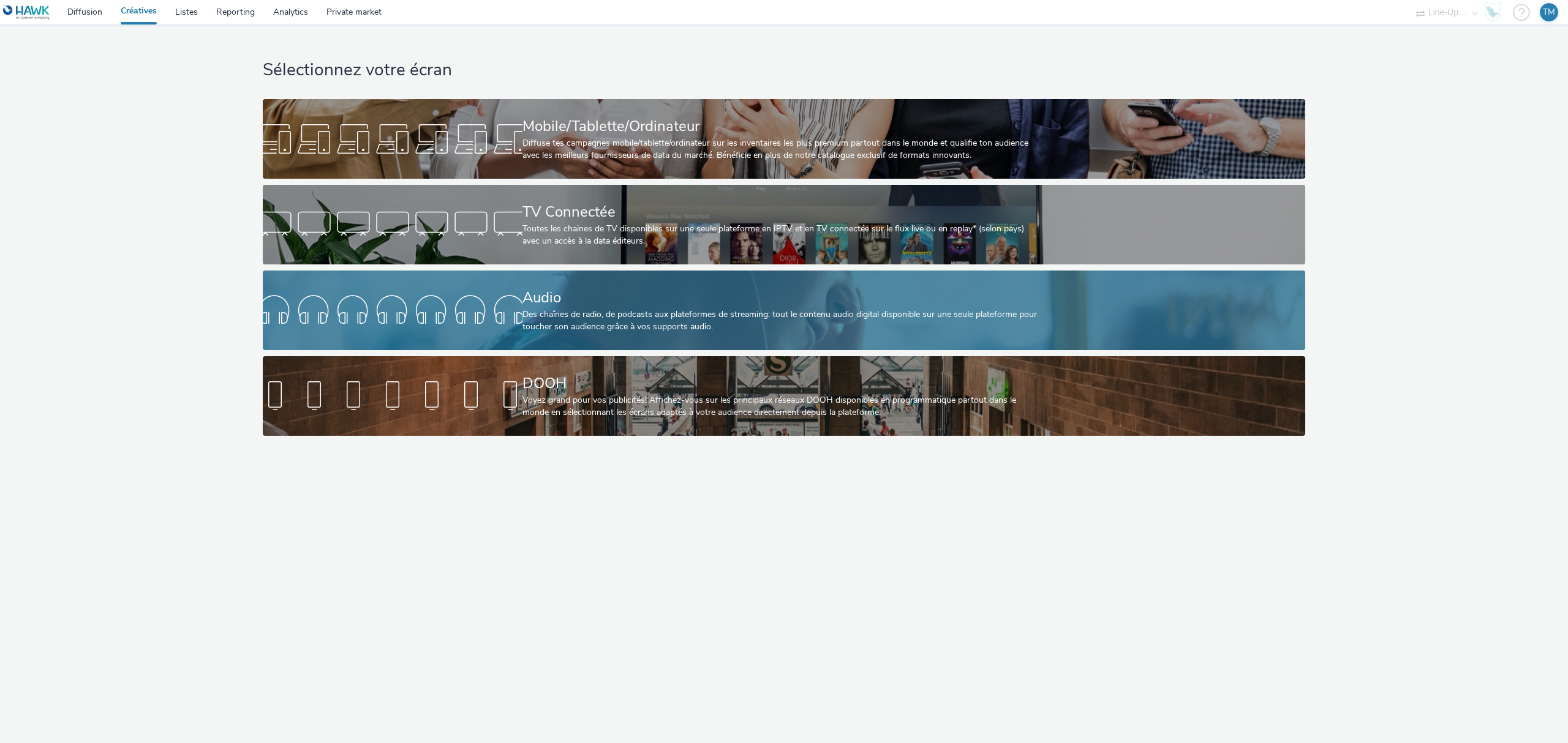
click at [441, 292] on div at bounding box center [393, 310] width 260 height 39
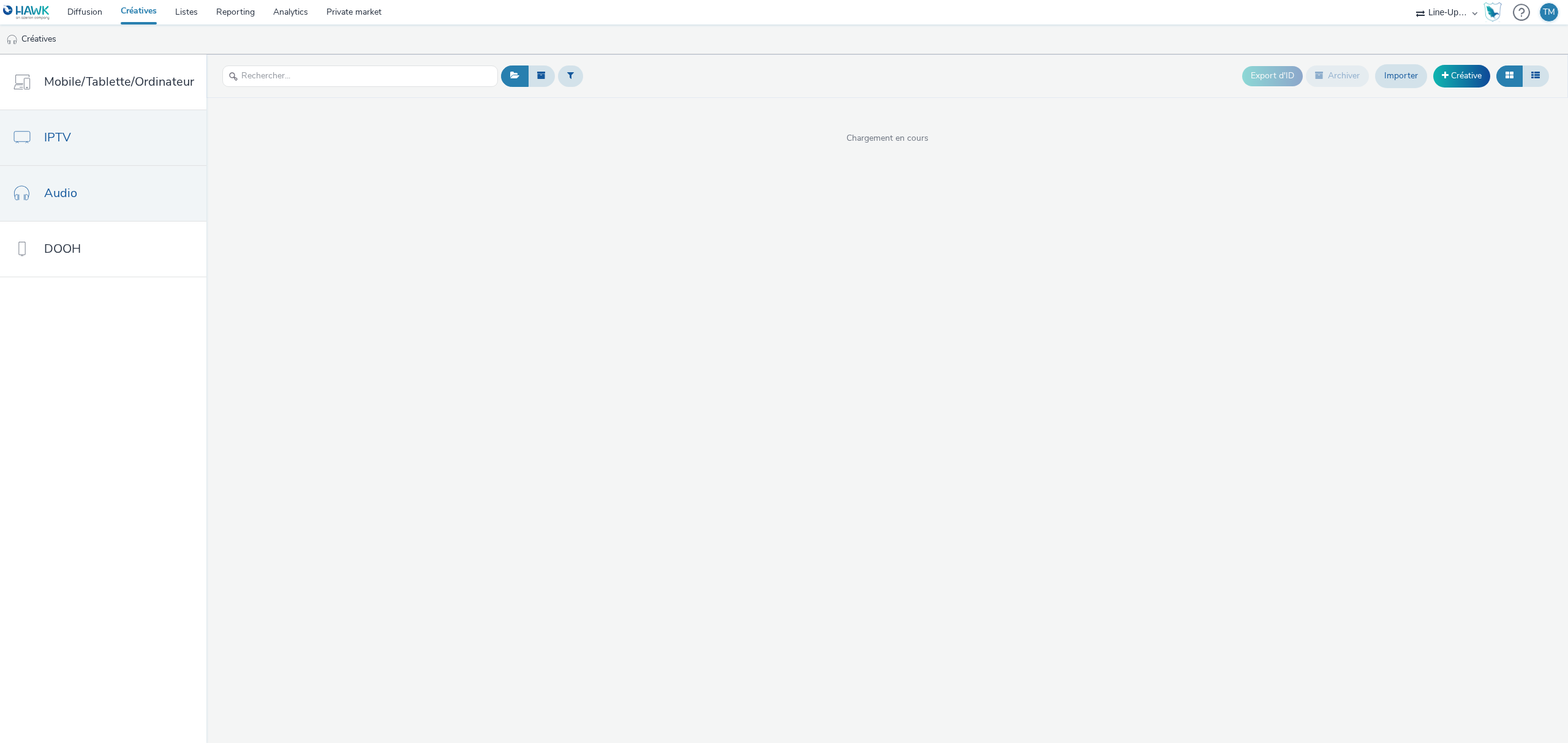
click at [99, 134] on link "IPTV" at bounding box center [103, 138] width 207 height 55
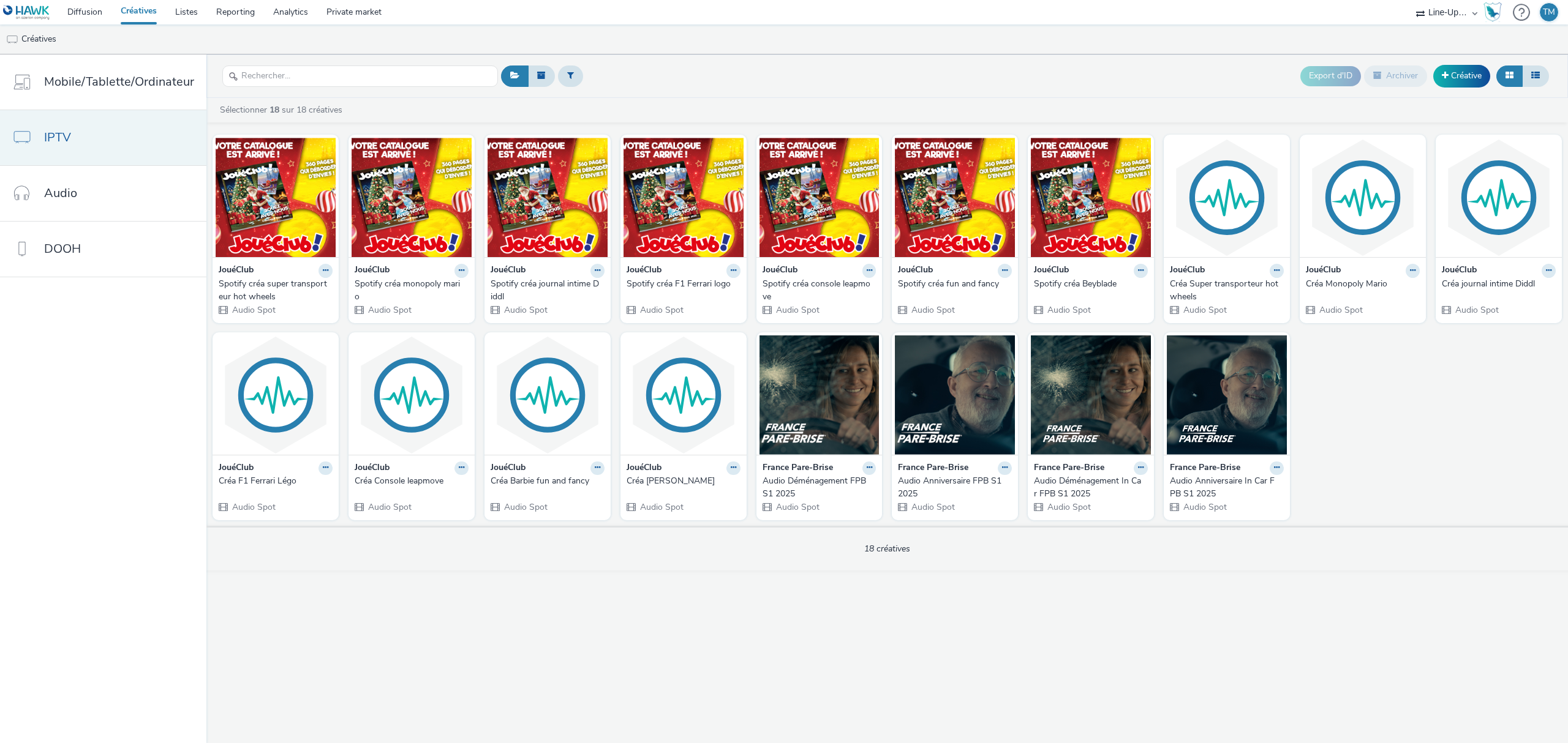
click at [143, 131] on link "IPTV" at bounding box center [103, 138] width 207 height 55
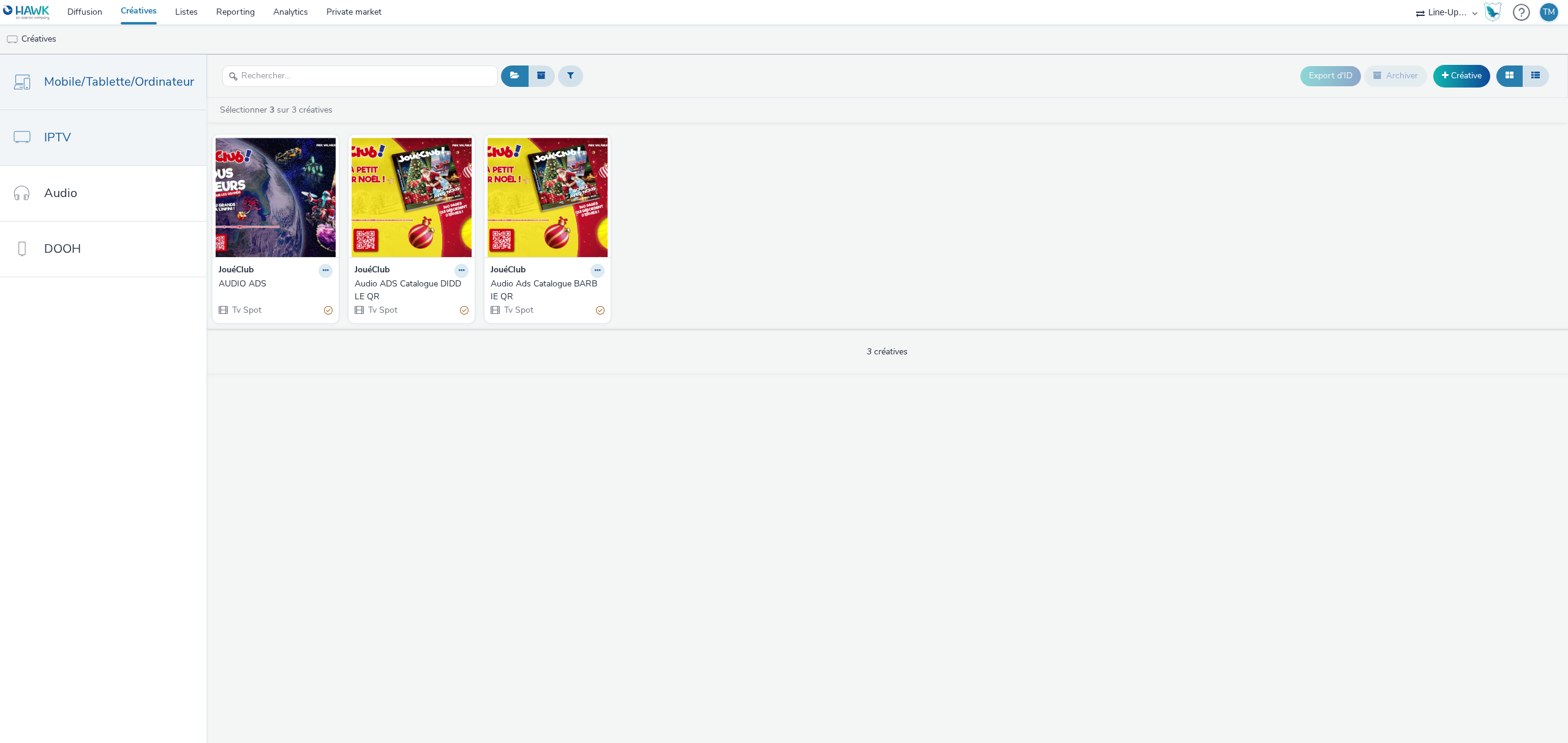
click at [116, 93] on link "Mobile/Tablette/Ordinateur" at bounding box center [103, 82] width 207 height 55
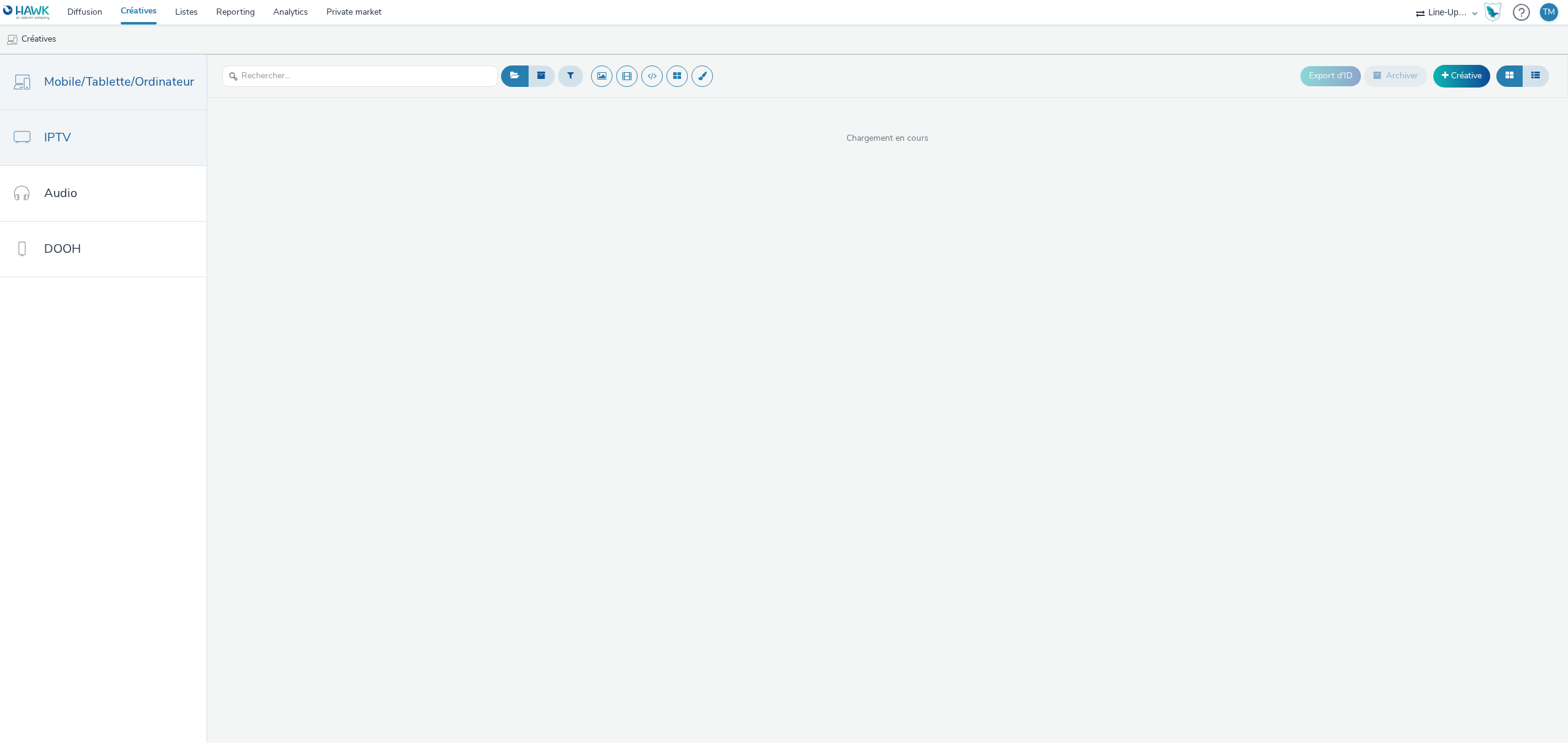
click at [103, 138] on link "IPTV" at bounding box center [103, 138] width 207 height 55
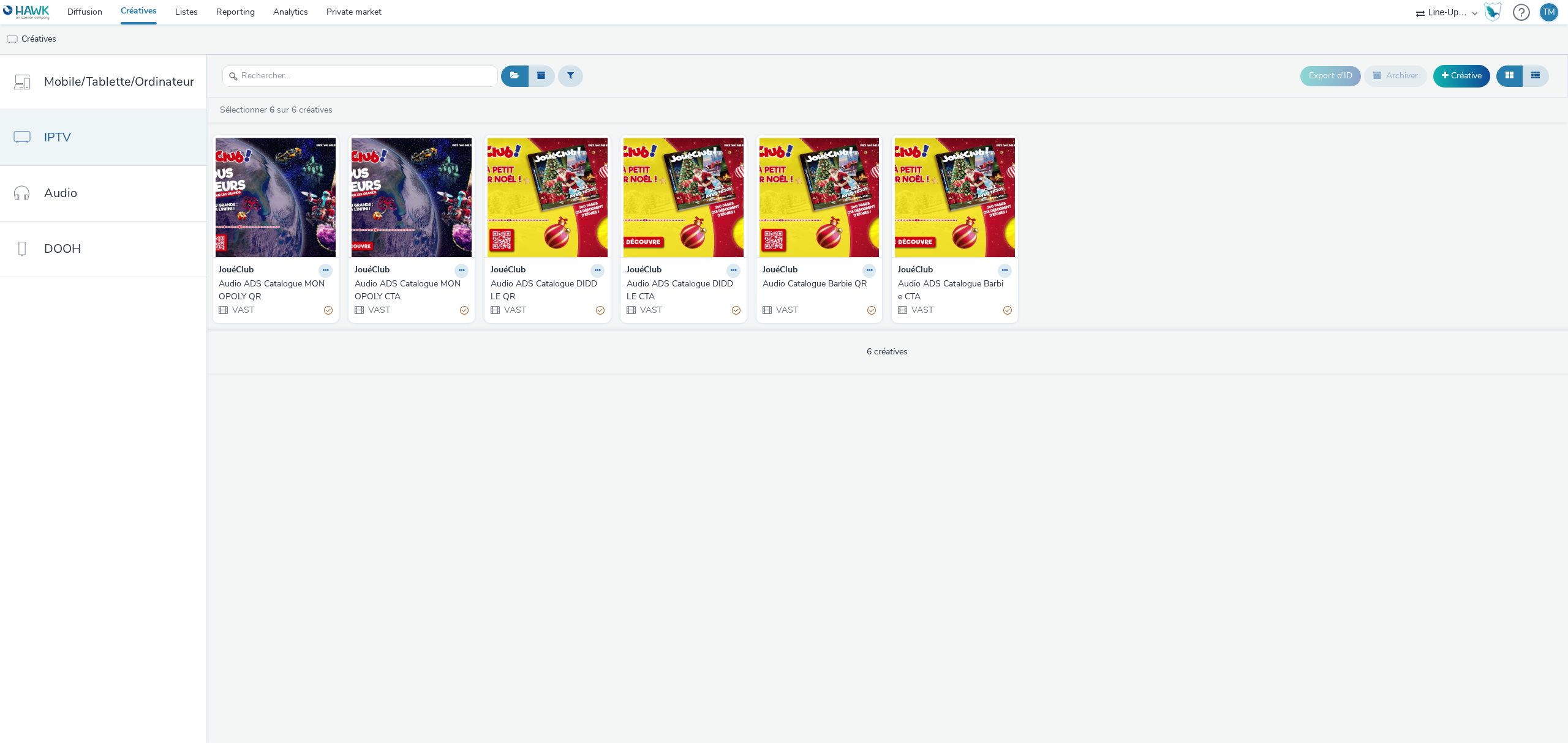
click at [125, 135] on link "IPTV" at bounding box center [103, 138] width 207 height 55
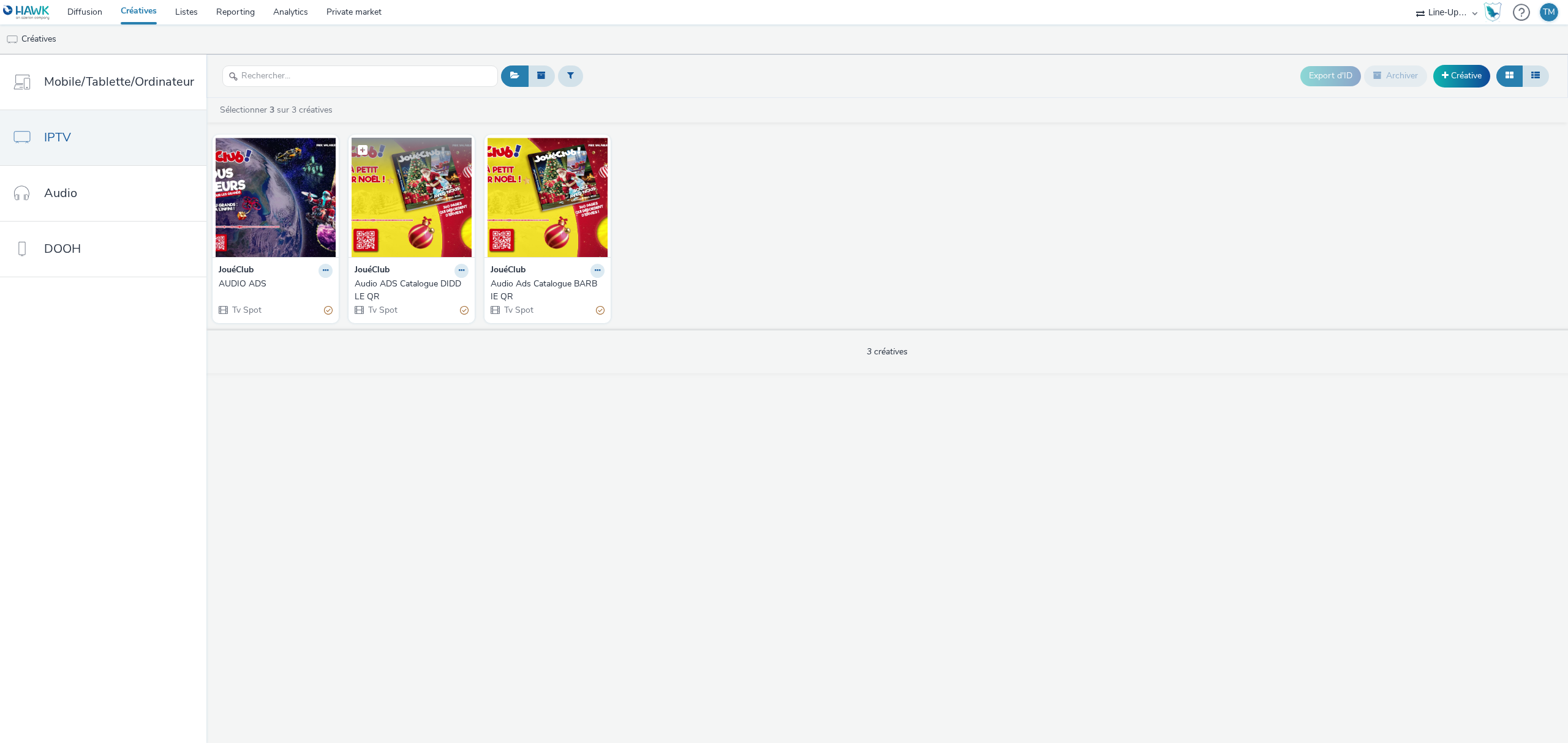
click at [402, 177] on figure at bounding box center [411, 197] width 120 height 119
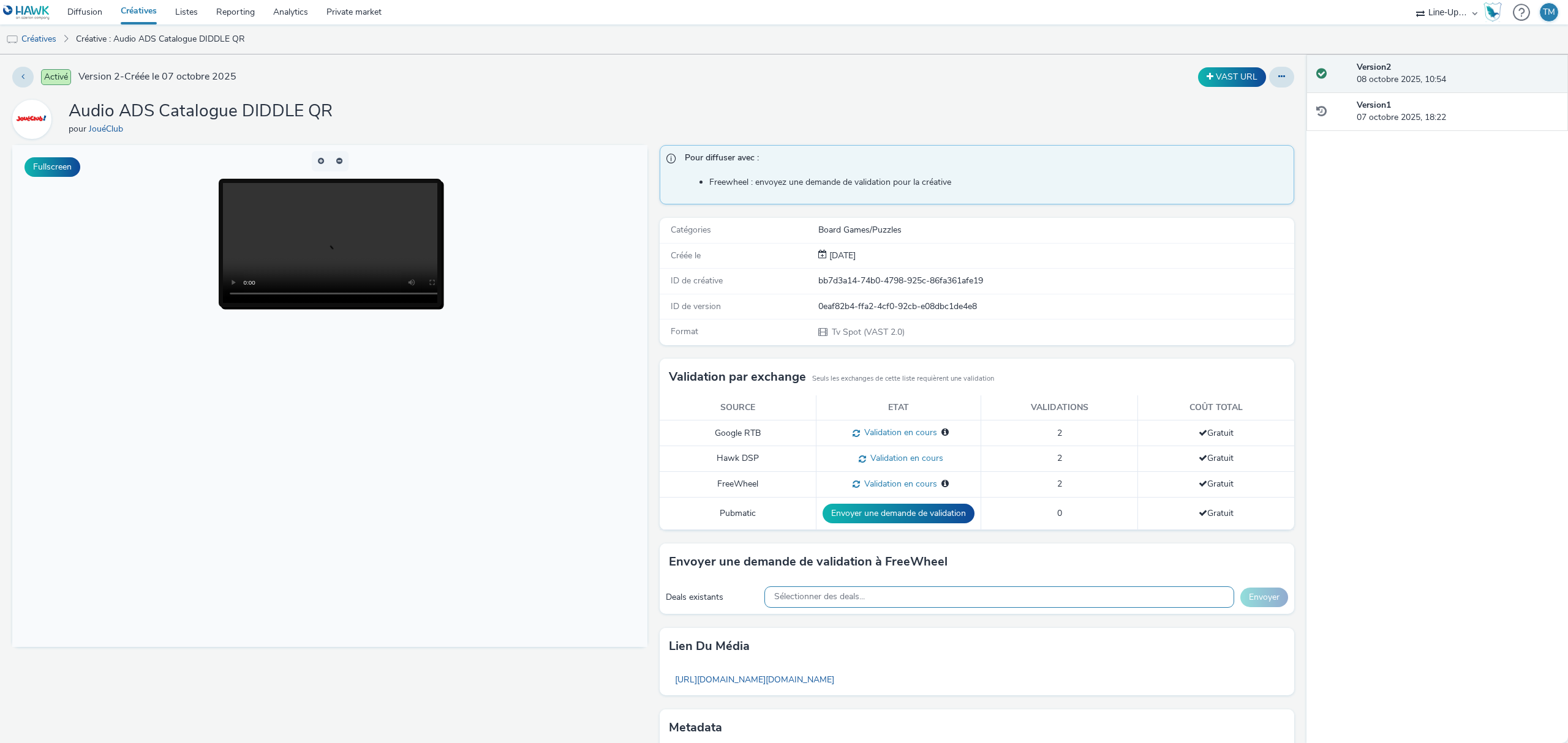
click at [817, 599] on span "Sélectionner des deals..." at bounding box center [819, 597] width 91 height 11
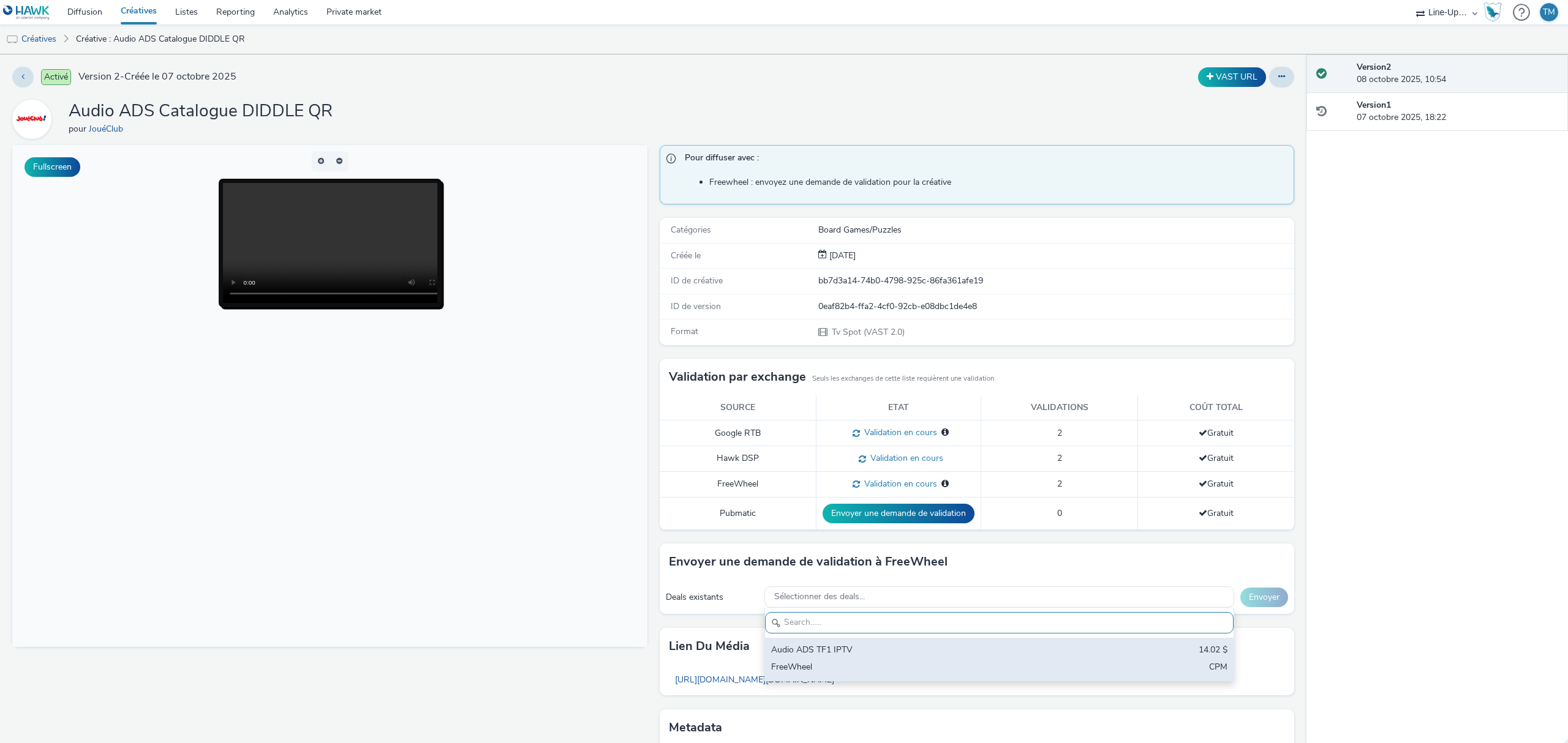
click at [813, 663] on div "Audio ADS TF1 IPTV 14.02 $ FreeWheel CPM" at bounding box center [999, 659] width 469 height 43
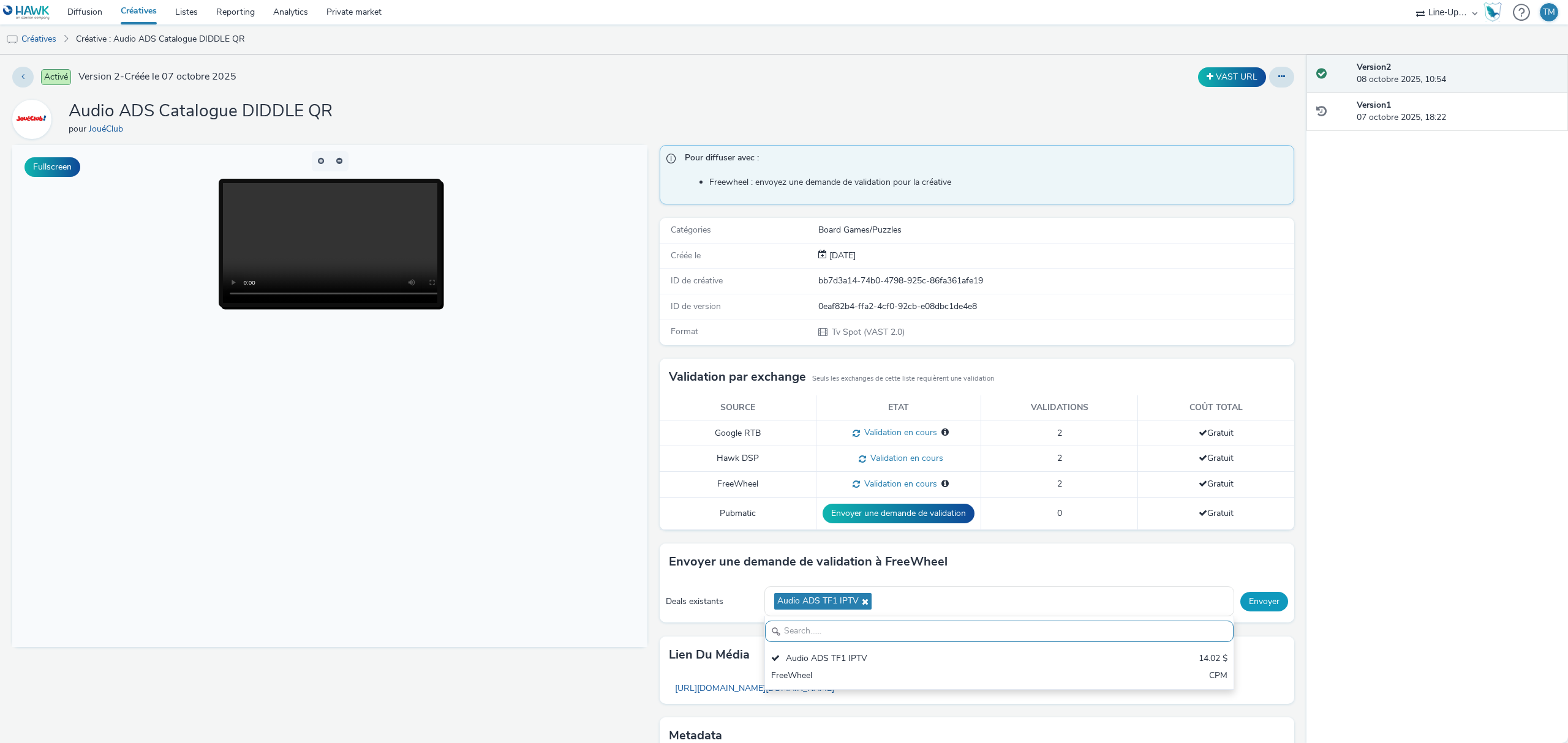
click at [1256, 606] on button "Envoyer" at bounding box center [1264, 601] width 48 height 19
click at [27, 32] on link "Créatives" at bounding box center [31, 39] width 62 height 29
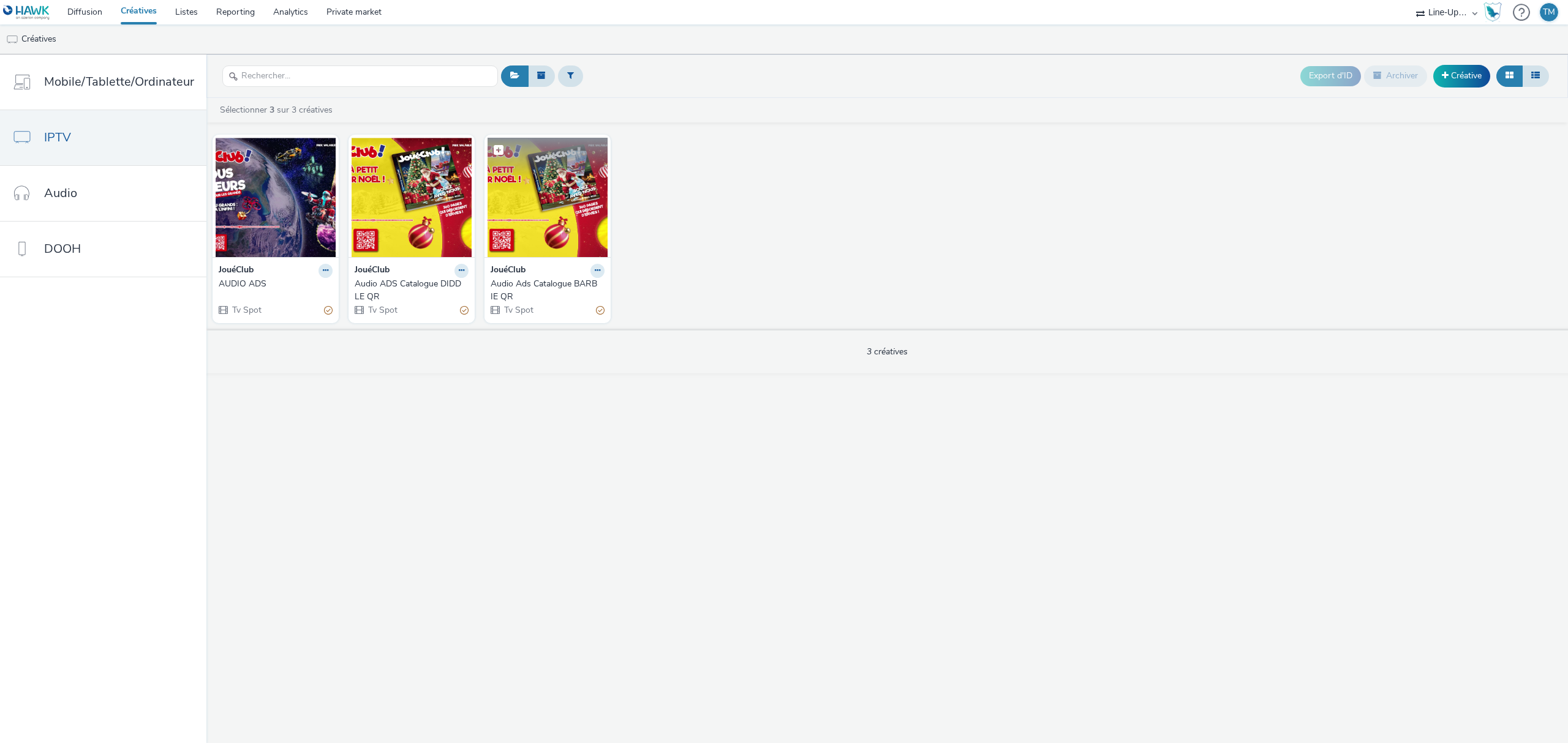
click at [557, 224] on img at bounding box center [547, 197] width 120 height 119
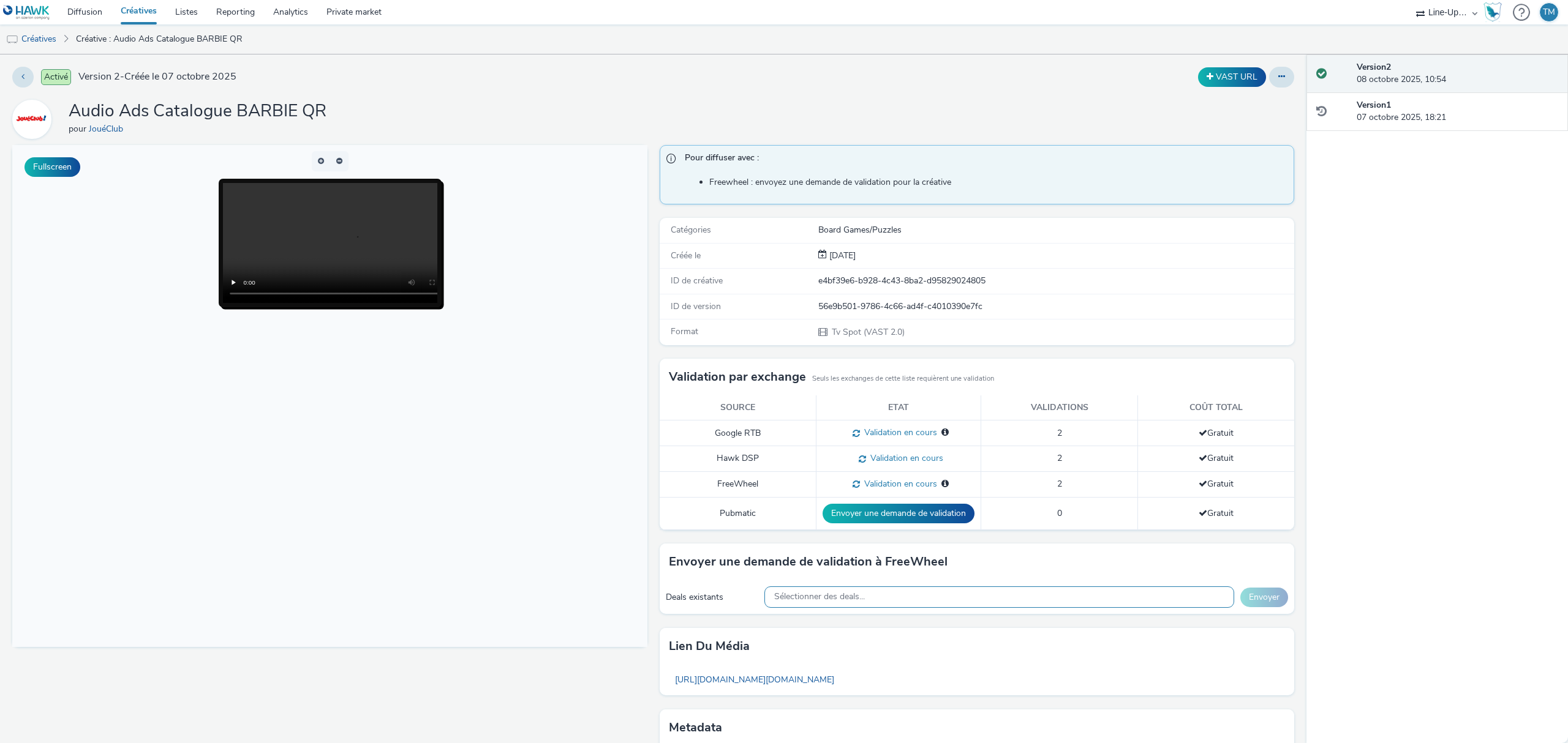
click at [831, 598] on span "Sélectionner des deals..." at bounding box center [819, 597] width 91 height 11
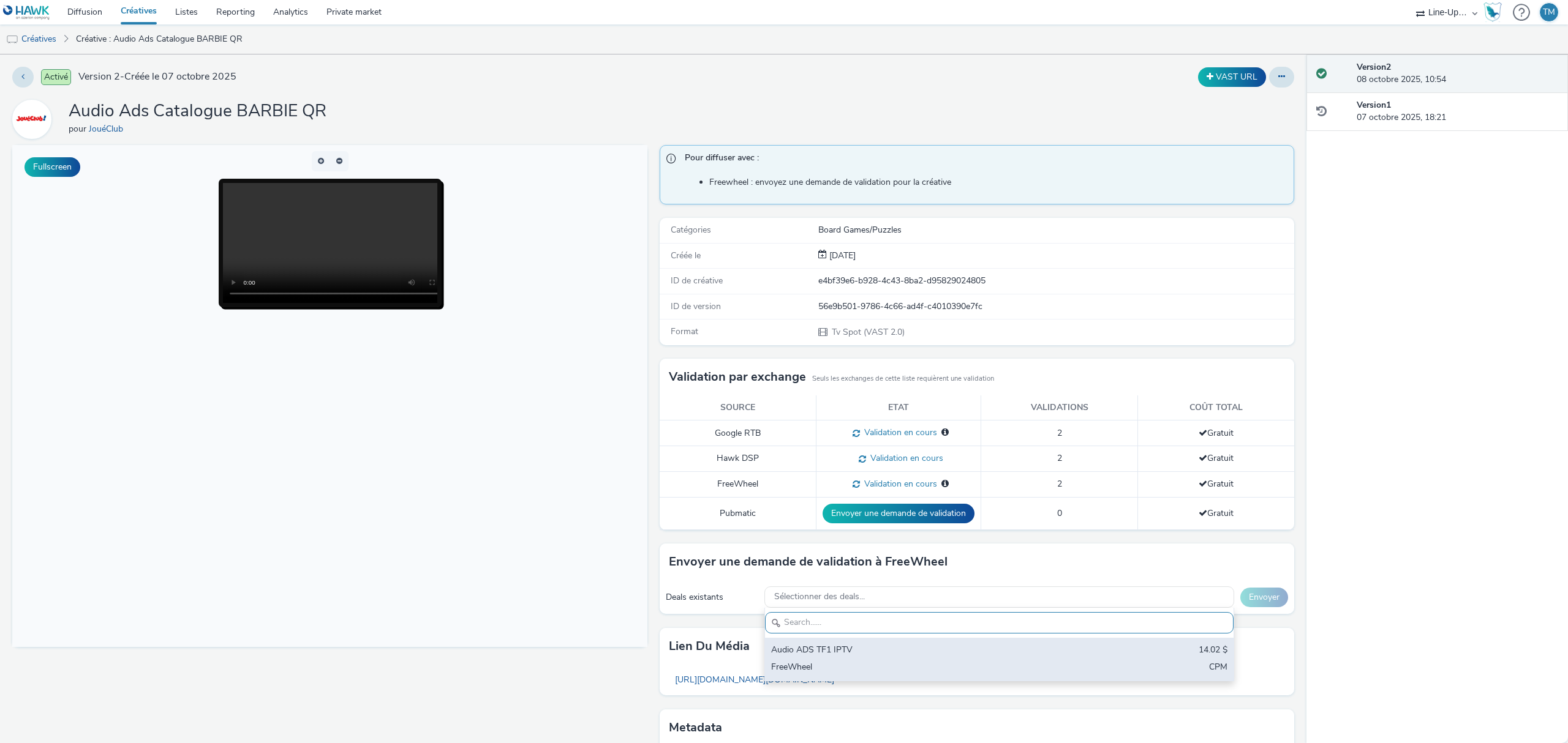
click at [819, 655] on div "Audio ADS TF1 IPTV" at bounding box center [923, 651] width 302 height 14
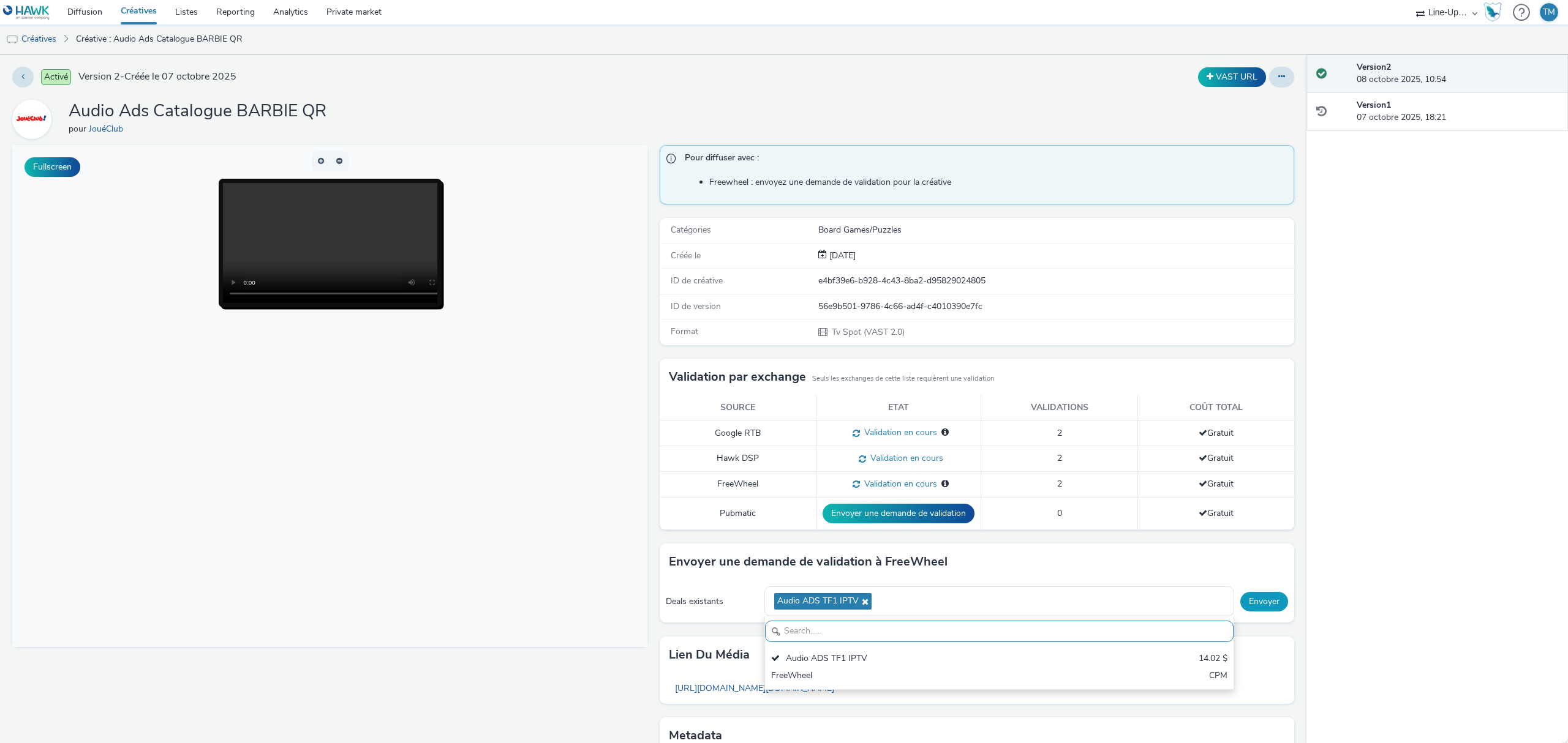
click at [1240, 608] on button "Envoyer" at bounding box center [1264, 601] width 48 height 19
click at [42, 37] on link "Créatives" at bounding box center [31, 39] width 62 height 29
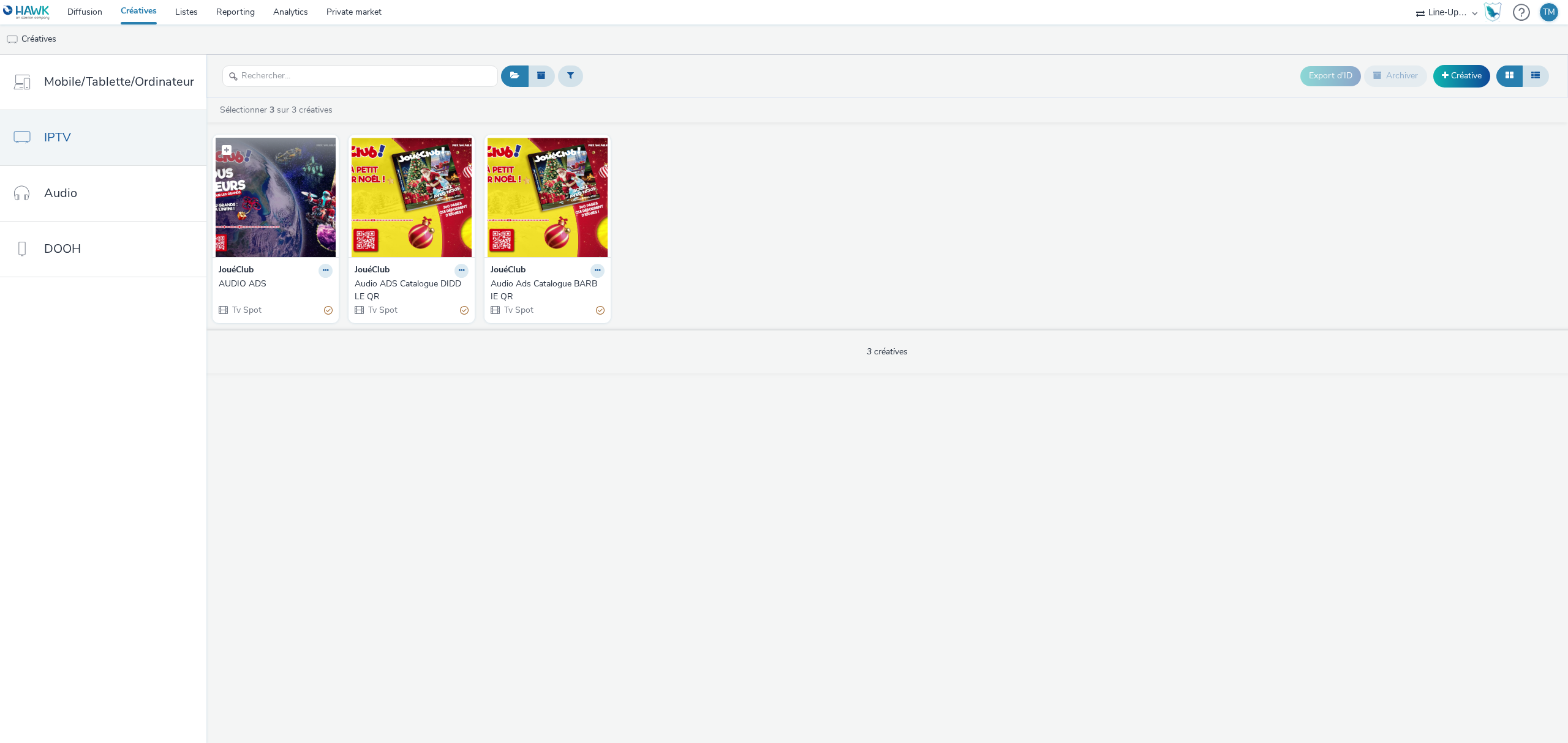
click at [278, 152] on label at bounding box center [275, 149] width 120 height 23
checkbox input "true"
click at [273, 195] on img at bounding box center [275, 197] width 120 height 119
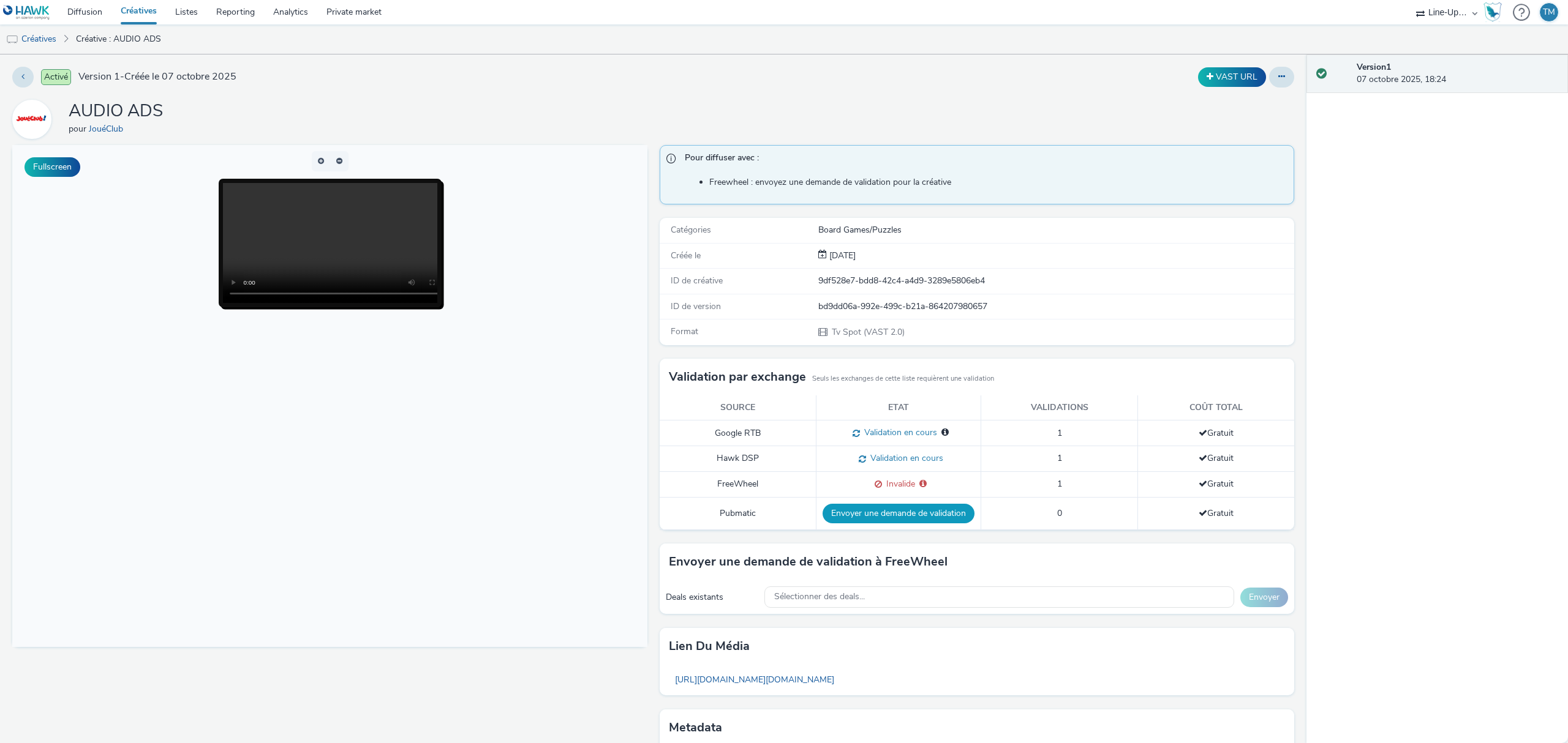
click at [920, 507] on button "Envoyer une demande de validation" at bounding box center [898, 513] width 152 height 19
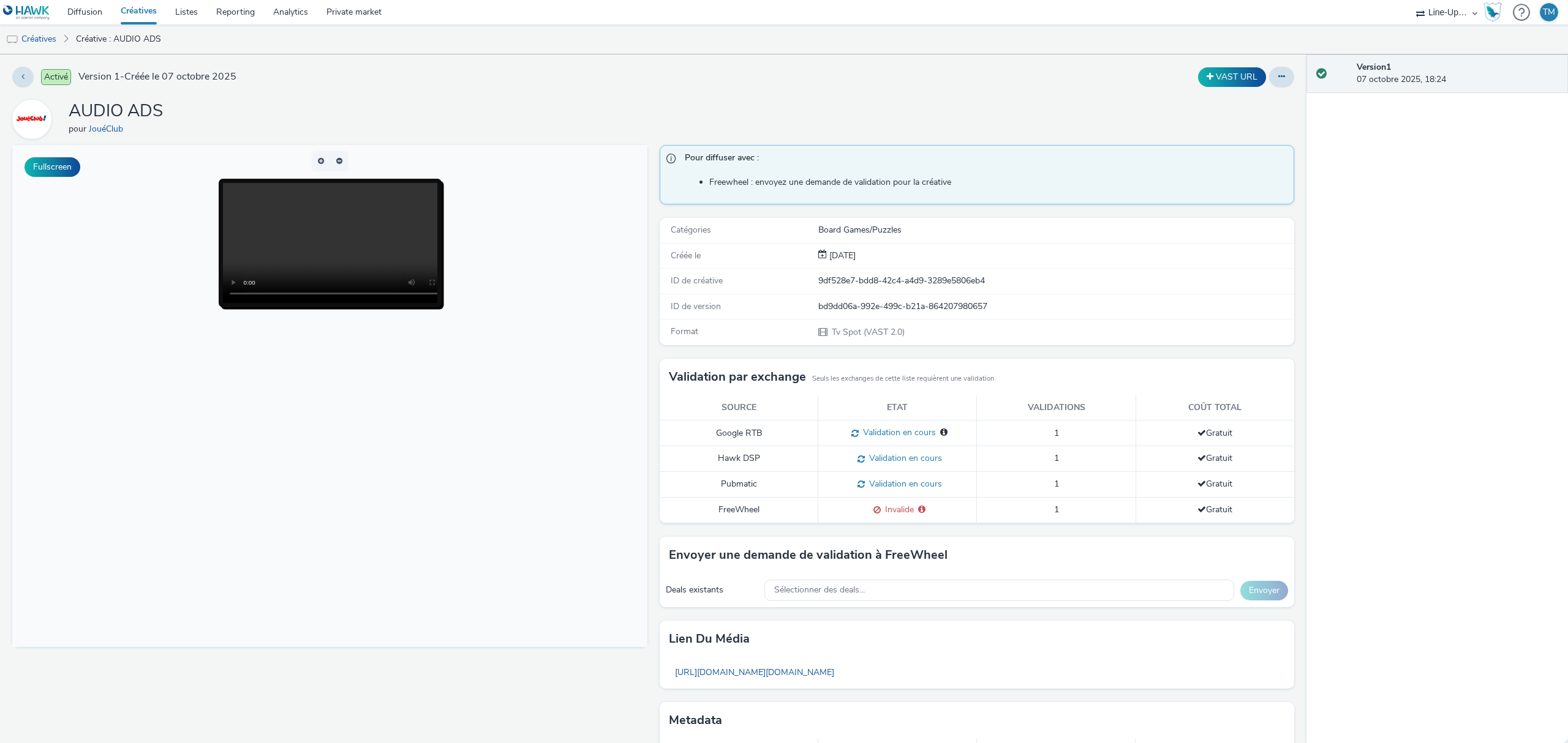
click at [902, 513] on span "Invalide" at bounding box center [897, 510] width 33 height 12
drag, startPoint x: 936, startPoint y: 510, endPoint x: 877, endPoint y: 518, distance: 59.5
click at [877, 517] on div "Invalide Invalide pour : TELEVISION FRANCAISE 1 SA" at bounding box center [898, 510] width 146 height 13
click at [305, 99] on div "Activé Version 1 - Créée le 07 octobre 2025 VAST URL AUDIO ADS pour JouéClub Fu…" at bounding box center [653, 399] width 1306 height 689
click at [38, 41] on link "Créatives" at bounding box center [31, 39] width 62 height 29
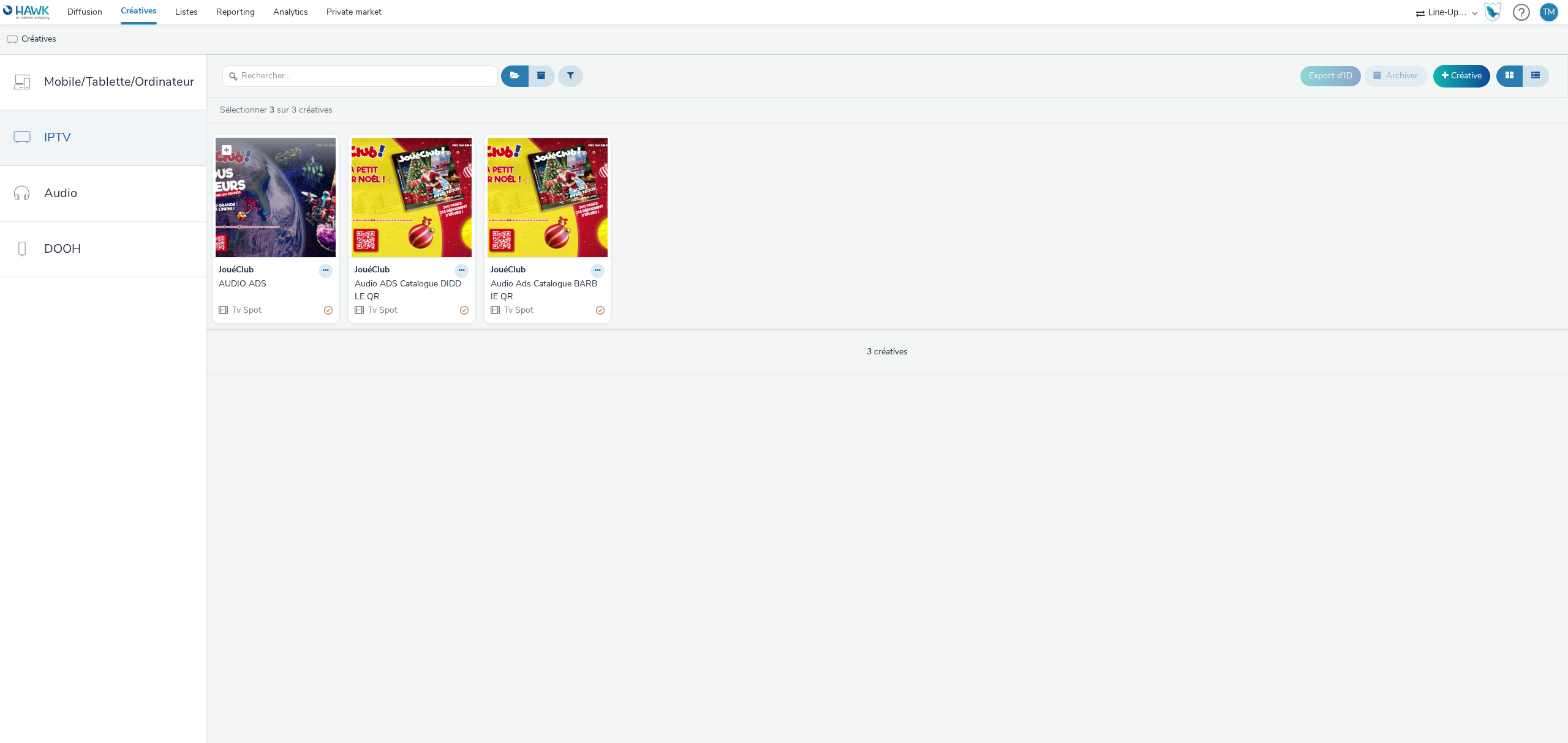
click at [301, 187] on img at bounding box center [275, 197] width 120 height 119
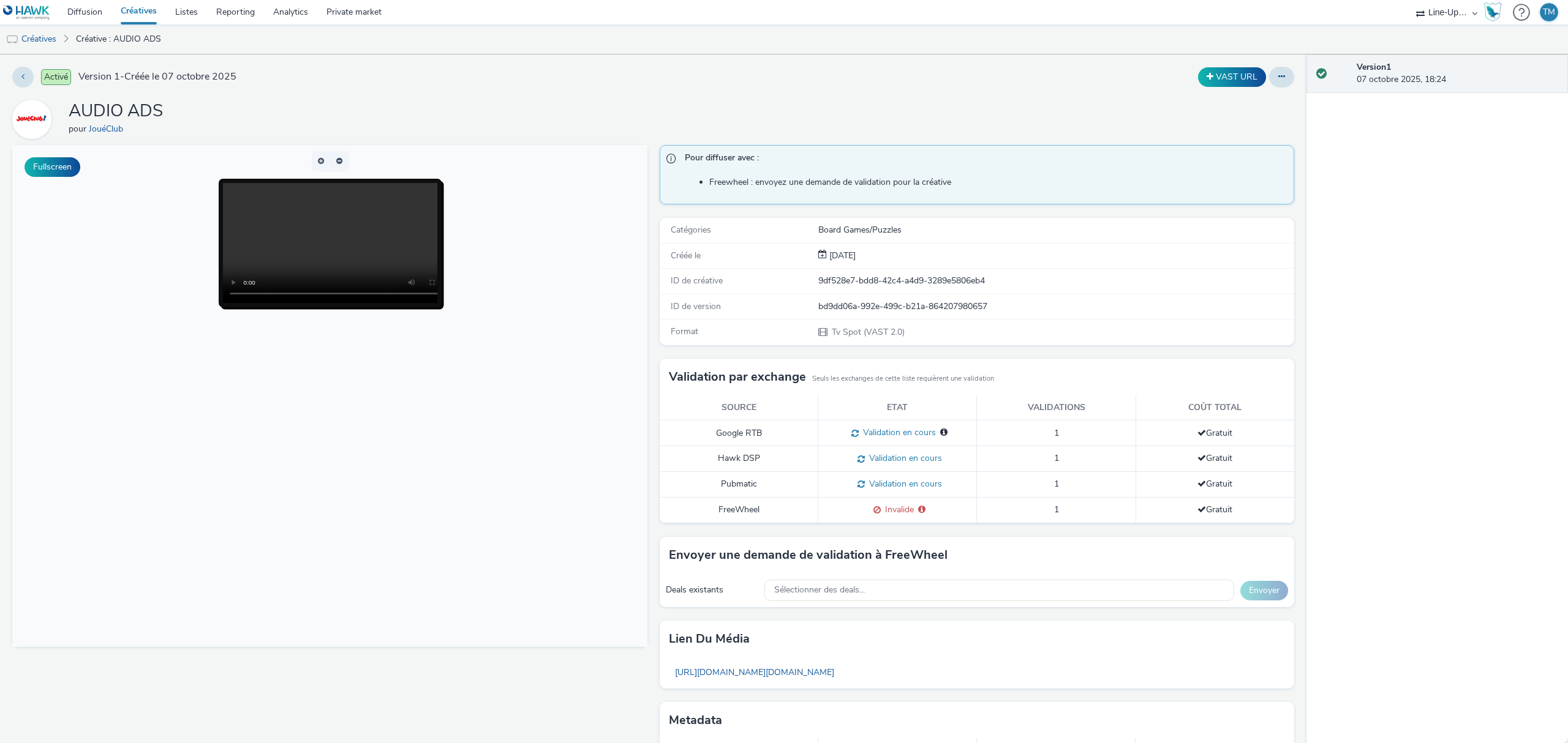
click at [64, 35] on li "Créatives" at bounding box center [35, 39] width 70 height 29
click at [42, 32] on link "Créatives" at bounding box center [31, 39] width 62 height 29
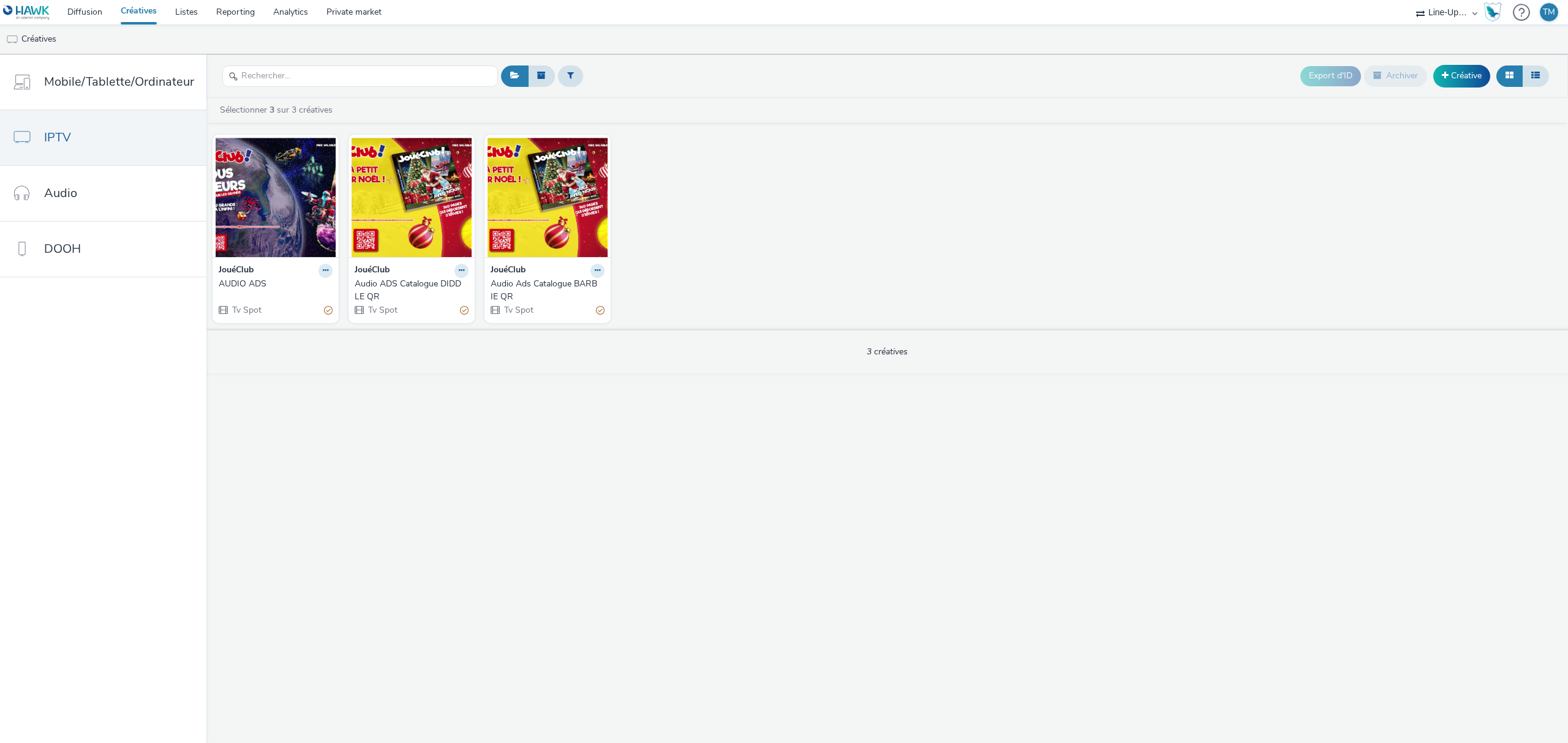
click at [329, 271] on div at bounding box center [325, 271] width 14 height 14
click at [328, 272] on button at bounding box center [325, 271] width 14 height 14
click at [267, 293] on link "Modifier" at bounding box center [287, 292] width 92 height 24
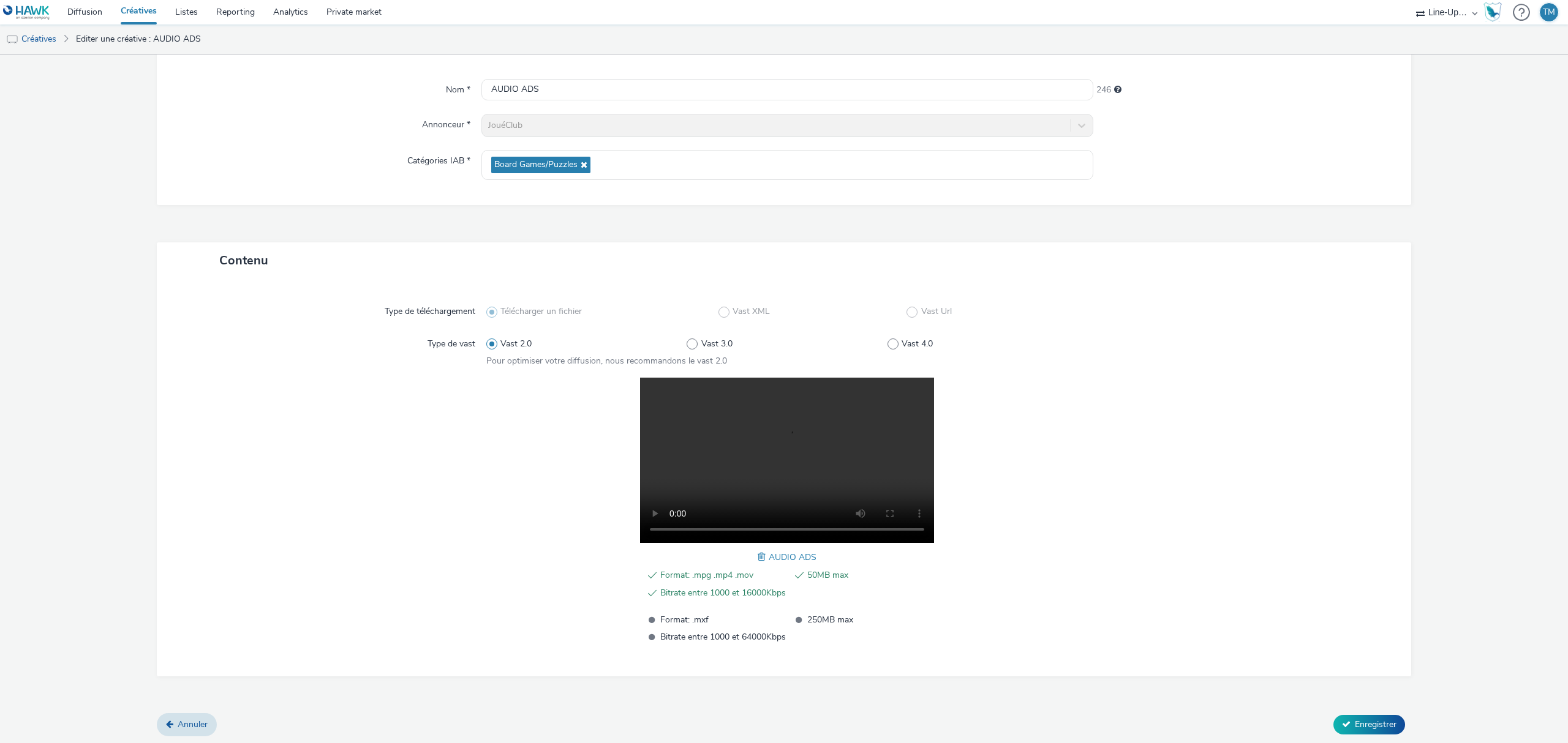
scroll to position [100, 0]
click at [758, 554] on span at bounding box center [763, 555] width 11 height 14
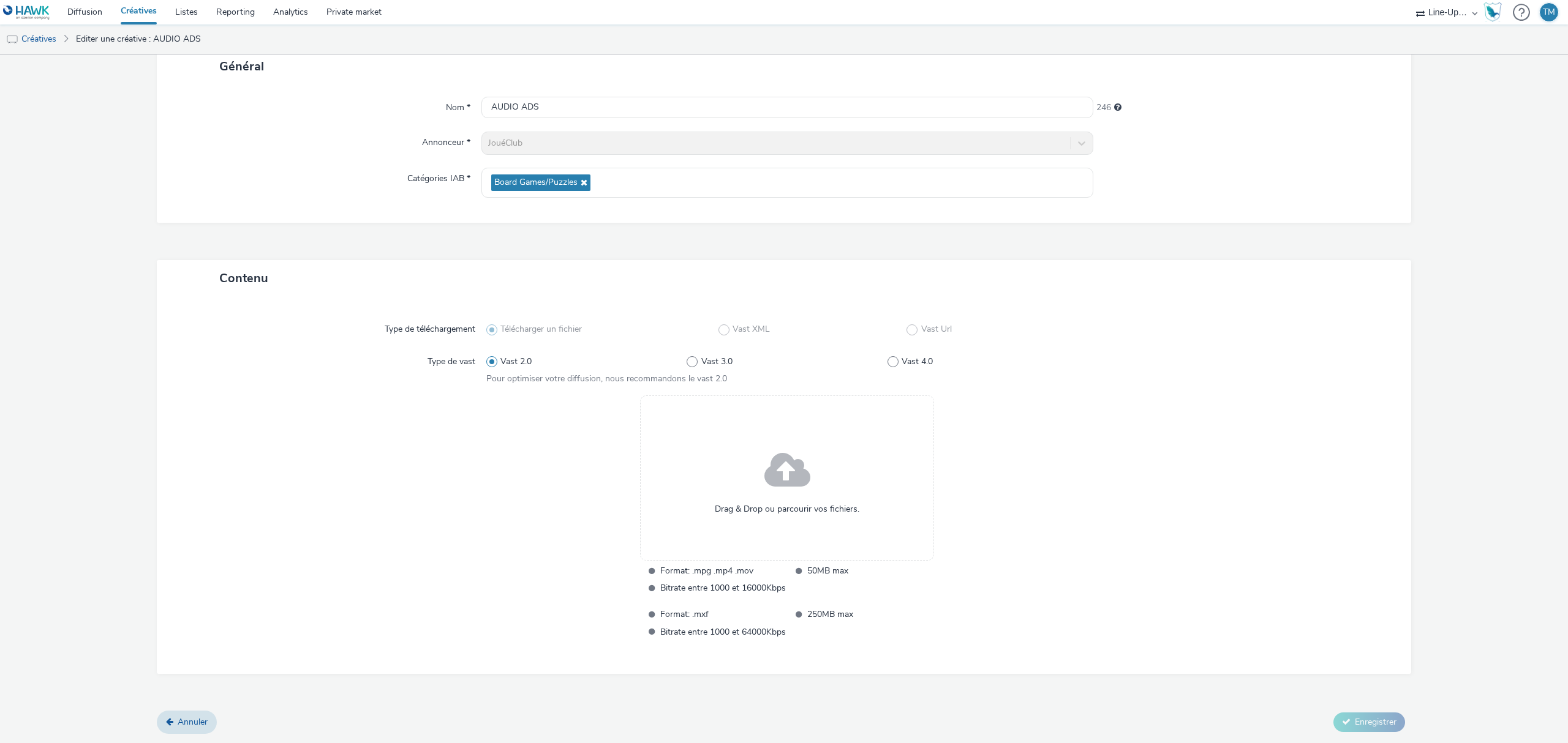
scroll to position [81, 0]
click at [733, 493] on div "Drag & Drop ou parcourir vos fichiers." at bounding box center [787, 478] width 294 height 165
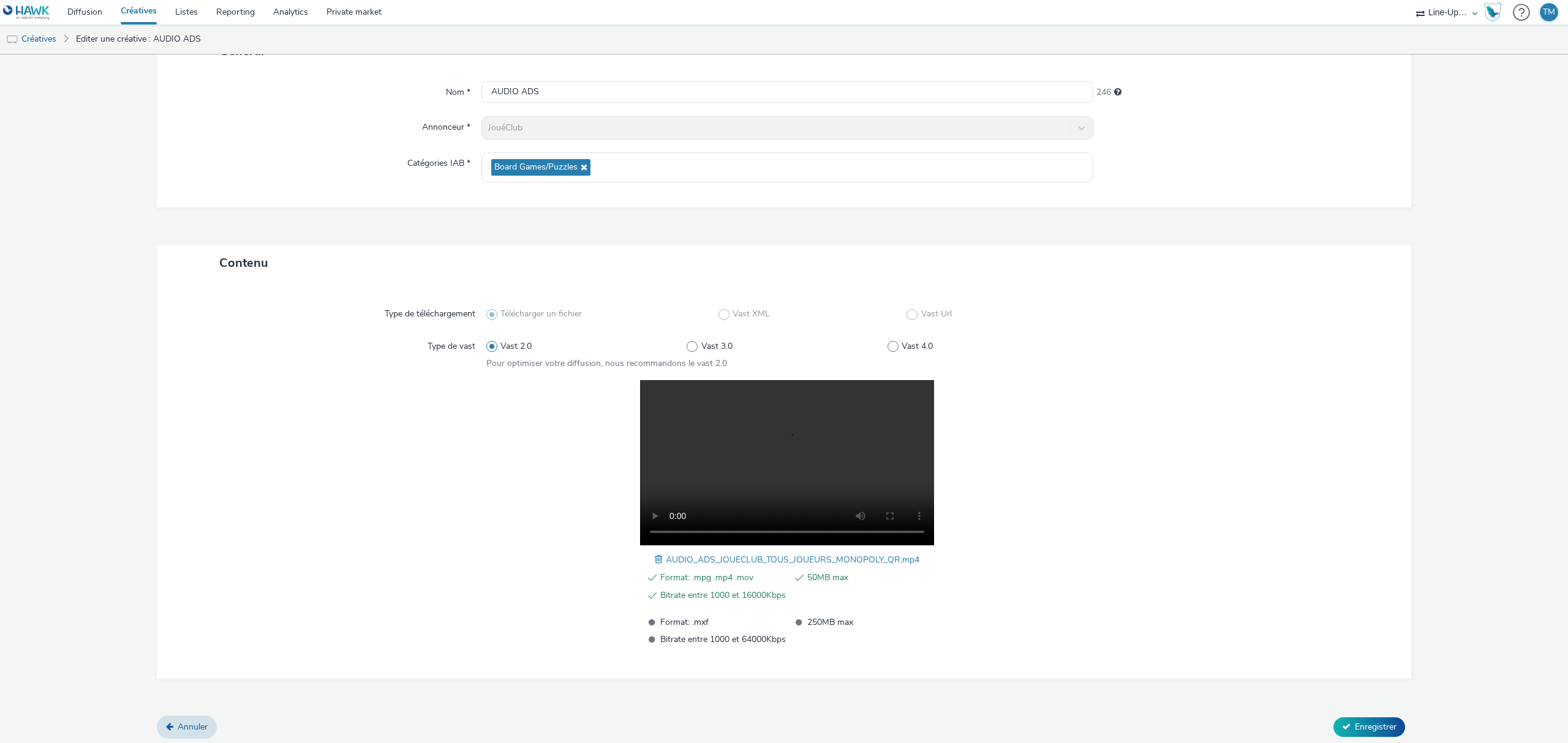
scroll to position [100, 0]
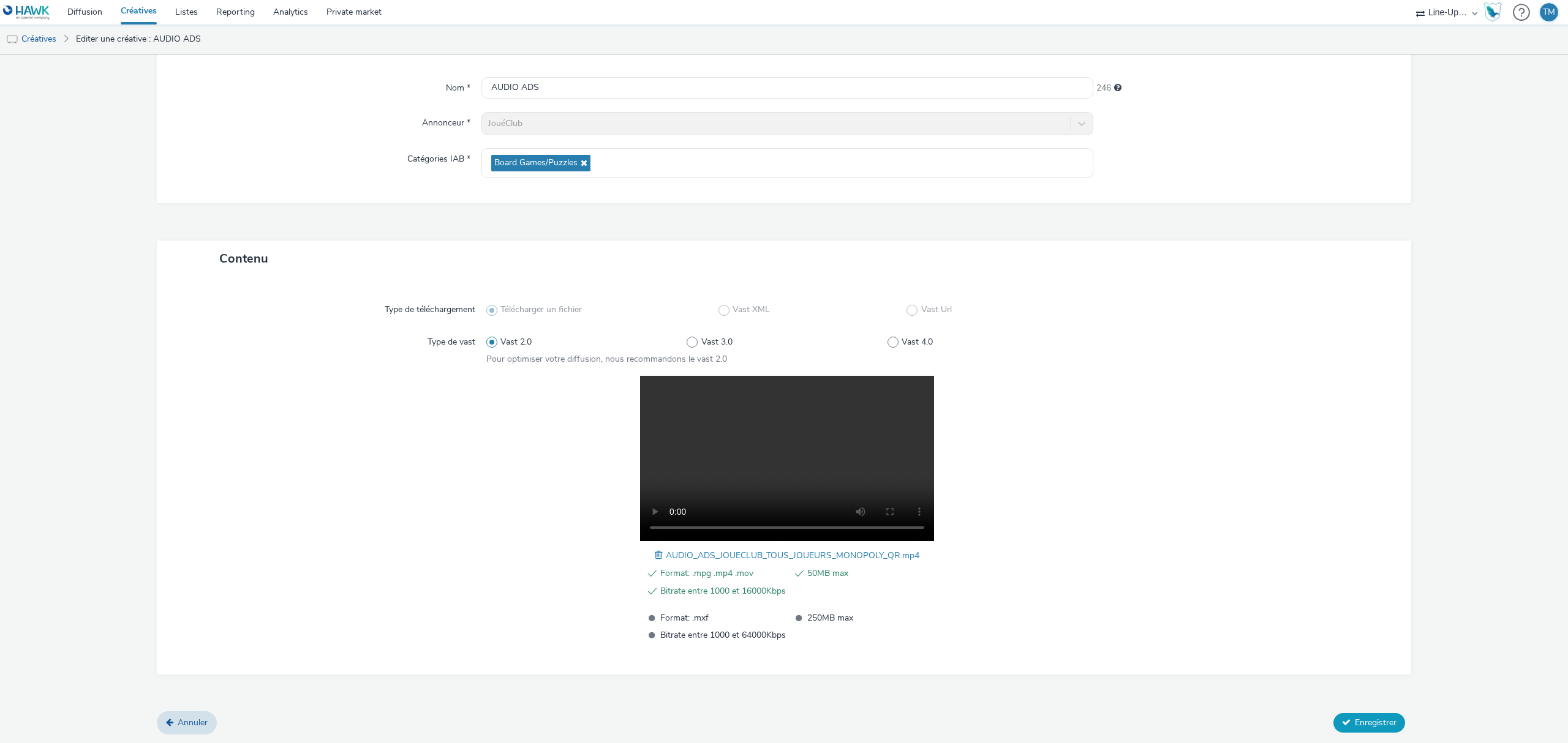
click at [1361, 727] on span "Enregistrer" at bounding box center [1376, 722] width 42 height 12
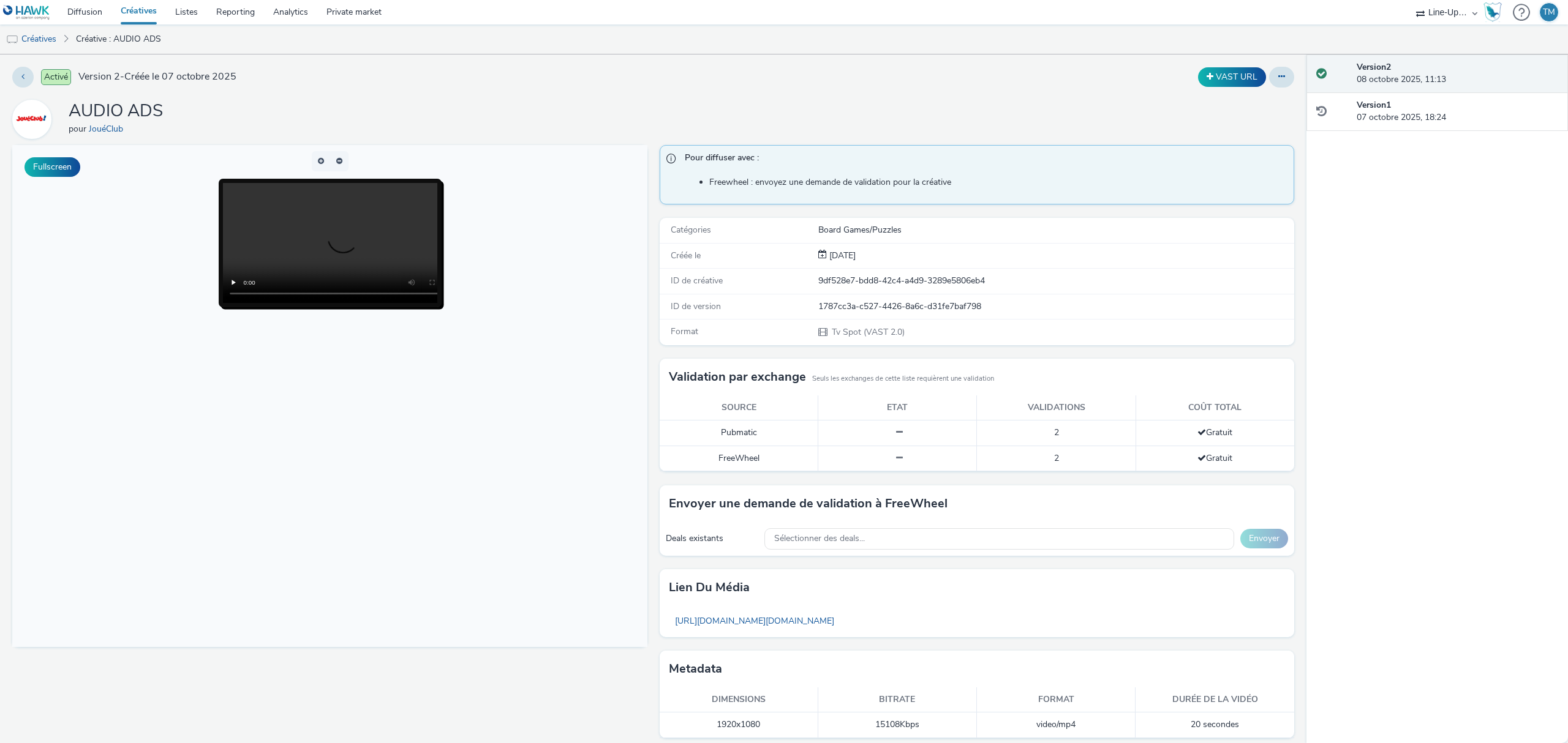
click at [839, 525] on div "Deals existants Sélectionner des deals... Envoyer" at bounding box center [978, 539] width 635 height 34
click at [838, 540] on span "Sélectionner des deals..." at bounding box center [819, 539] width 91 height 11
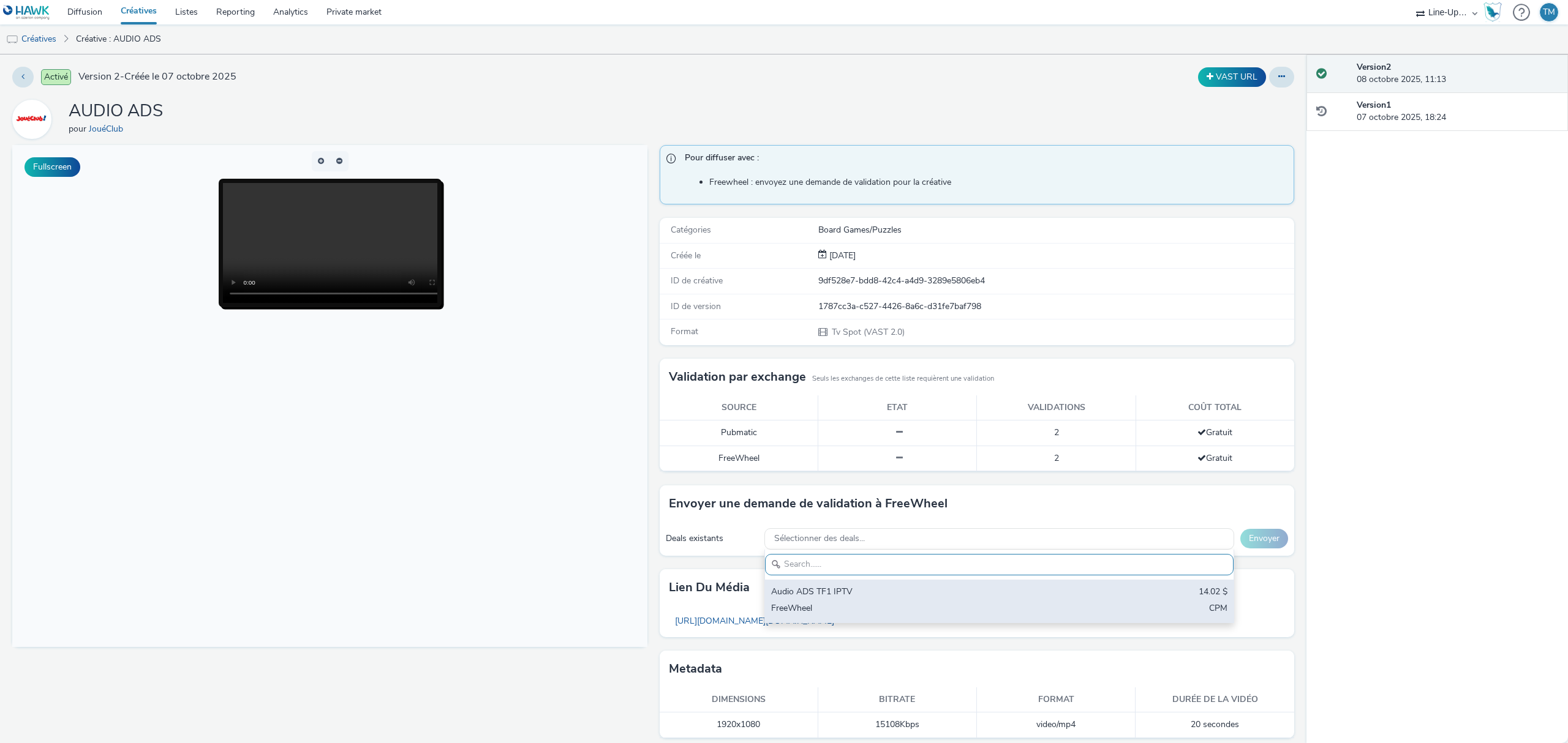
click at [826, 606] on div "FreeWheel" at bounding box center [923, 609] width 302 height 14
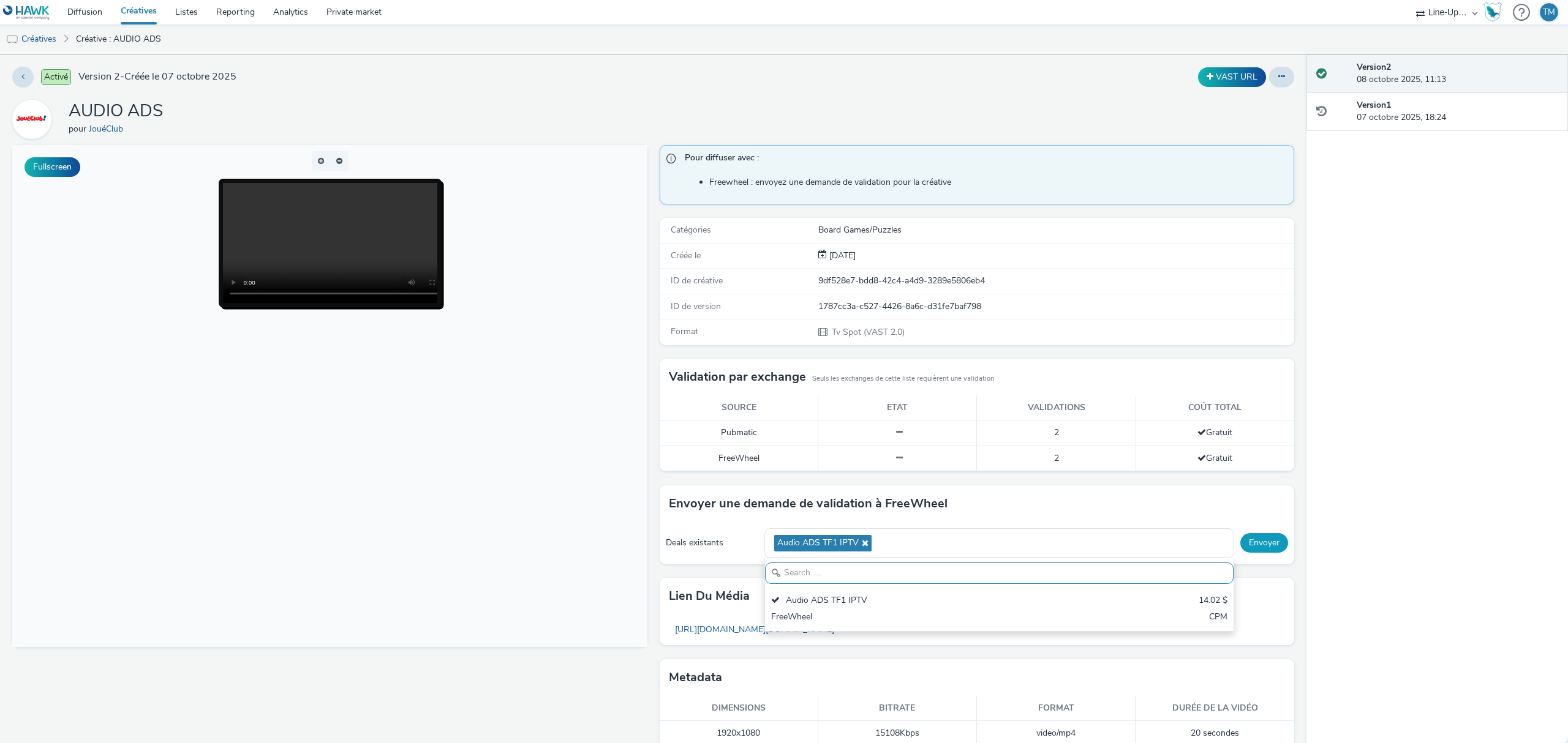
click at [1243, 546] on button "Envoyer" at bounding box center [1264, 543] width 48 height 19
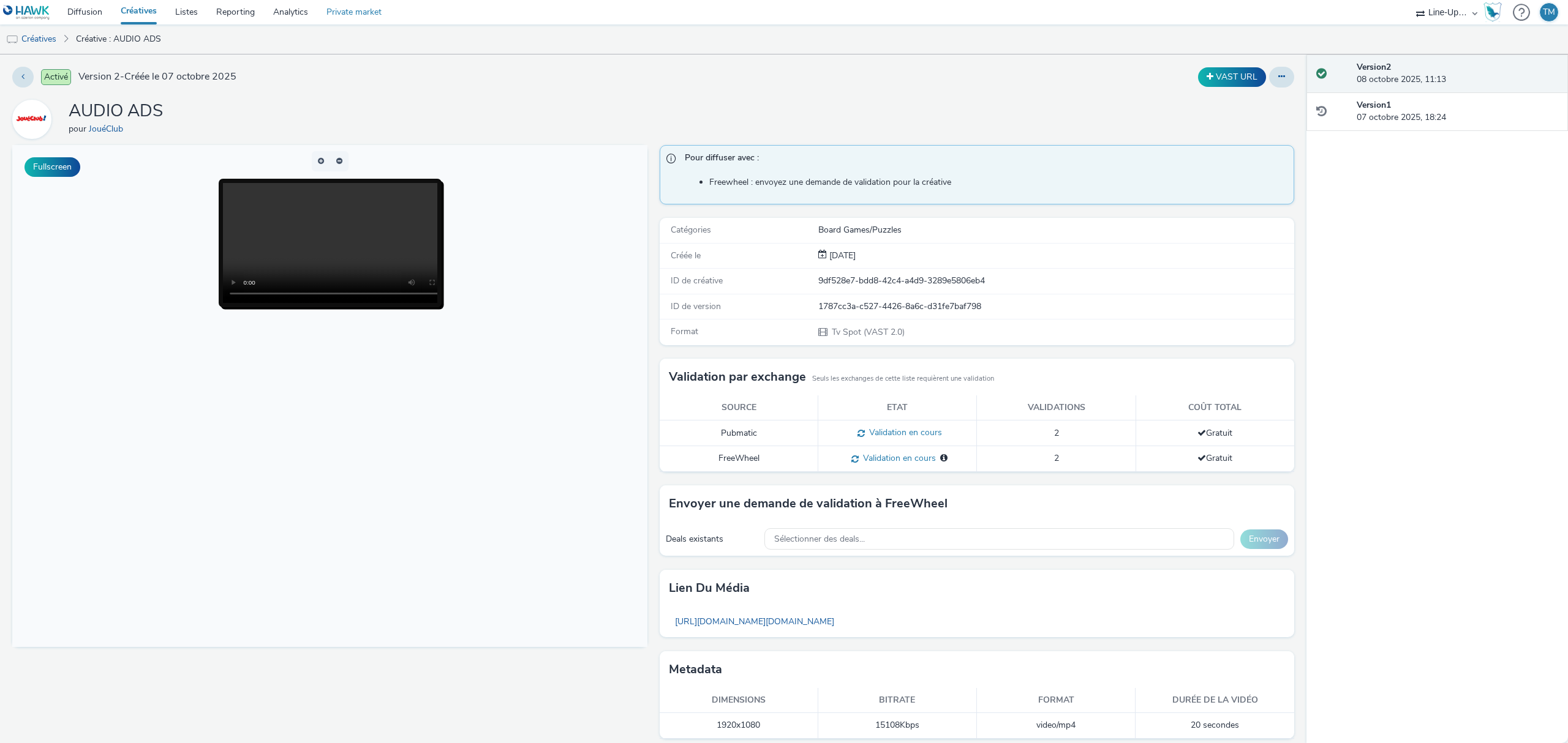
click at [358, 5] on link "Private market" at bounding box center [354, 12] width 74 height 24
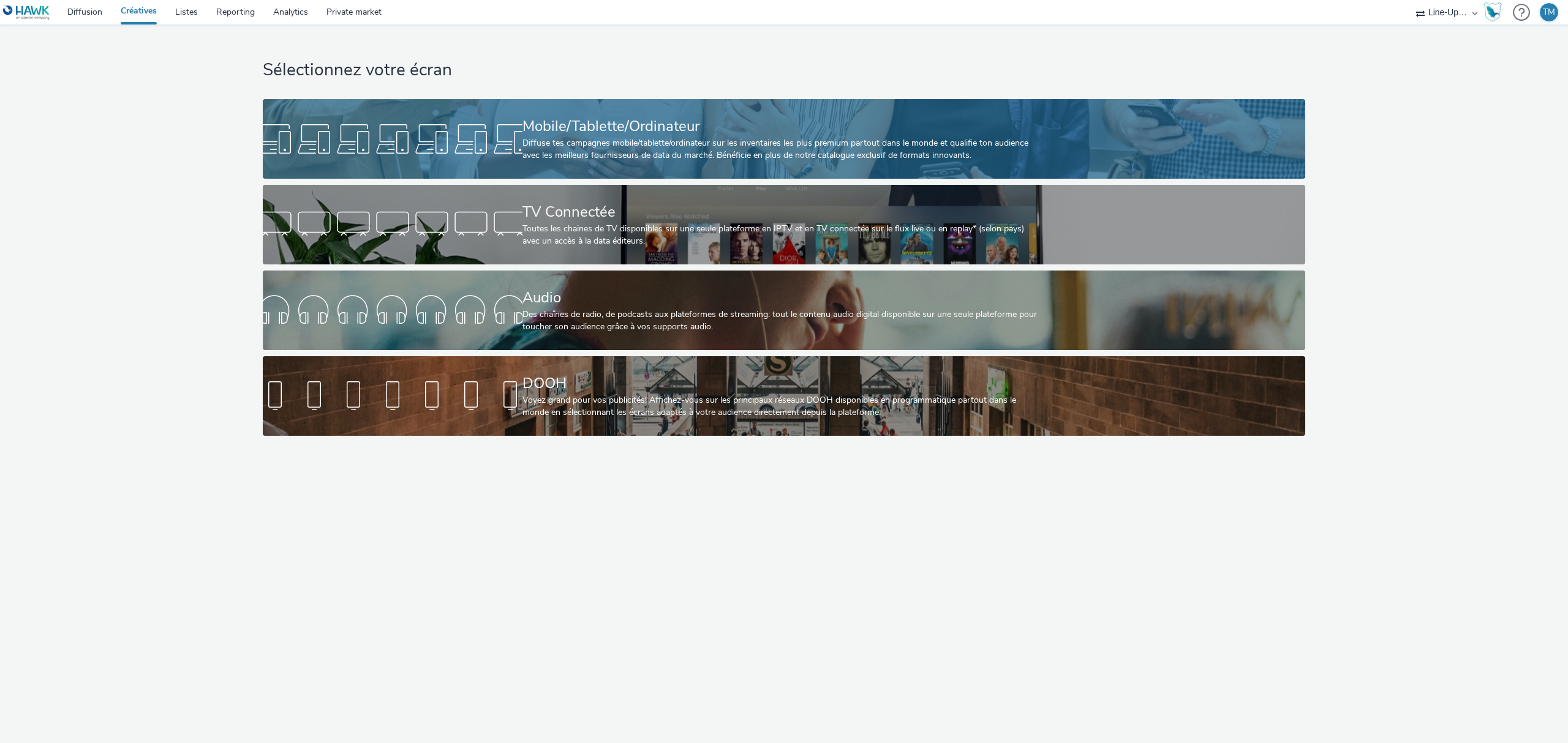
click at [498, 149] on div at bounding box center [393, 138] width 260 height 39
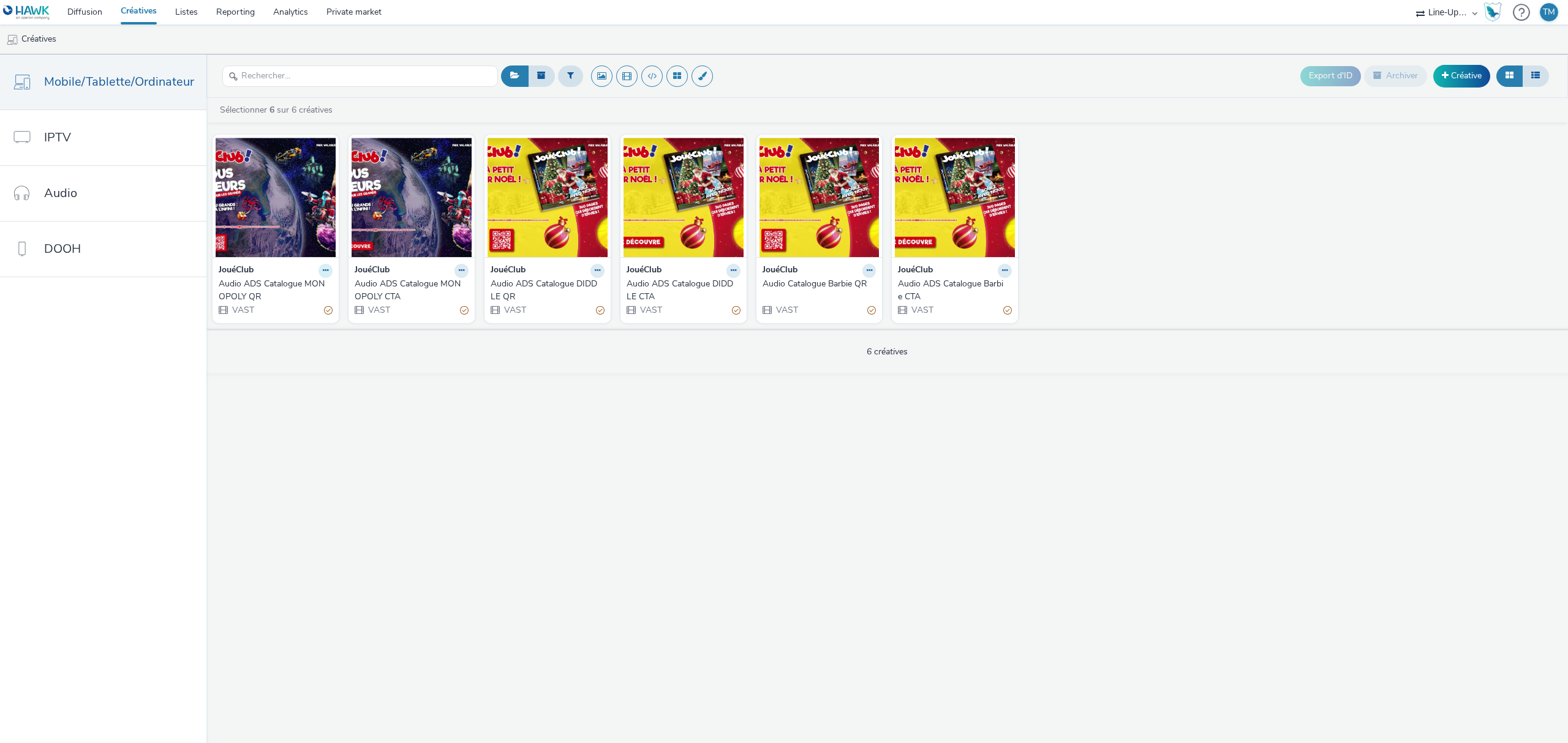
click at [324, 268] on icon at bounding box center [325, 271] width 6 height 7
click at [570, 76] on icon at bounding box center [571, 75] width 7 height 9
click at [533, 71] on button at bounding box center [541, 75] width 27 height 21
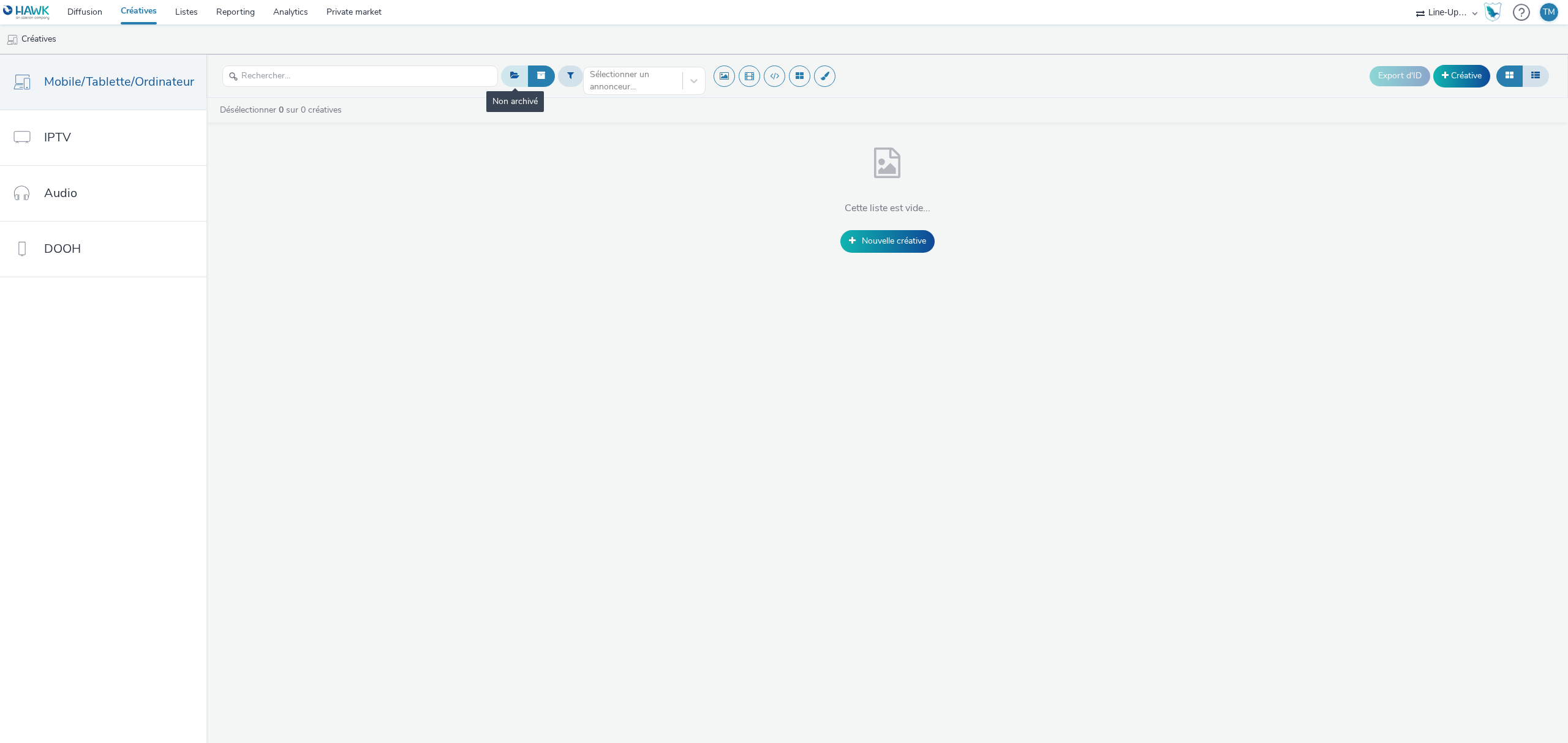
click at [517, 74] on button at bounding box center [515, 75] width 27 height 21
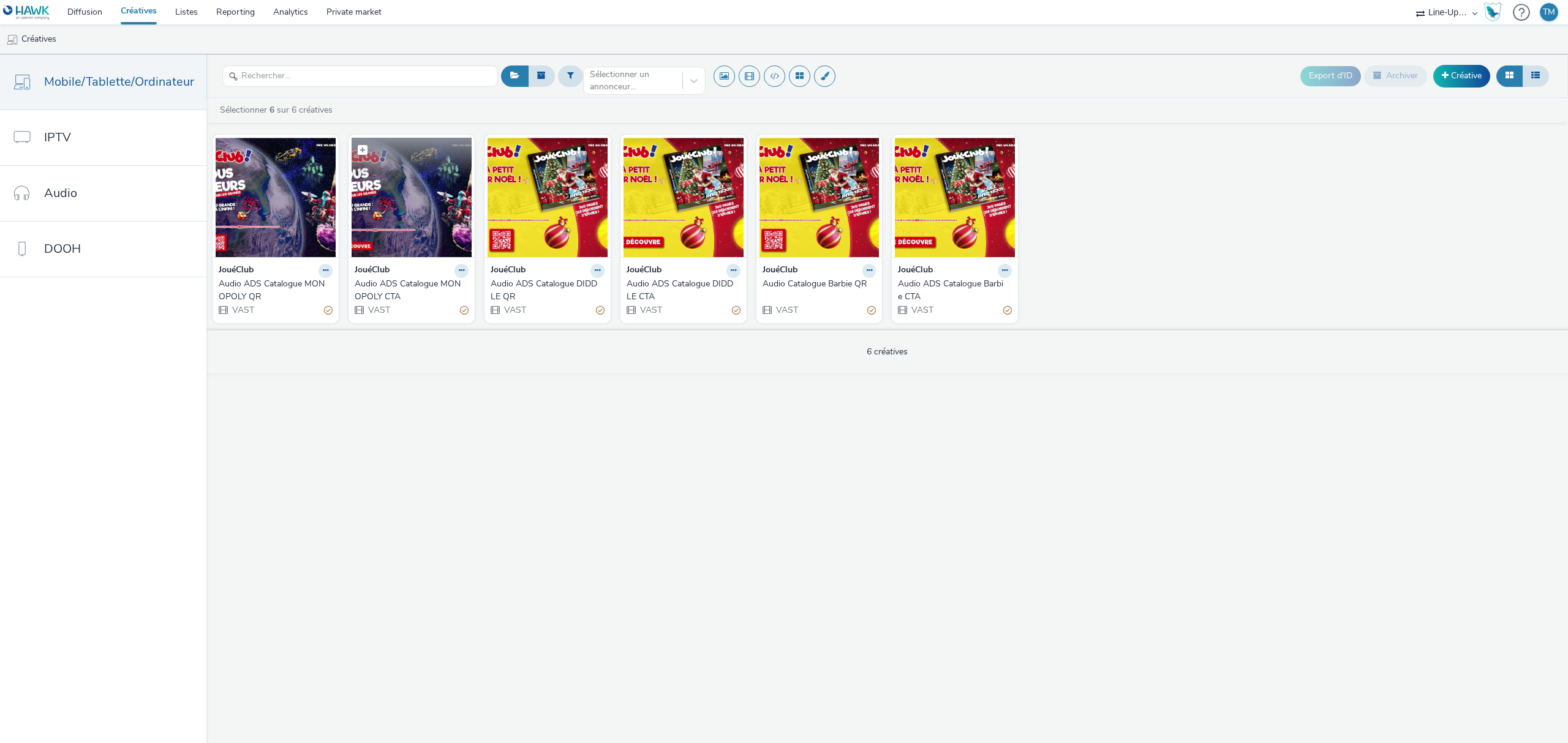
click at [398, 169] on figcaption at bounding box center [411, 157] width 120 height 39
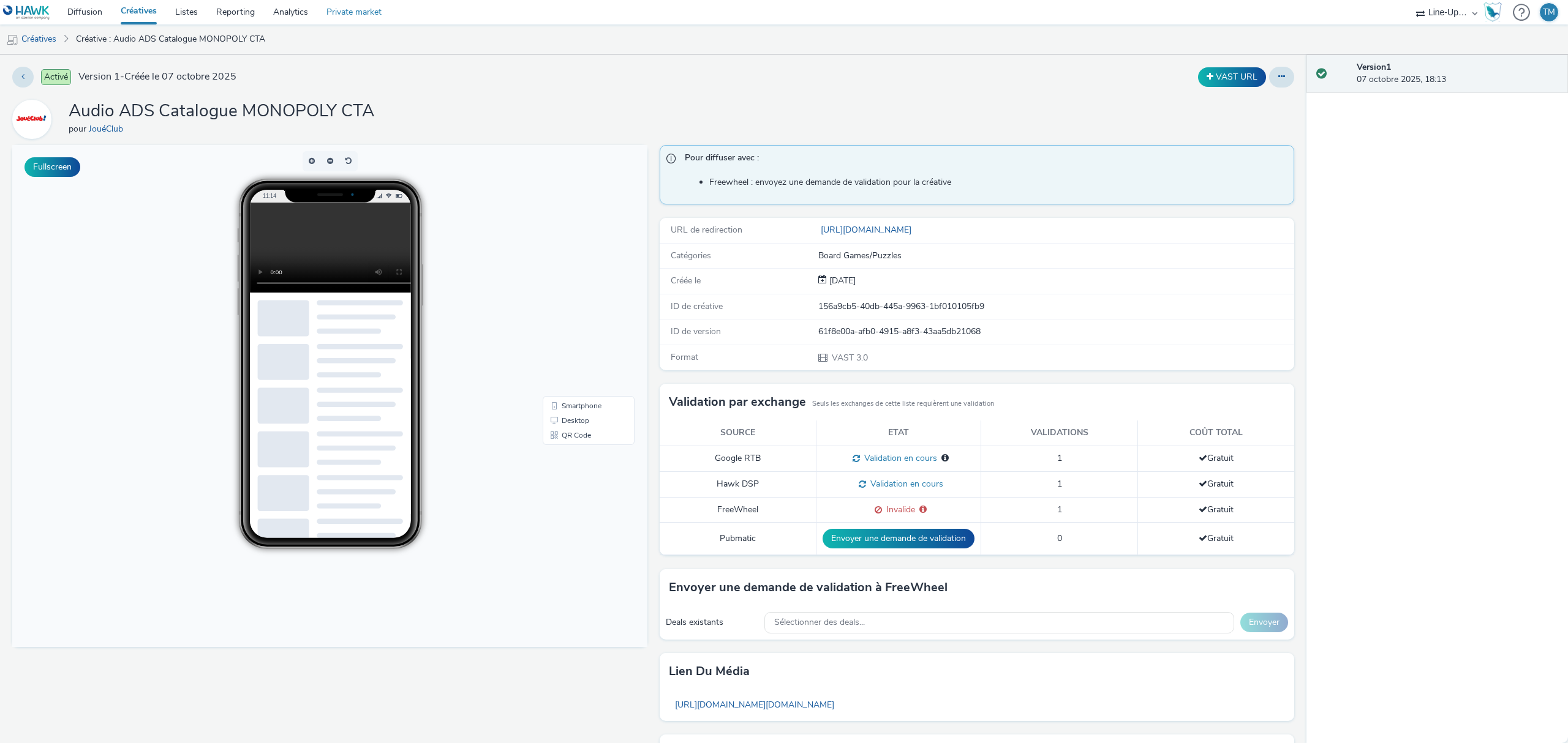
click at [358, 12] on link "Private market" at bounding box center [354, 12] width 74 height 24
